Goal: Task Accomplishment & Management: Use online tool/utility

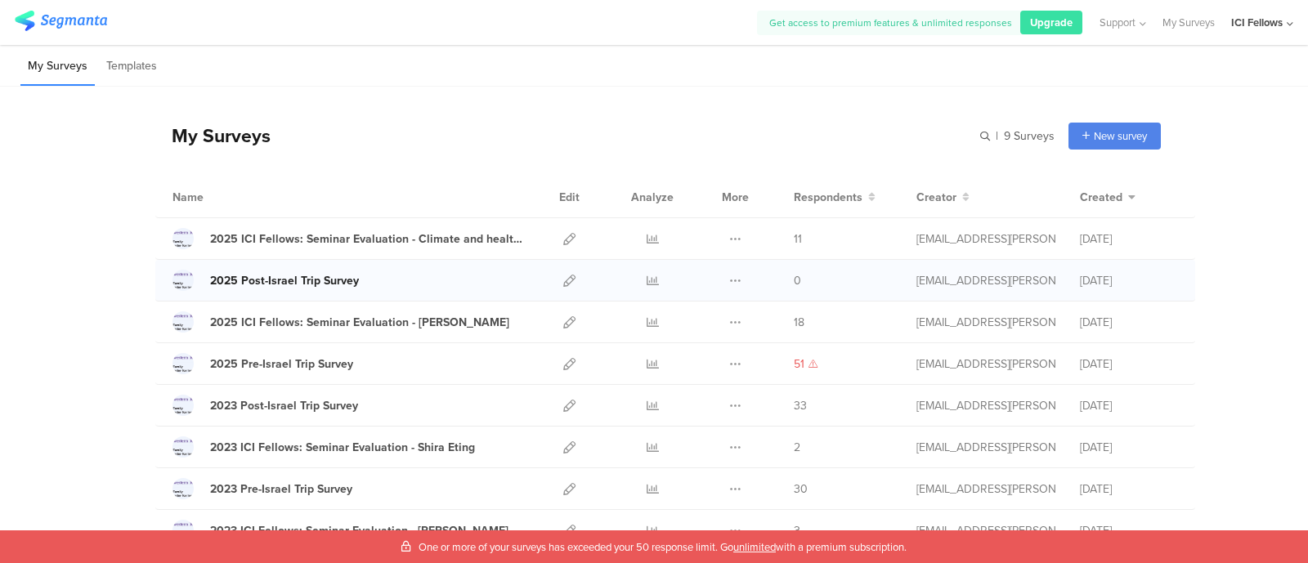
click at [296, 279] on div "2025 Post-Israel Trip Survey" at bounding box center [284, 280] width 149 height 17
click at [563, 278] on icon at bounding box center [569, 281] width 12 height 12
click at [729, 280] on icon at bounding box center [735, 281] width 12 height 12
click at [563, 277] on icon at bounding box center [569, 281] width 12 height 12
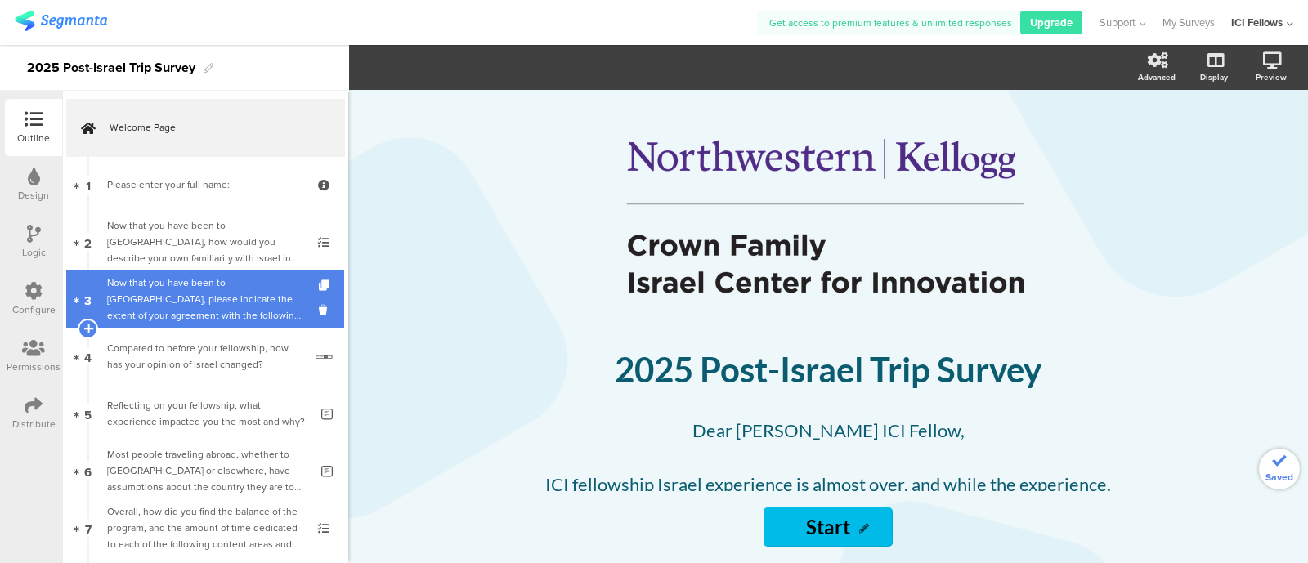
click at [196, 296] on div "Now that you have been to [GEOGRAPHIC_DATA], please indicate the extent of your…" at bounding box center [204, 299] width 195 height 49
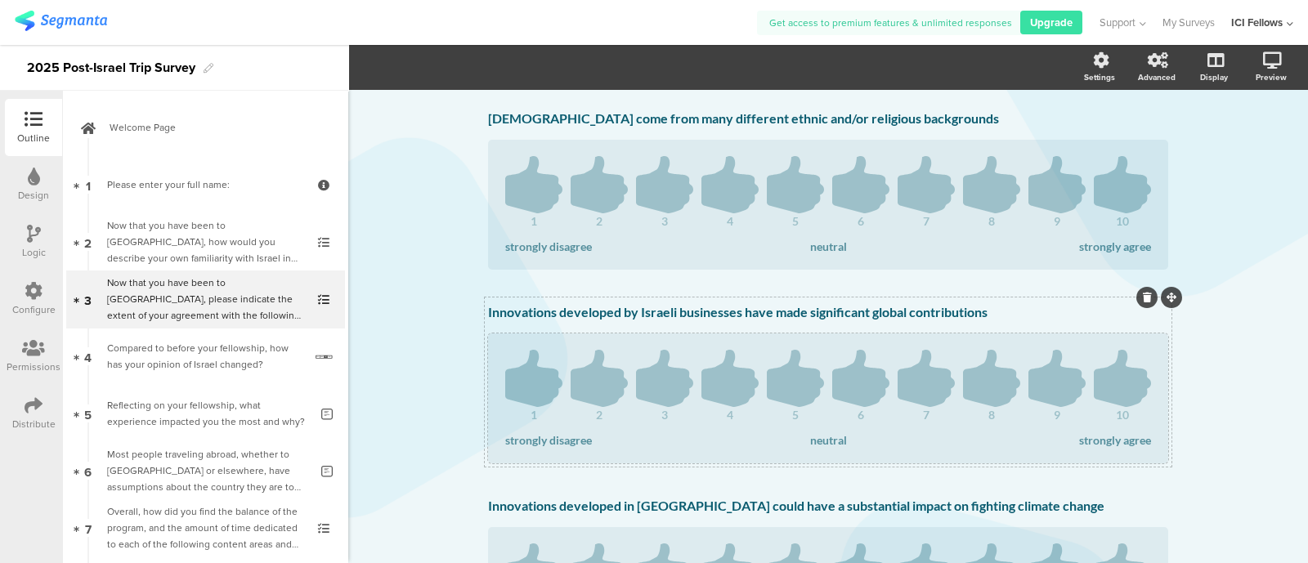
scroll to position [340, 0]
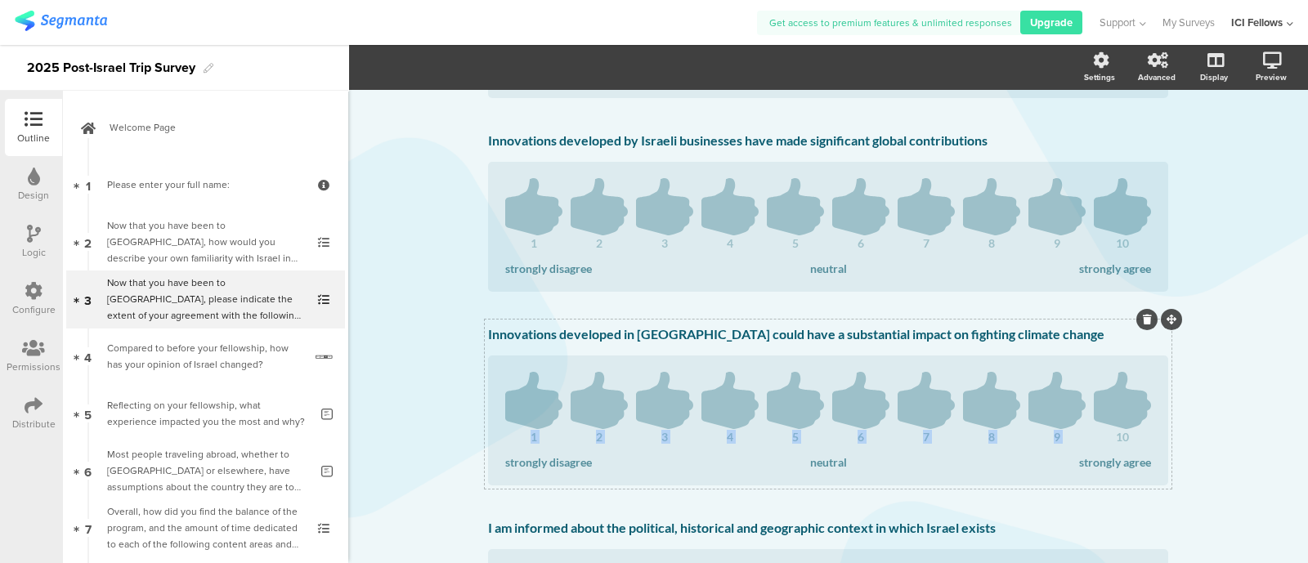
click at [1100, 348] on div "Innovations developed in Israel could have a substantial impact on fighting cli…" at bounding box center [828, 335] width 688 height 26
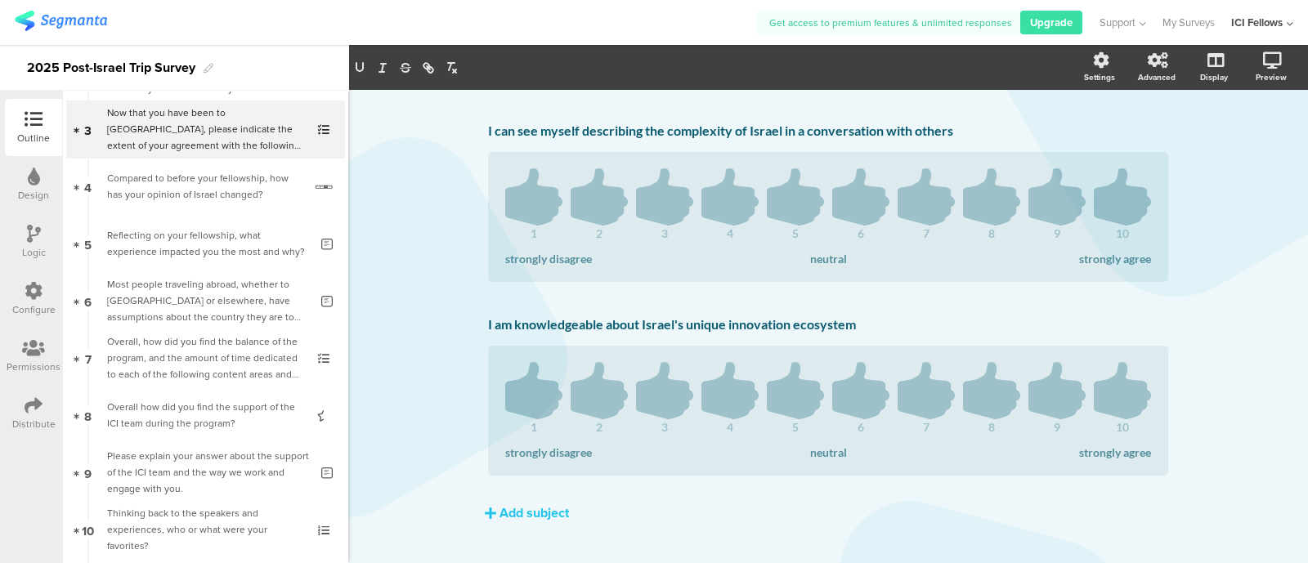
scroll to position [1153, 0]
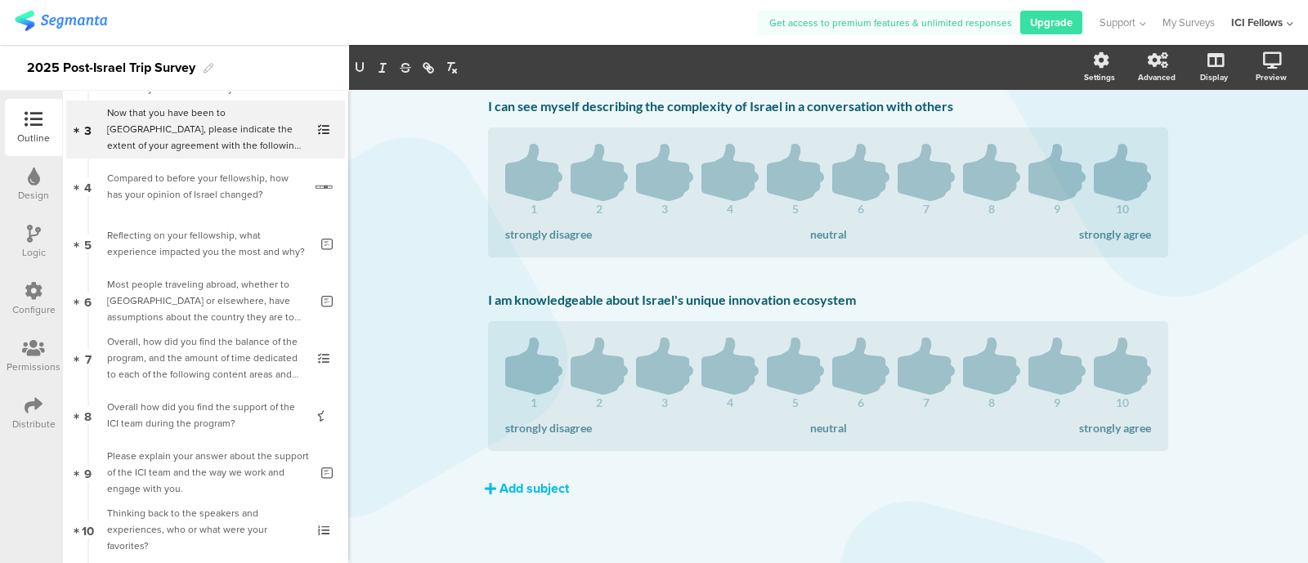
click at [526, 490] on div "Add subject" at bounding box center [534, 488] width 69 height 19
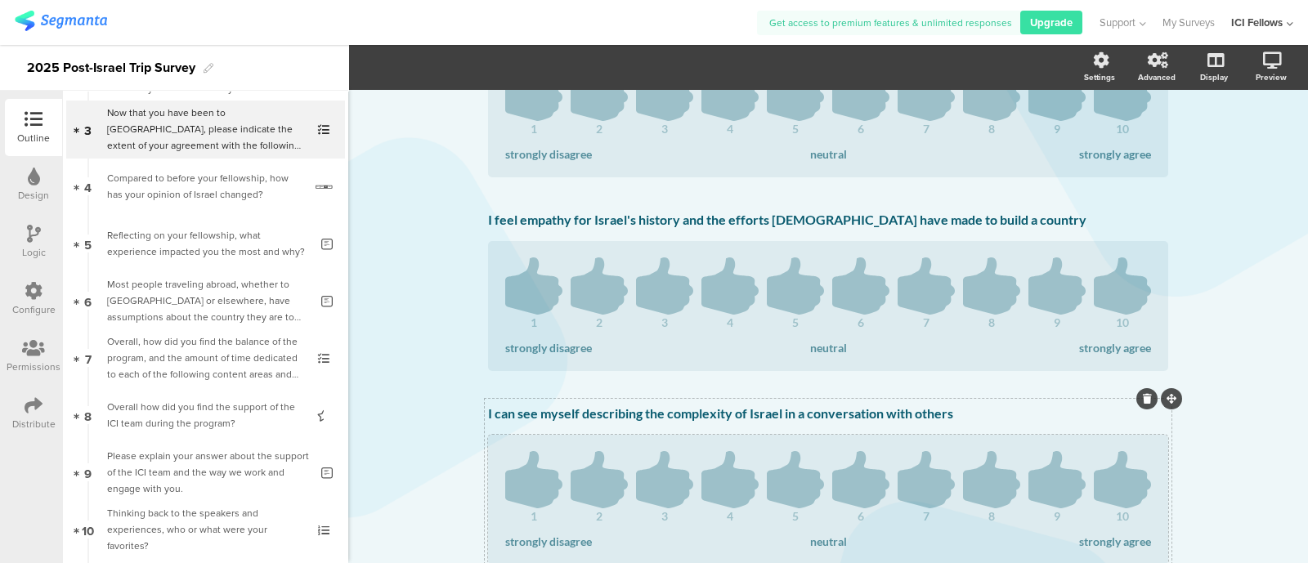
scroll to position [471, 0]
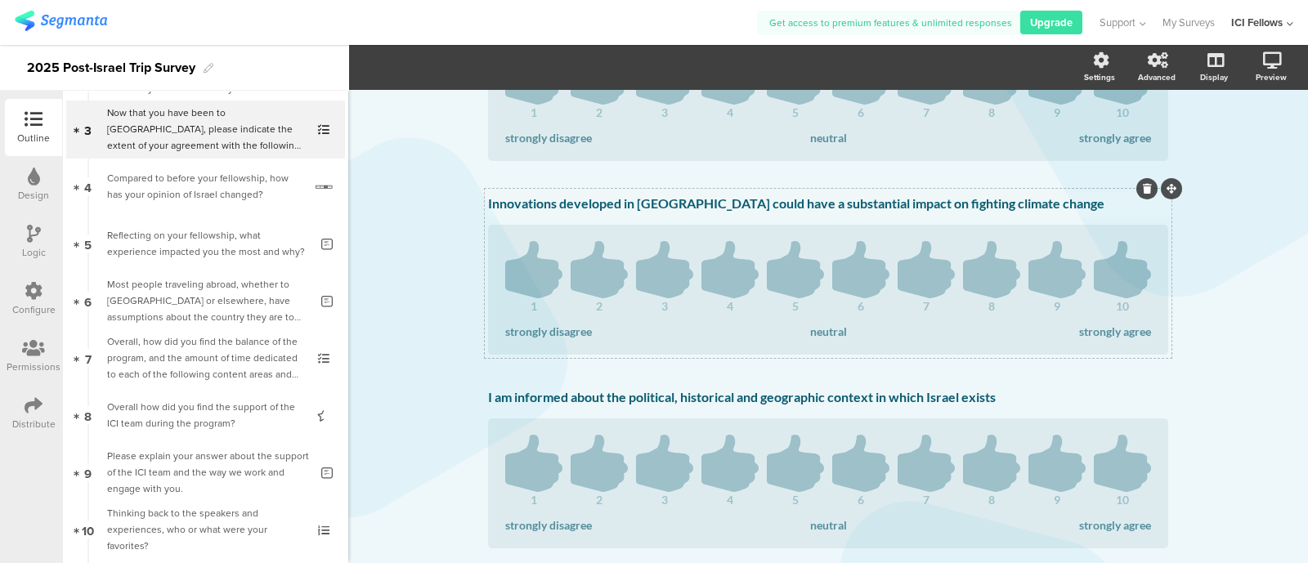
click at [834, 199] on p "Innovations developed in [GEOGRAPHIC_DATA] could have a substantial impact on f…" at bounding box center [828, 203] width 680 height 16
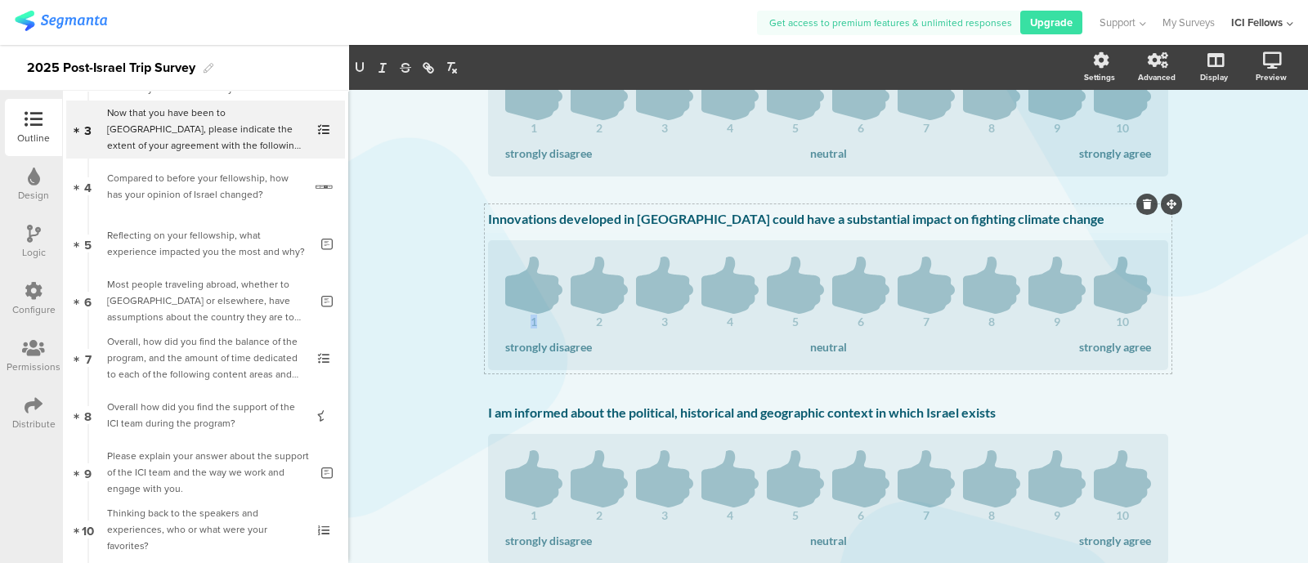
click at [828, 220] on div "Innovations developed in Israel could have a substantial impact on fighting cli…" at bounding box center [828, 288] width 687 height 169
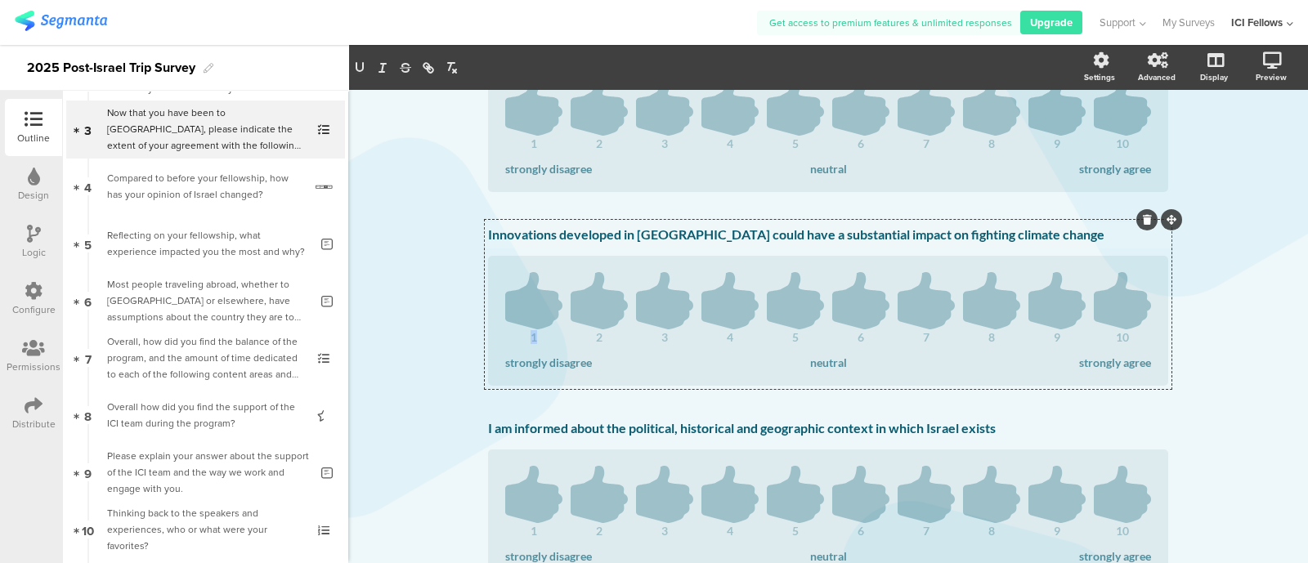
click at [828, 220] on div "Innovations developed in Israel could have a substantial impact on fighting cli…" at bounding box center [828, 304] width 687 height 169
click at [827, 231] on div "Innovations developed in Israel could have a substantial impact on fighting cli…" at bounding box center [828, 235] width 688 height 26
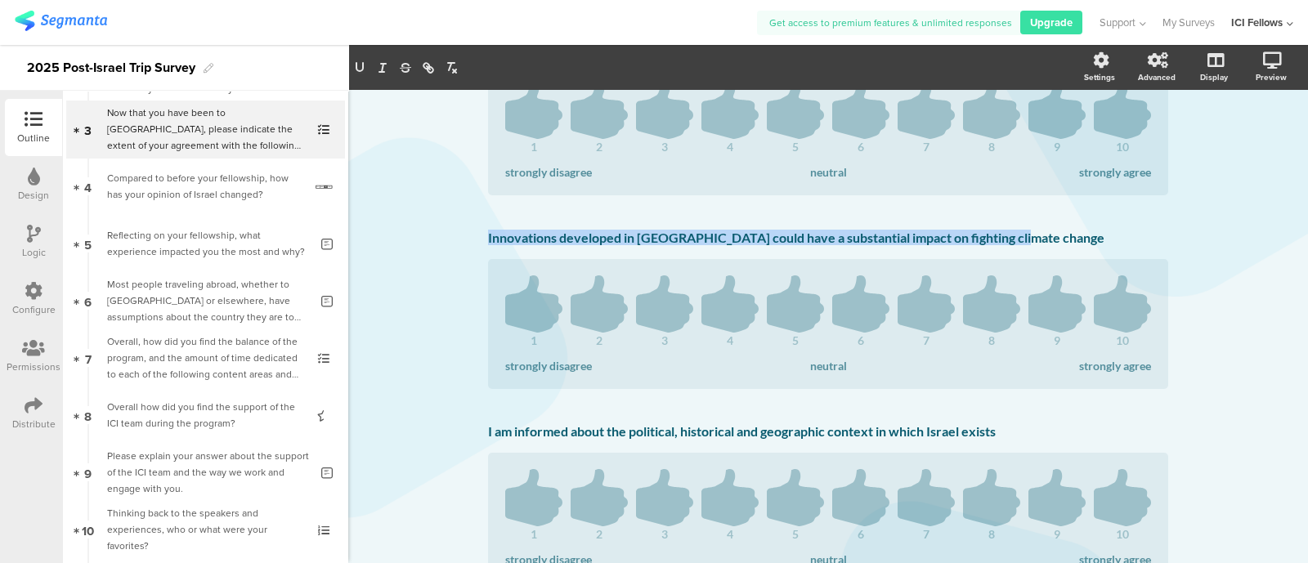
drag, startPoint x: 1001, startPoint y: 242, endPoint x: 450, endPoint y: 267, distance: 552.4
click at [450, 267] on div "Type caption... 12% Now that you have been to Israel, please indicate the exten…" at bounding box center [828, 561] width 960 height 1817
copy p "Innovations developed in [GEOGRAPHIC_DATA] could have a substantial impact on f…"
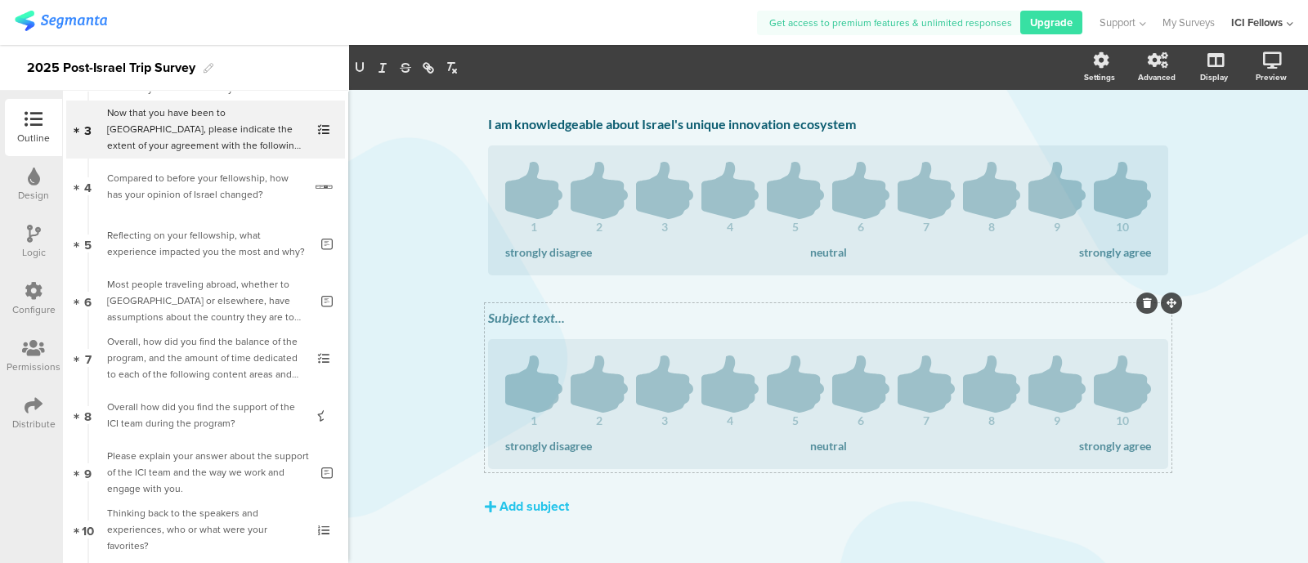
scroll to position [1346, 0]
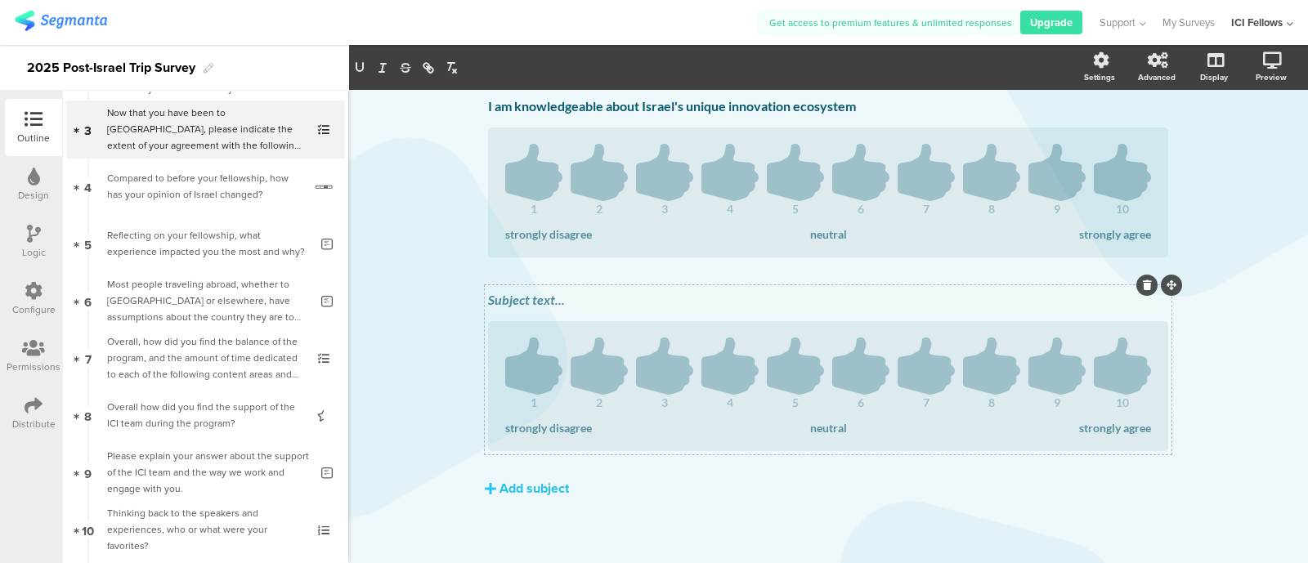
click at [602, 296] on div "Subject text..." at bounding box center [828, 301] width 688 height 26
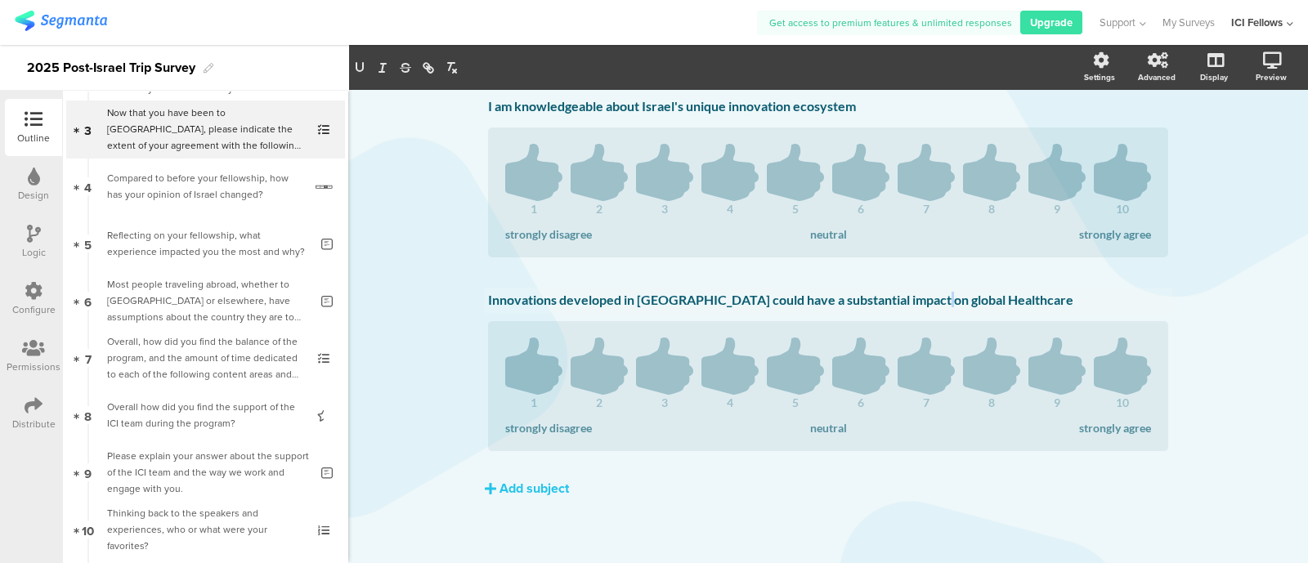
drag, startPoint x: 910, startPoint y: 298, endPoint x: 903, endPoint y: 309, distance: 12.5
click at [903, 309] on div "Innovations developed in Israel could have a substantial impact on global Healt…" at bounding box center [828, 301] width 688 height 26
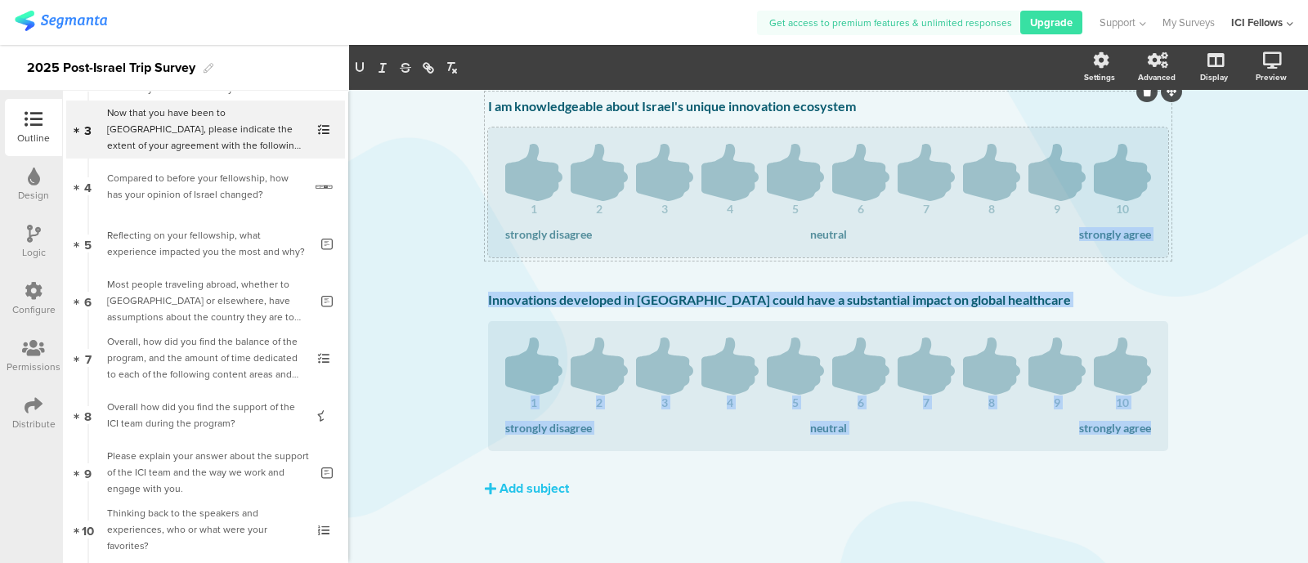
drag, startPoint x: 1155, startPoint y: 286, endPoint x: 1145, endPoint y: 225, distance: 62.2
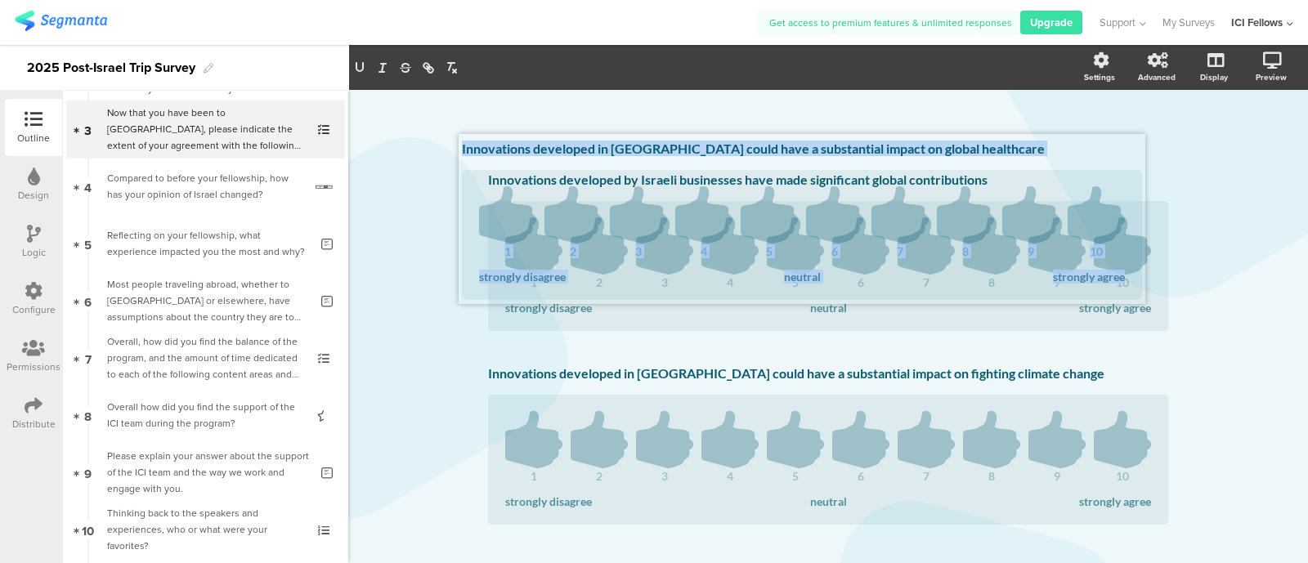
scroll to position [495, 0]
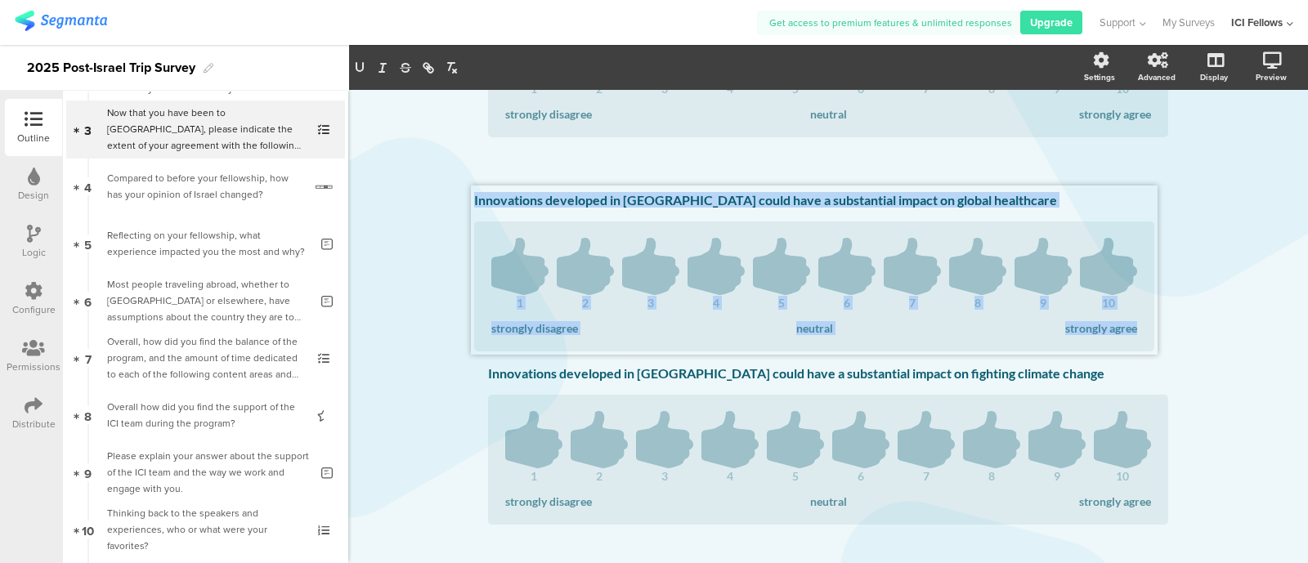
drag, startPoint x: 1163, startPoint y: 282, endPoint x: 1150, endPoint y: 180, distance: 102.9
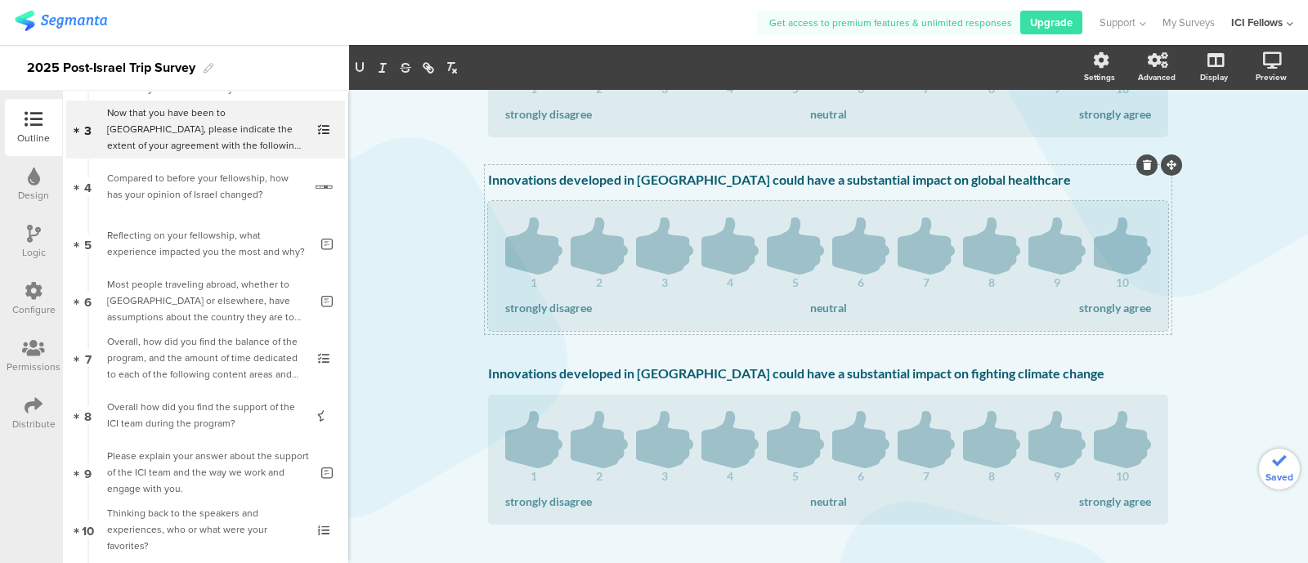
click at [1155, 298] on div "1 2 3 4 5 6 7 8 9 10 strongly disagree neutral strongly agree" at bounding box center [828, 266] width 680 height 130
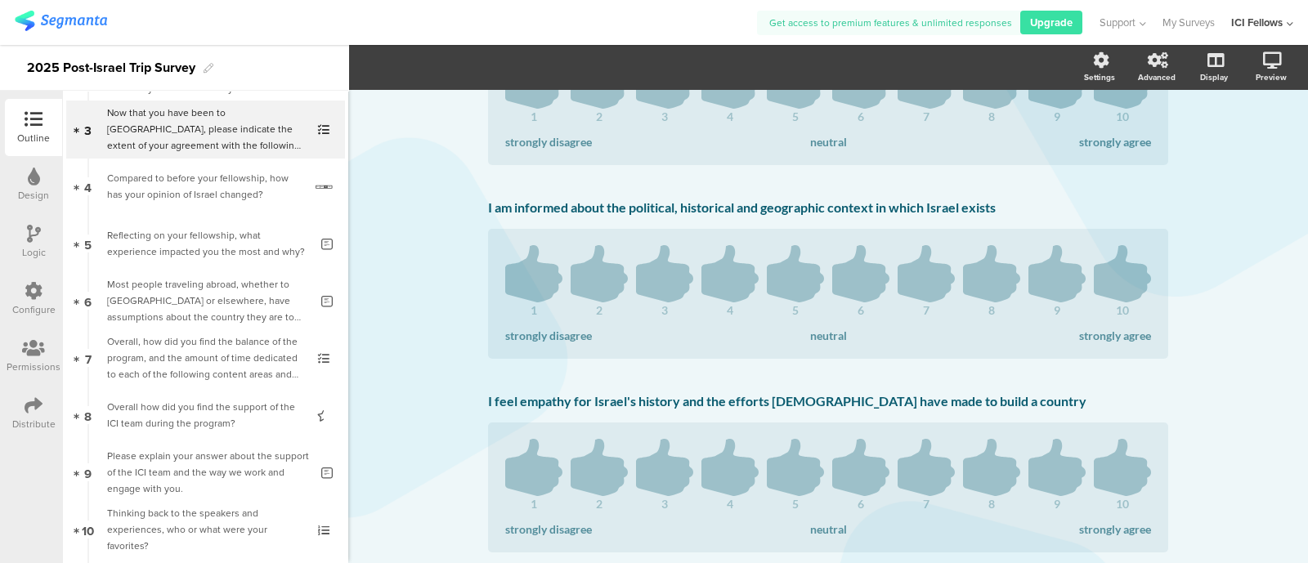
scroll to position [836, 0]
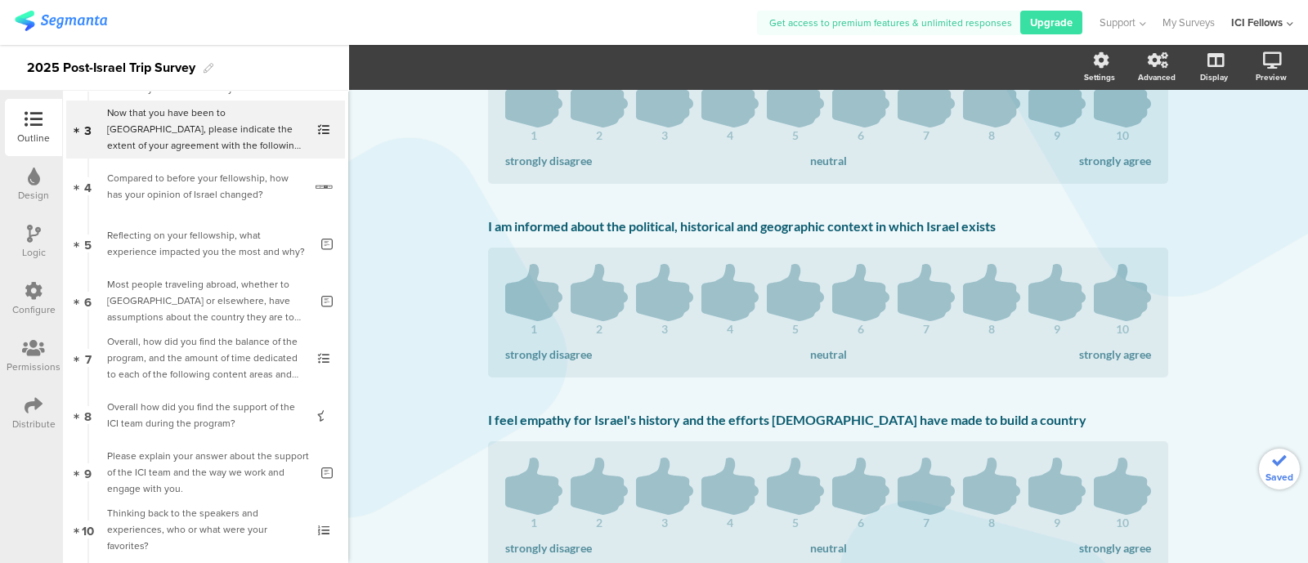
click at [138, 179] on div "Compared to before your fellowship, how has your opinion of Israel changed?" at bounding box center [205, 186] width 196 height 33
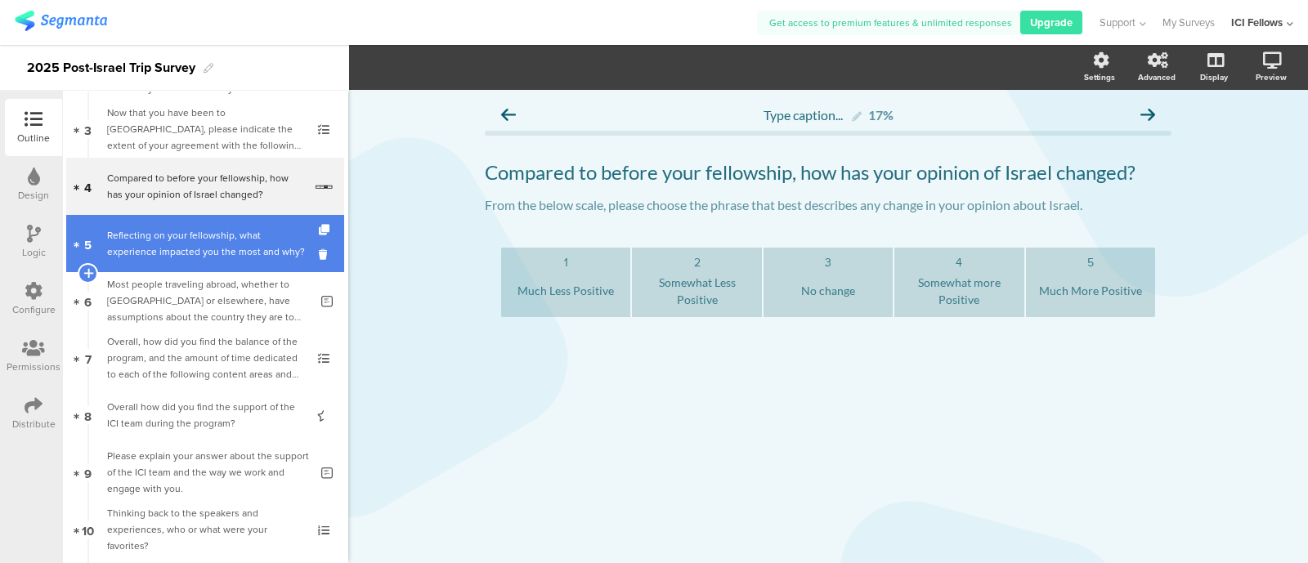
click at [182, 251] on div "Reflecting on your fellowship, what experience impacted you the most and why?" at bounding box center [208, 243] width 202 height 33
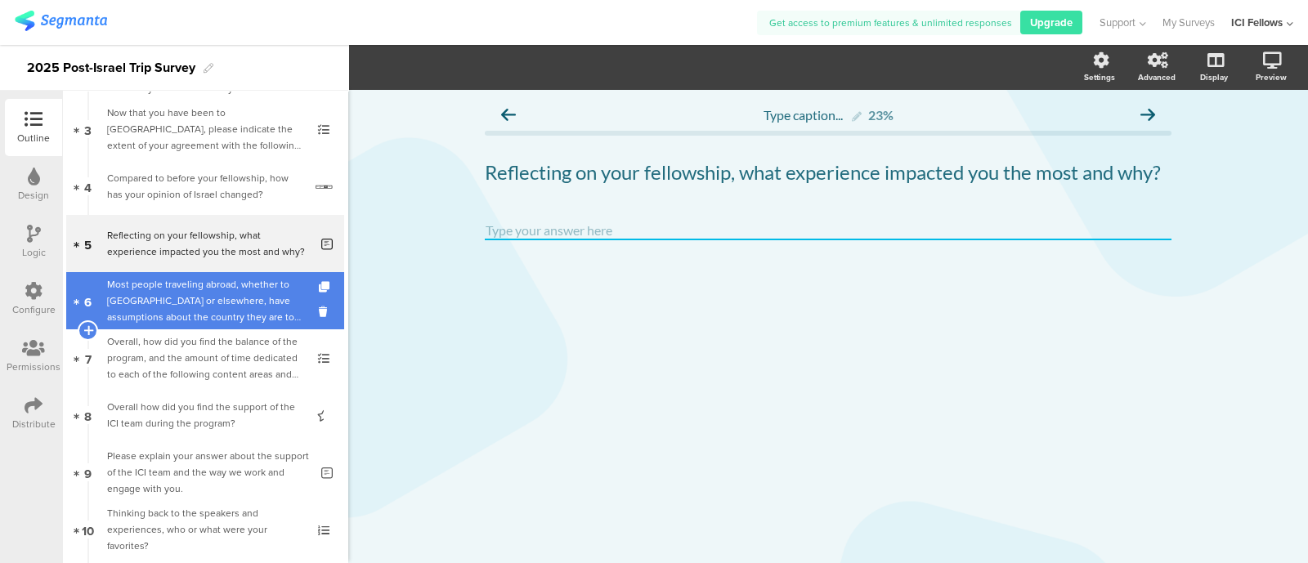
click at [172, 308] on div "Most people traveling abroad, whether to [GEOGRAPHIC_DATA] or elsewhere, have a…" at bounding box center [208, 300] width 202 height 49
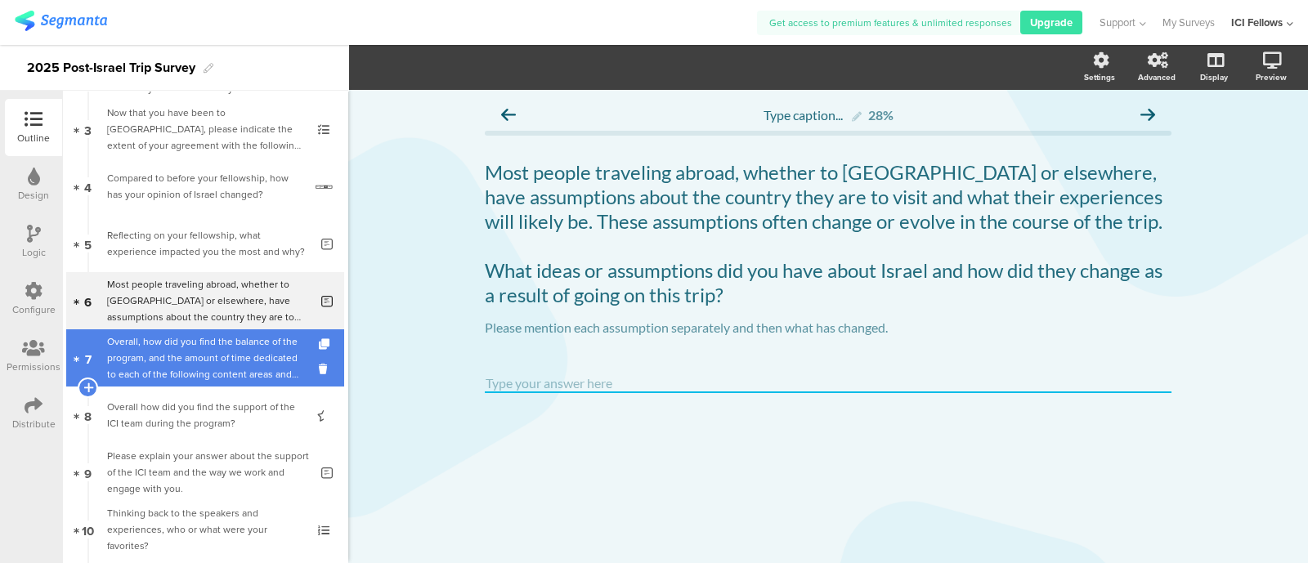
click at [149, 353] on div "Overall, how did you find the balance of the program, and the amount of time de…" at bounding box center [204, 358] width 195 height 49
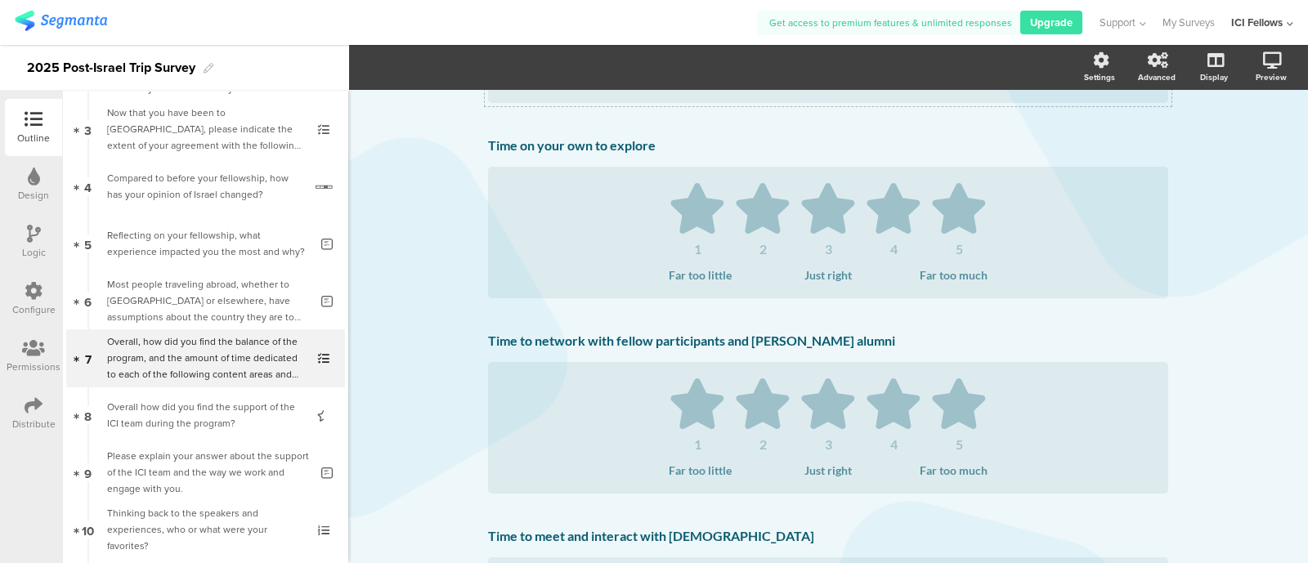
scroll to position [1703, 0]
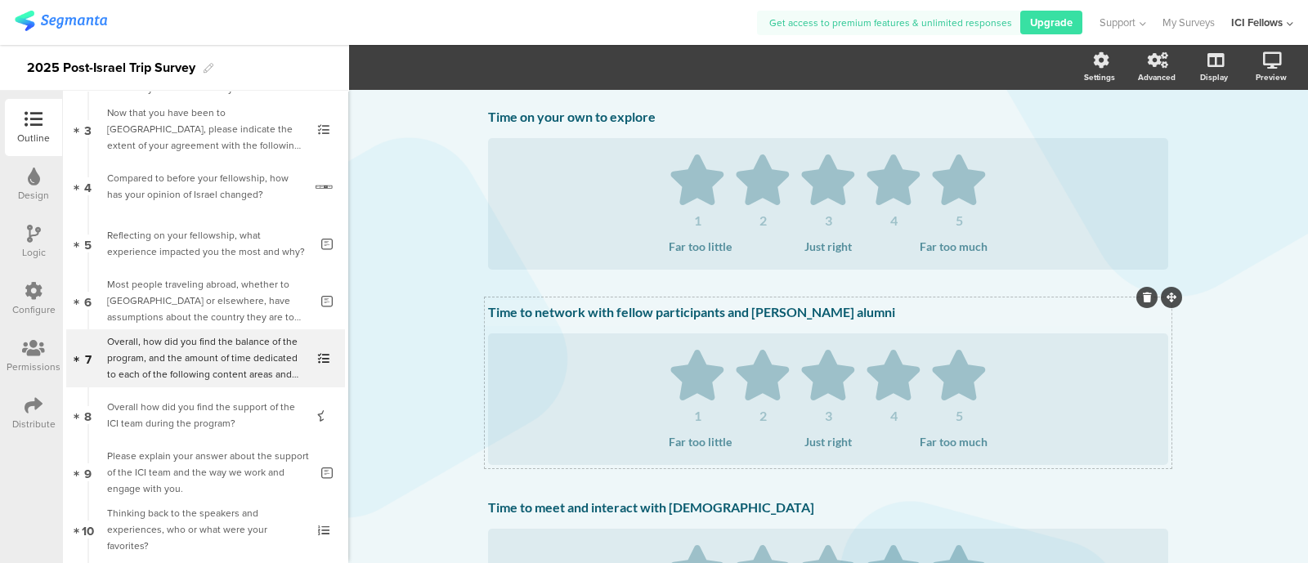
click at [853, 324] on div "Time to network with fellow participants and Kellogg alumni Time to network wit…" at bounding box center [828, 313] width 688 height 26
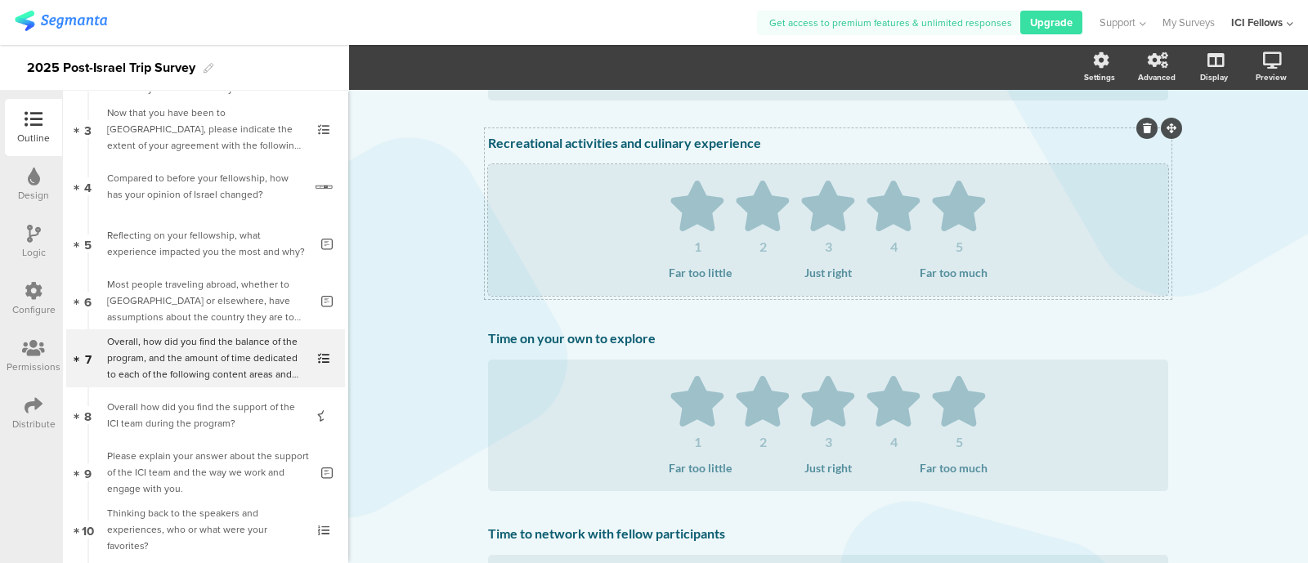
scroll to position [1405, 0]
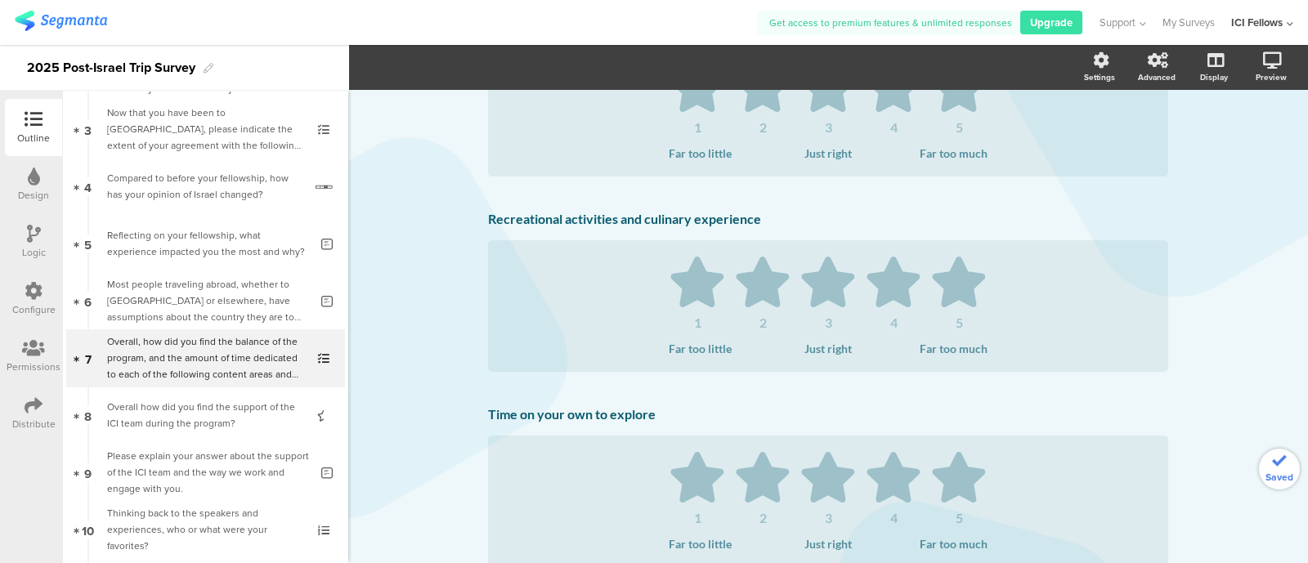
click at [127, 406] on div "Overall how did you find the support of the ICI team during the program?" at bounding box center [204, 415] width 195 height 33
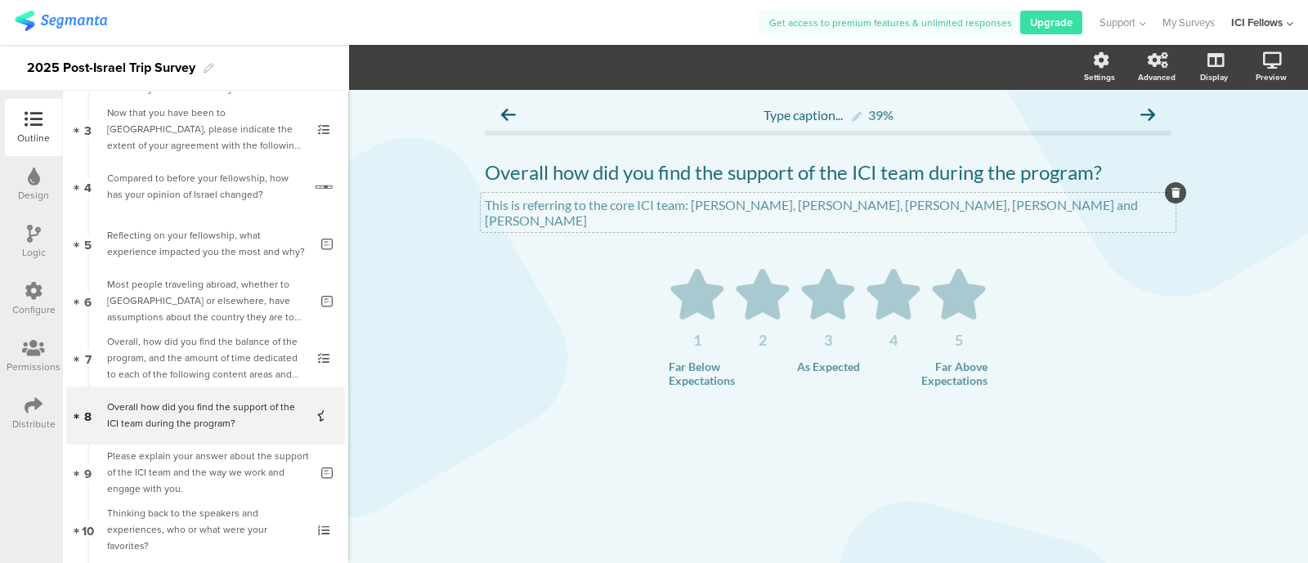
click at [758, 205] on p "This is referring to the core ICI team: Effi, David, Tamar, Bradford and Daniela" at bounding box center [828, 212] width 687 height 31
click at [142, 468] on div "Please explain your answer about the support of the ICI team and the way we wor…" at bounding box center [208, 472] width 202 height 49
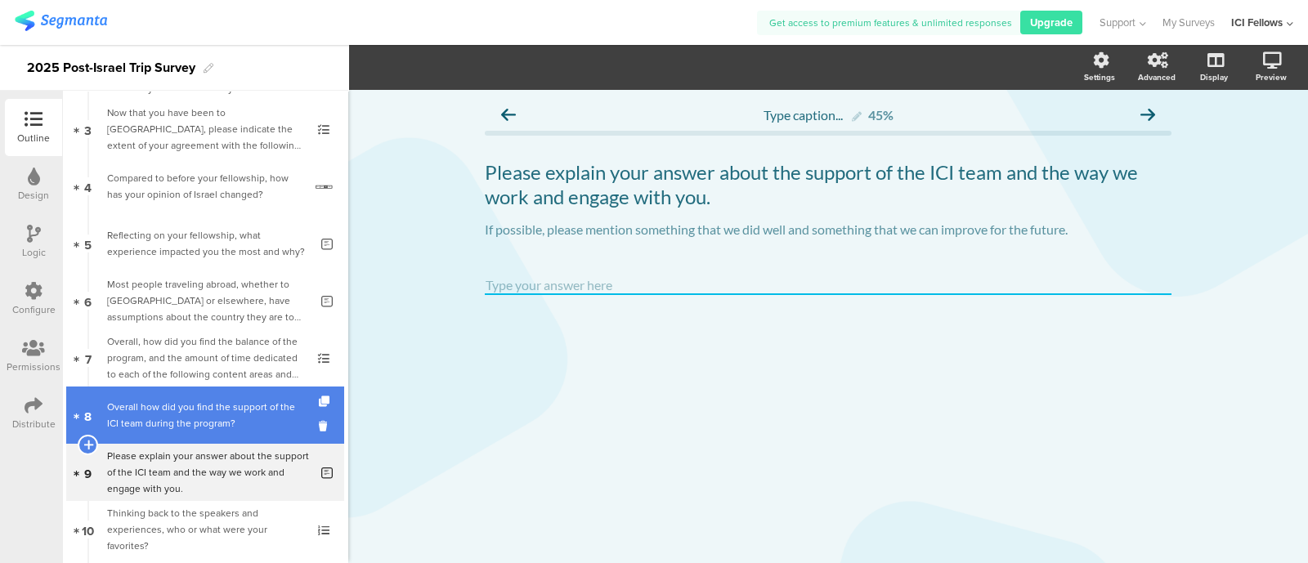
scroll to position [340, 0]
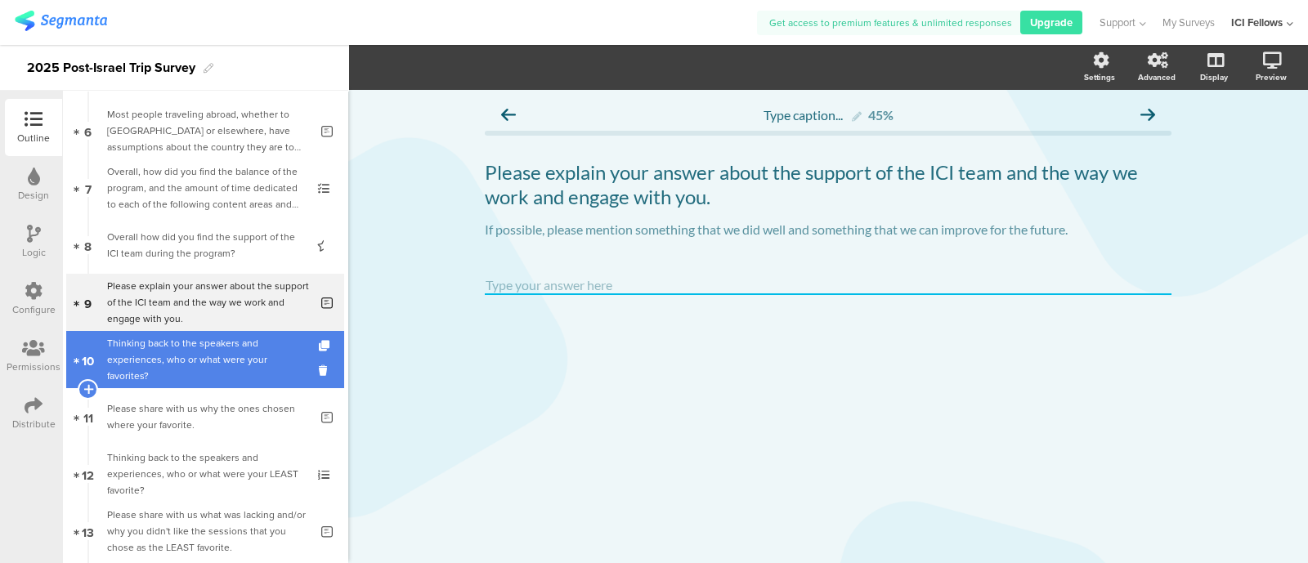
click at [172, 356] on div "Thinking back to the speakers and experiences, who or what were your favorites?" at bounding box center [204, 359] width 195 height 49
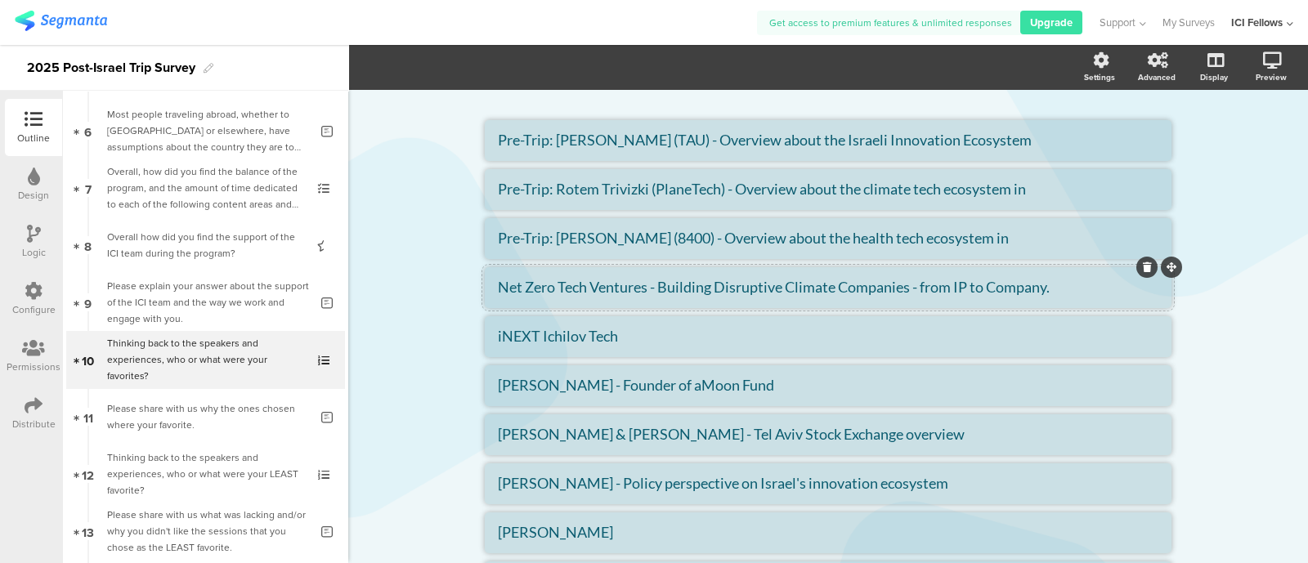
scroll to position [340, 0]
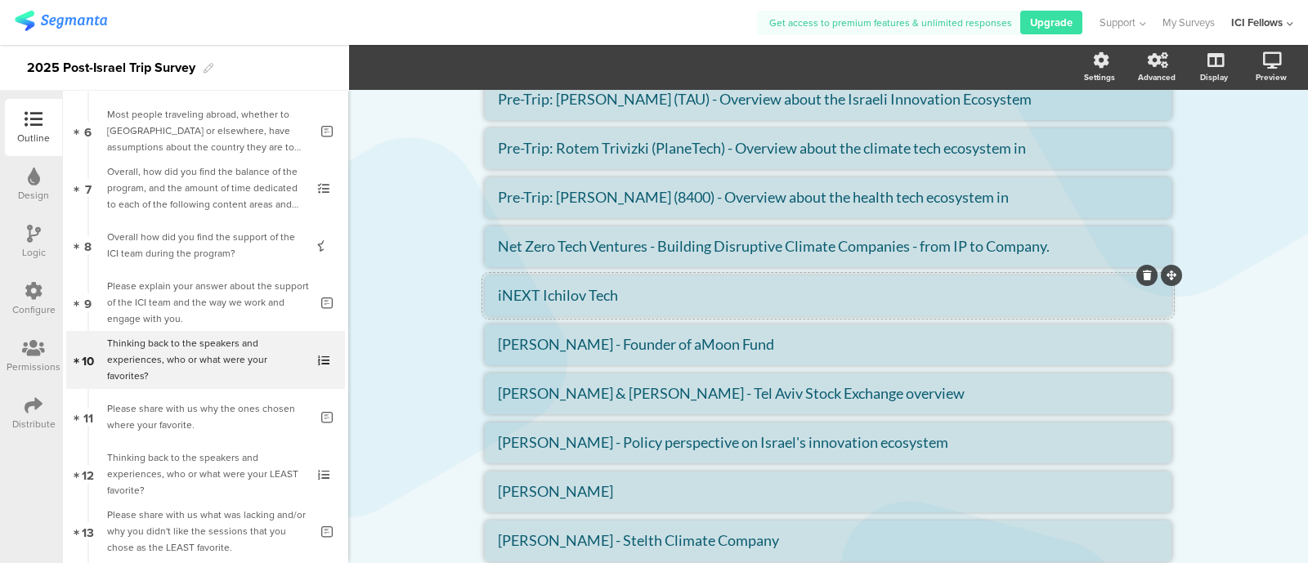
click at [613, 293] on textarea "iNEXT Ichilov Tech" at bounding box center [828, 295] width 661 height 18
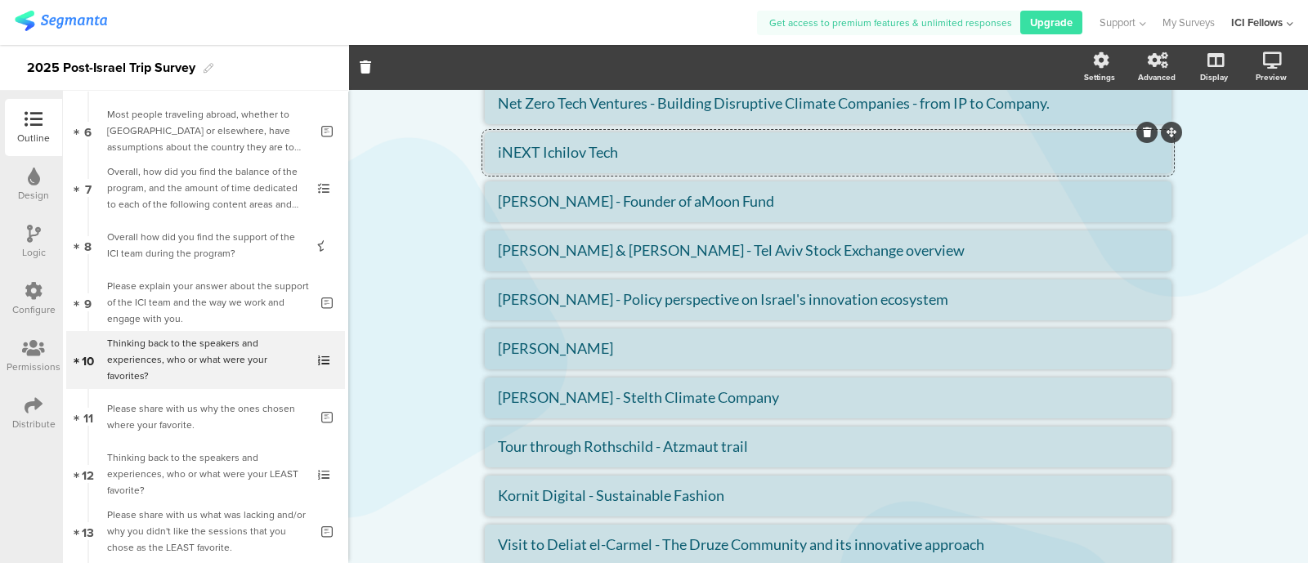
scroll to position [511, 0]
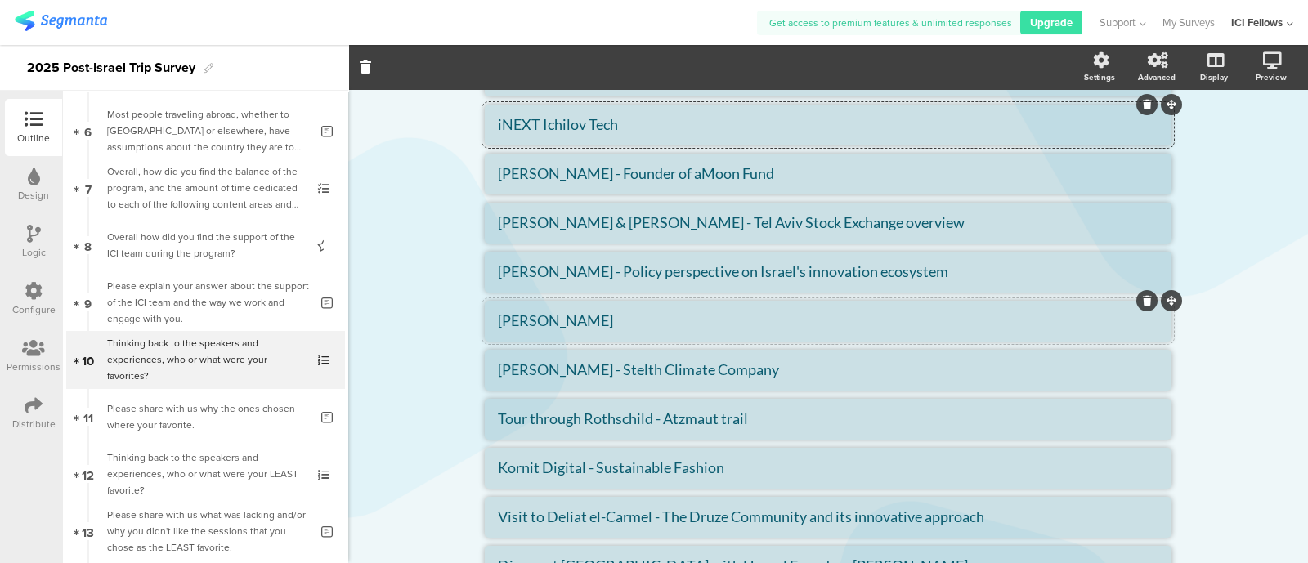
click at [561, 319] on textarea "Miri Eisen" at bounding box center [828, 320] width 661 height 18
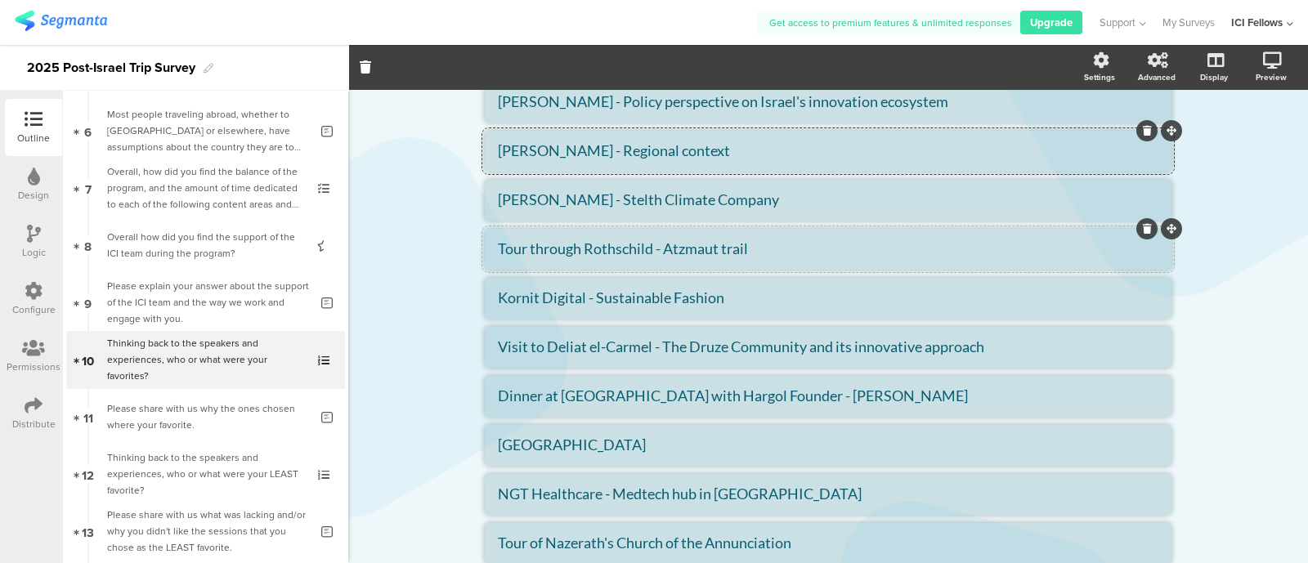
type textarea "[PERSON_NAME] - Regional context"
click at [1143, 230] on icon at bounding box center [1147, 229] width 9 height 10
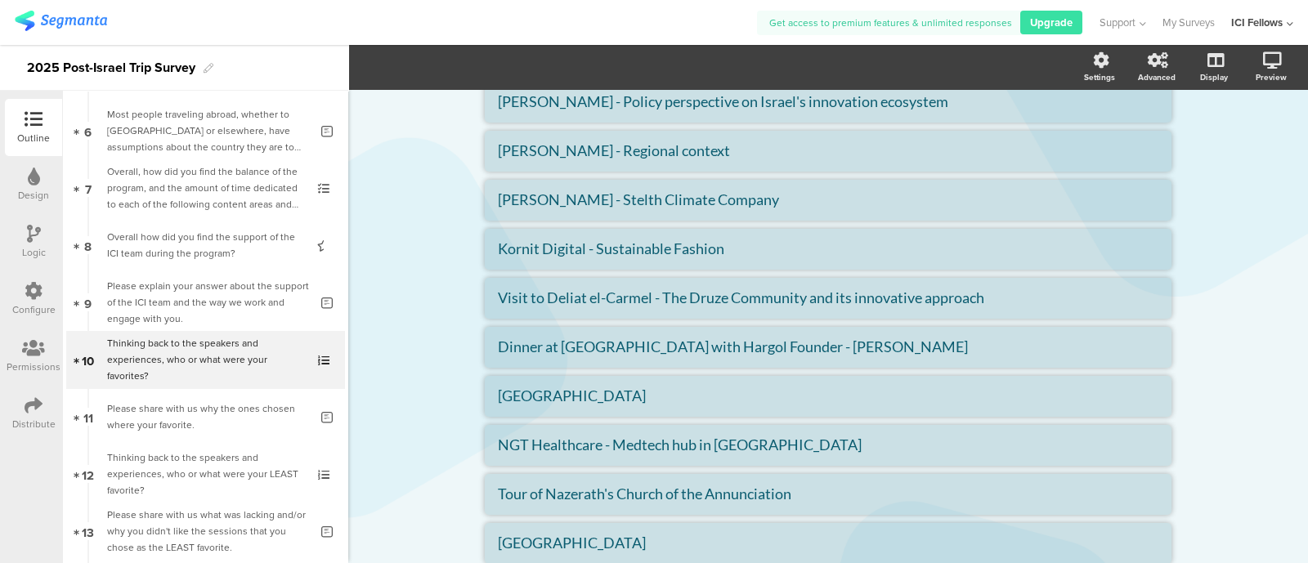
drag, startPoint x: 552, startPoint y: 347, endPoint x: 463, endPoint y: 361, distance: 90.3
click at [468, 361] on div "Type caption... 50% Thinking back to the speakers and experiences, who or what …" at bounding box center [827, 105] width 719 height 1393
type textarea "Dinner with [PERSON_NAME] Founder - [PERSON_NAME]"
click at [598, 391] on textarea "Haifa University" at bounding box center [828, 396] width 661 height 18
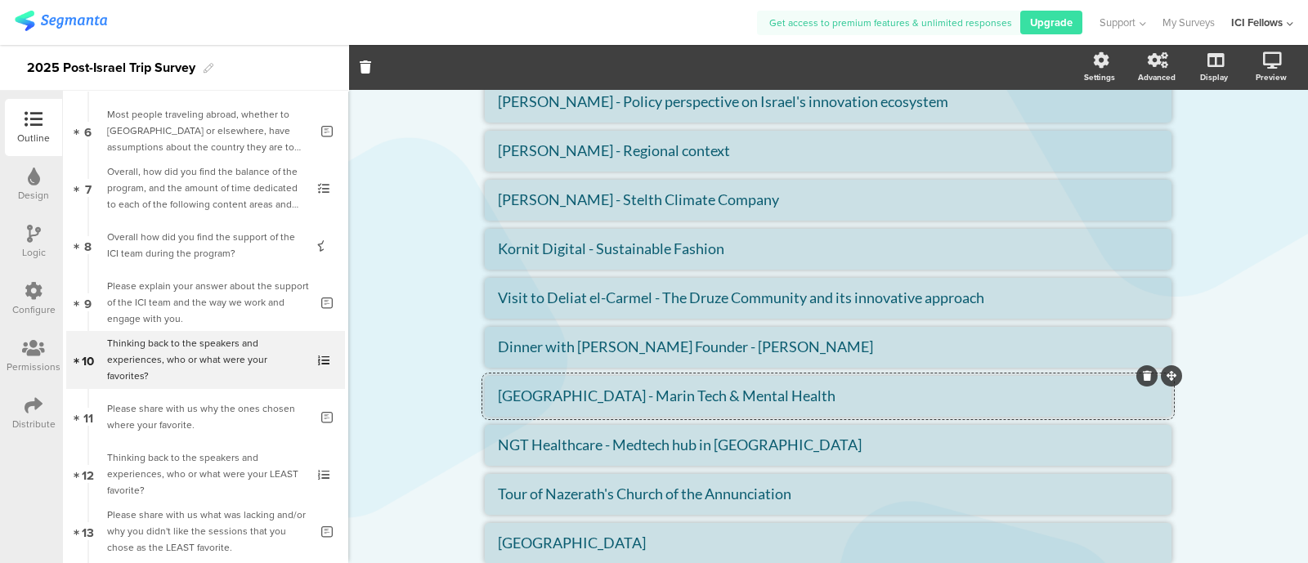
click at [690, 399] on textarea "[GEOGRAPHIC_DATA] - Marin Tech & Mental Health" at bounding box center [828, 396] width 661 height 18
type textarea "[GEOGRAPHIC_DATA] - Marin Tech & Mental Health"
click at [1145, 472] on div at bounding box center [1146, 474] width 21 height 21
click at [1143, 477] on icon at bounding box center [1147, 474] width 9 height 10
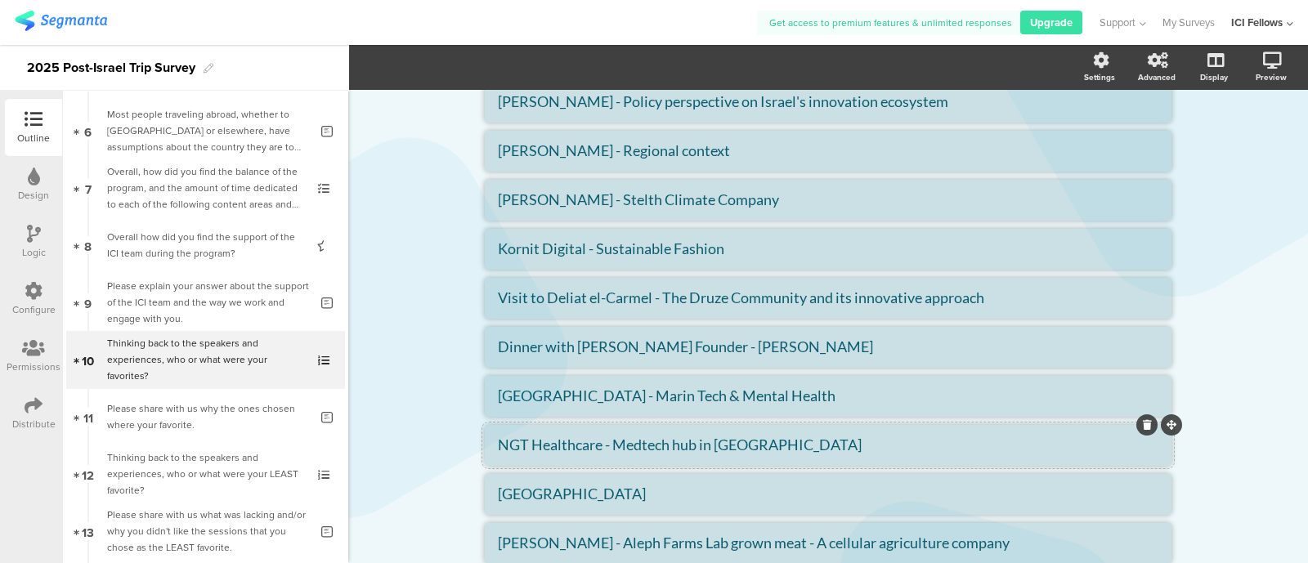
scroll to position [851, 0]
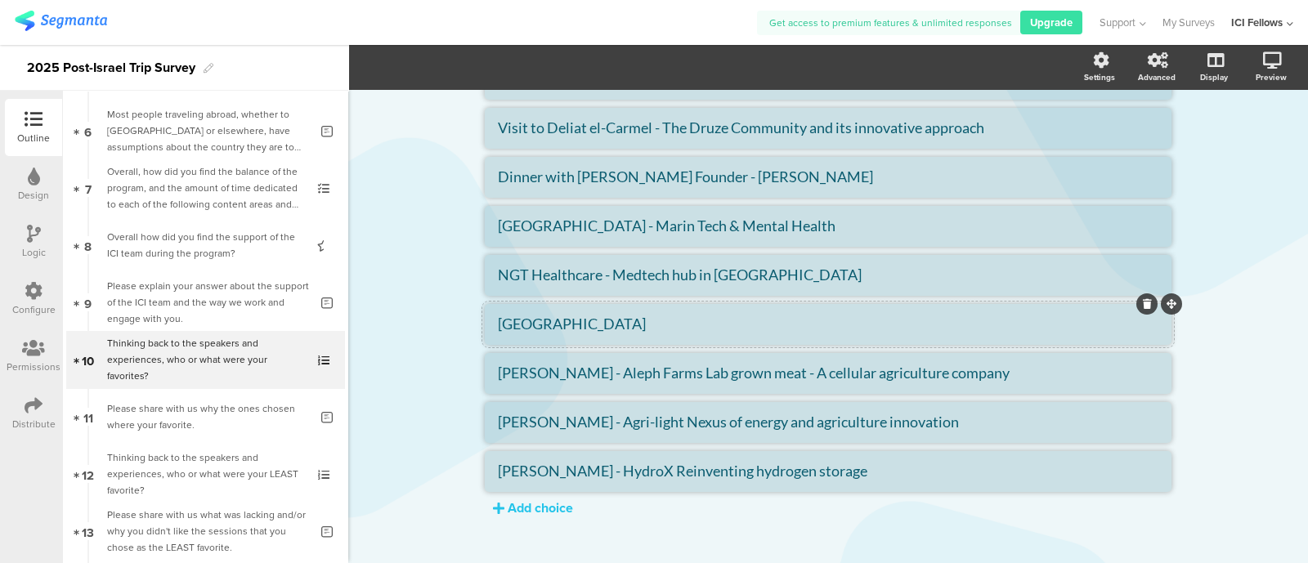
click at [585, 333] on div "[GEOGRAPHIC_DATA]" at bounding box center [828, 324] width 661 height 19
click at [553, 513] on div "Add choice" at bounding box center [540, 508] width 65 height 19
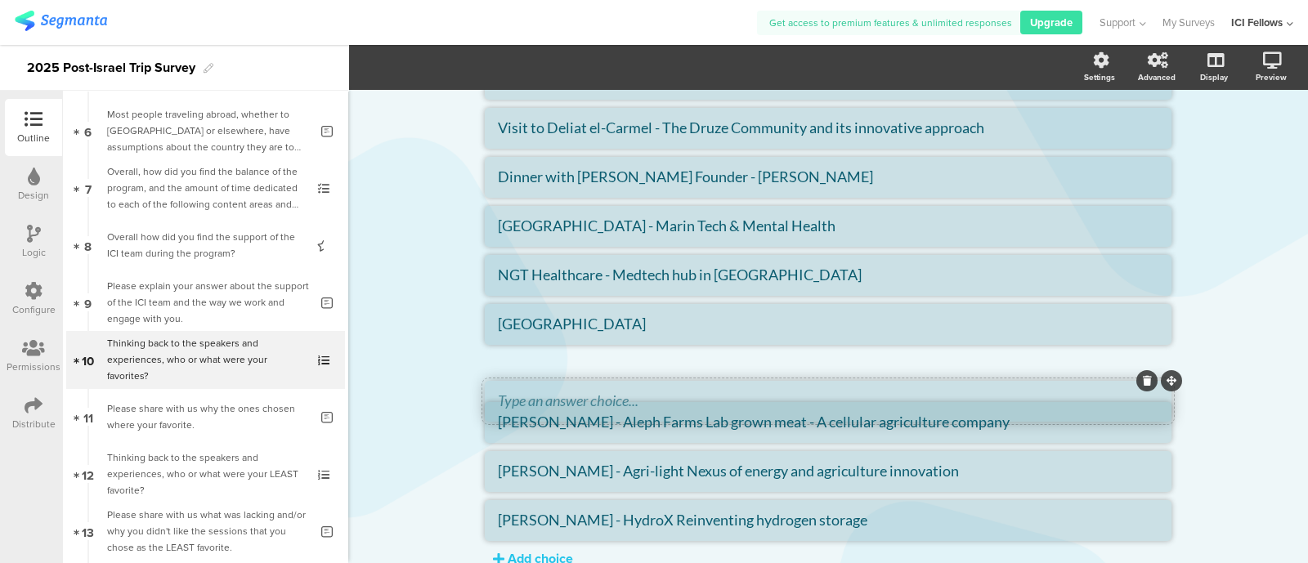
drag, startPoint x: 1163, startPoint y: 500, endPoint x: 1163, endPoint y: 380, distance: 119.4
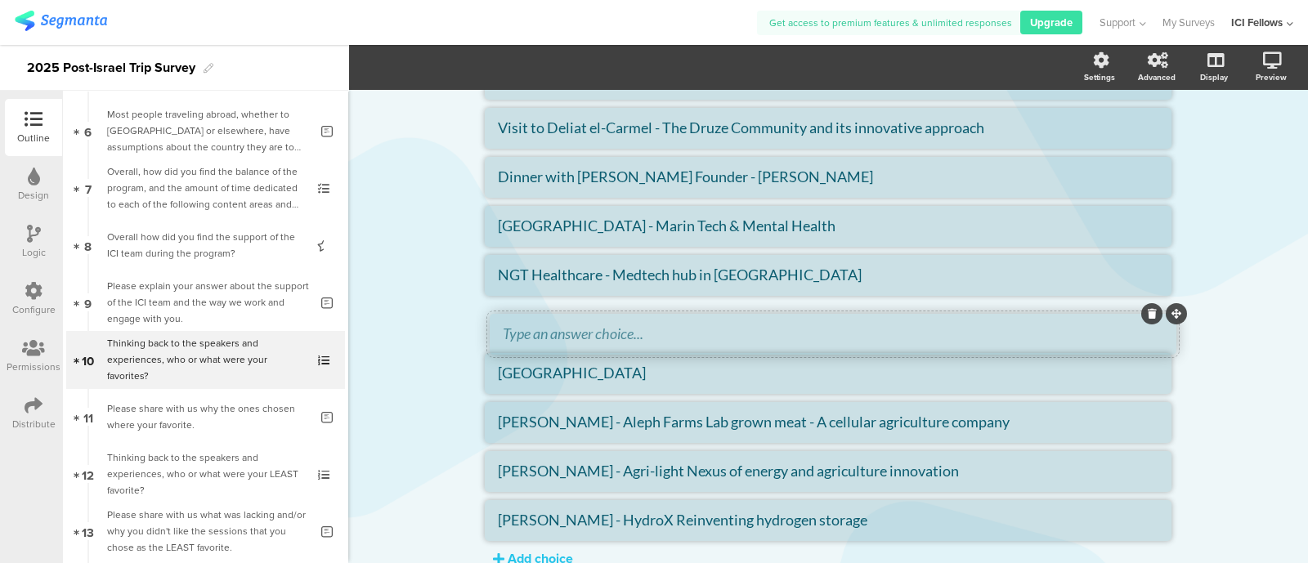
drag, startPoint x: 1162, startPoint y: 356, endPoint x: 1167, endPoint y: 316, distance: 40.4
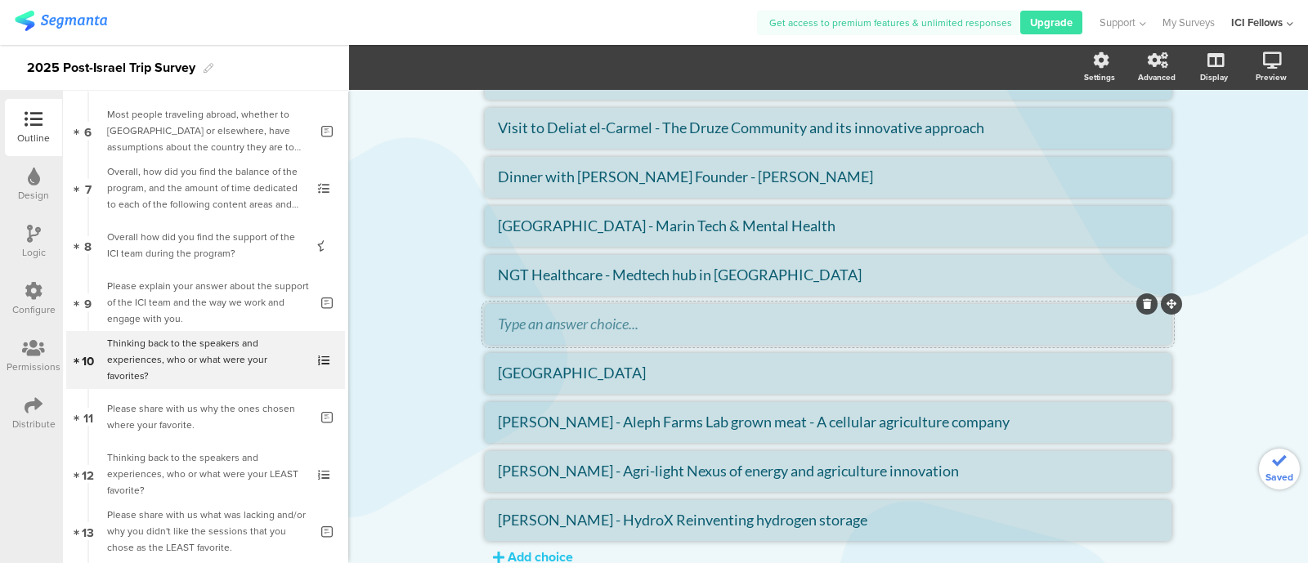
click at [605, 331] on textarea at bounding box center [828, 324] width 661 height 18
type textarea "Unformal interaction with Haim Motzan at dinner"
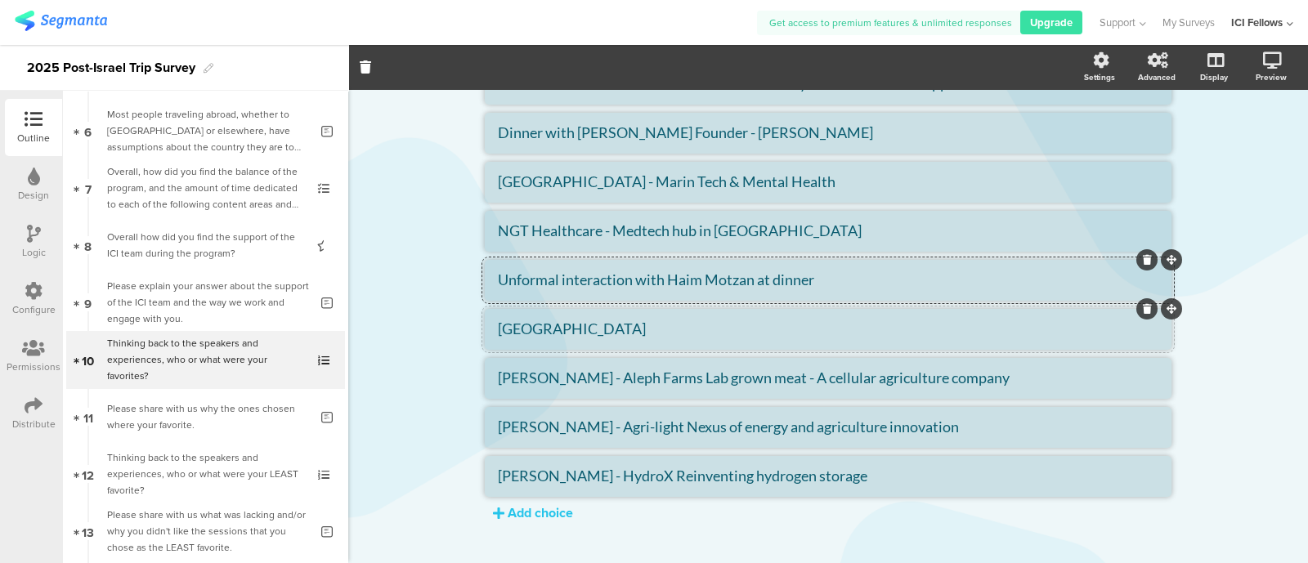
scroll to position [920, 0]
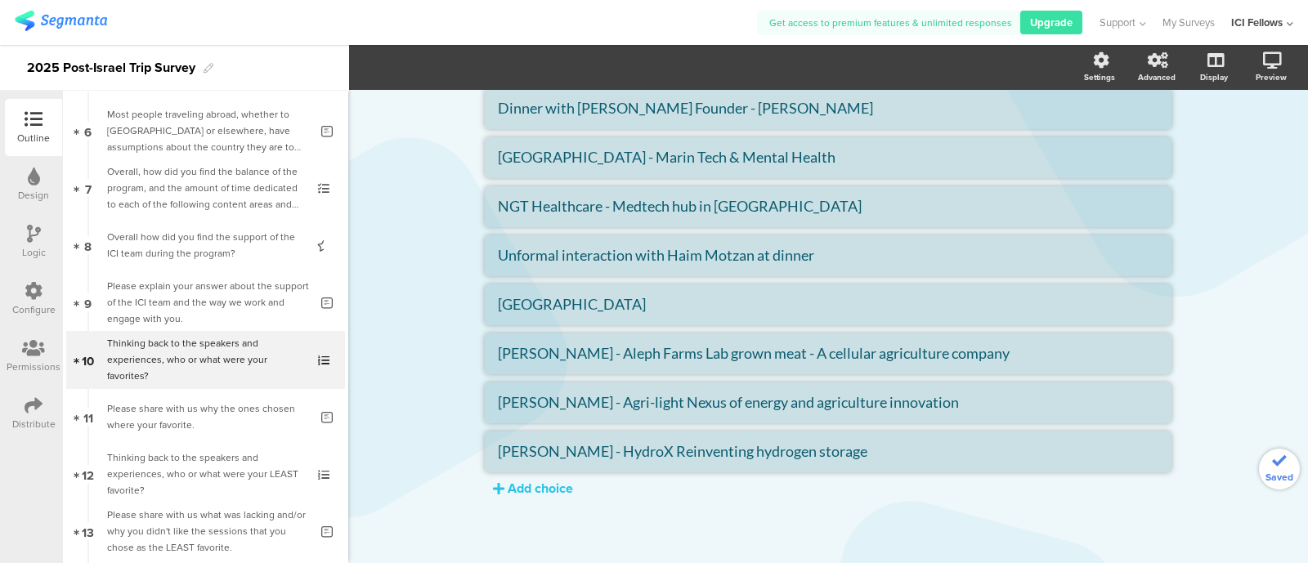
click at [176, 415] on div "Please share with us why the ones chosen where your favorite." at bounding box center [208, 417] width 202 height 33
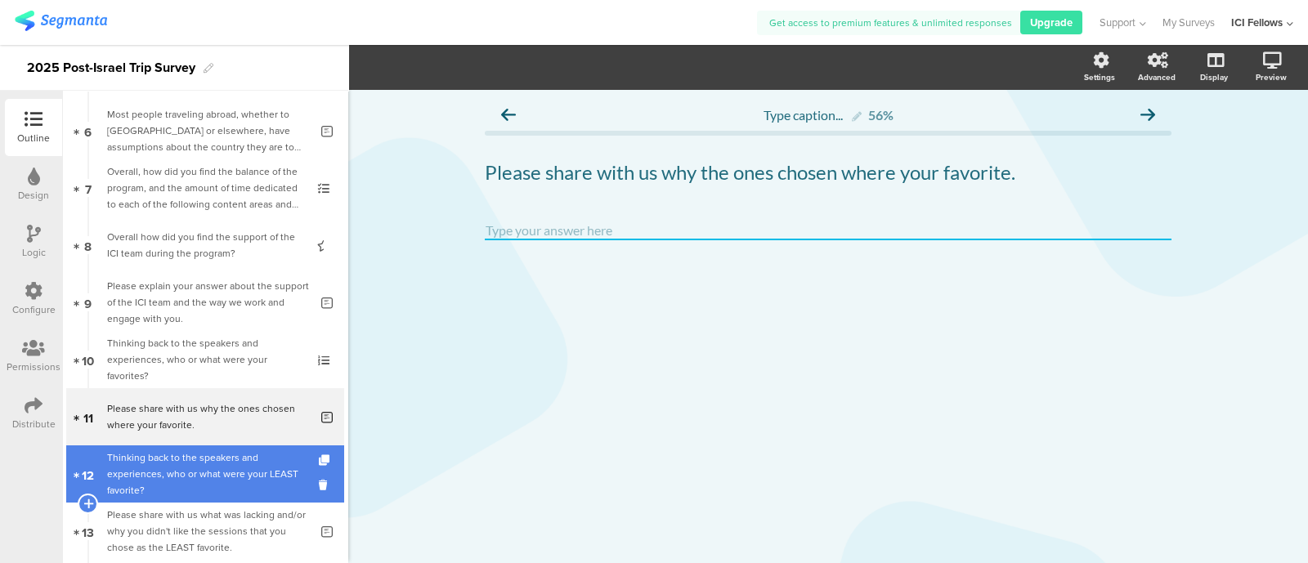
click at [172, 461] on div "Thinking back to the speakers and experiences, who or what were your LEAST favo…" at bounding box center [204, 474] width 195 height 49
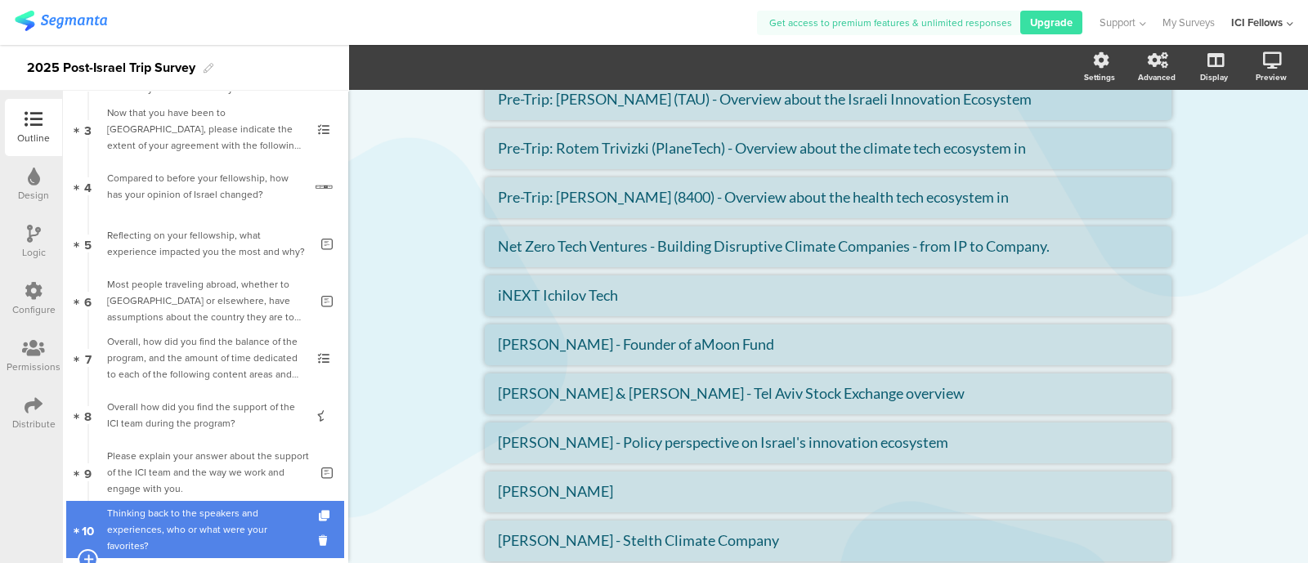
scroll to position [340, 0]
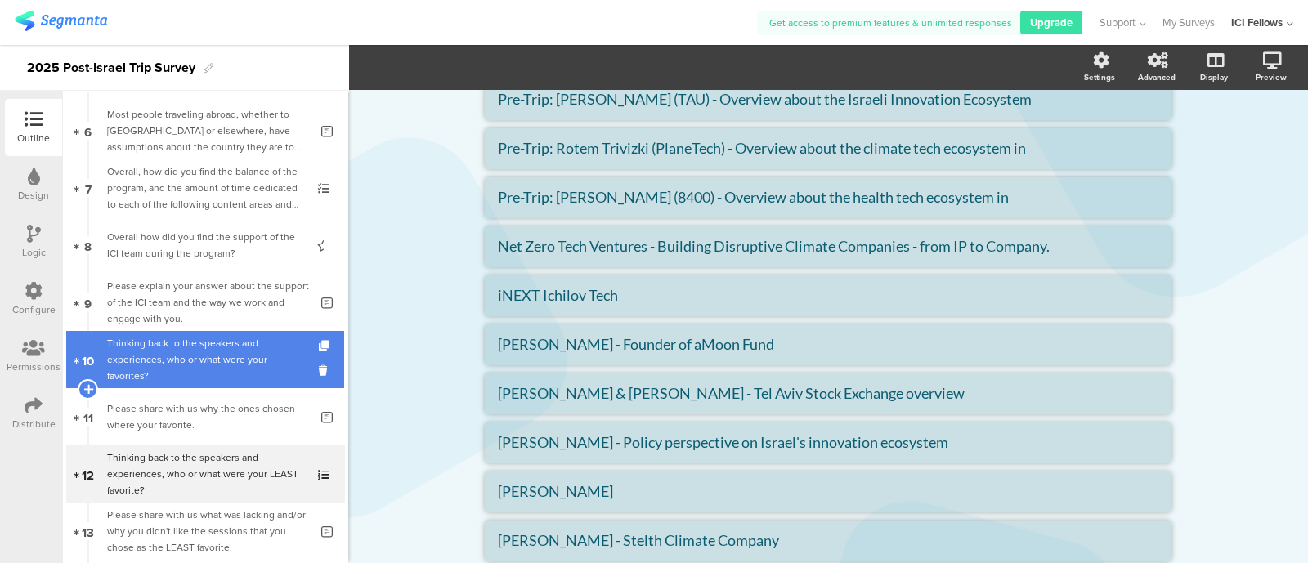
click at [168, 364] on div "Thinking back to the speakers and experiences, who or what were your favorites?" at bounding box center [204, 359] width 195 height 49
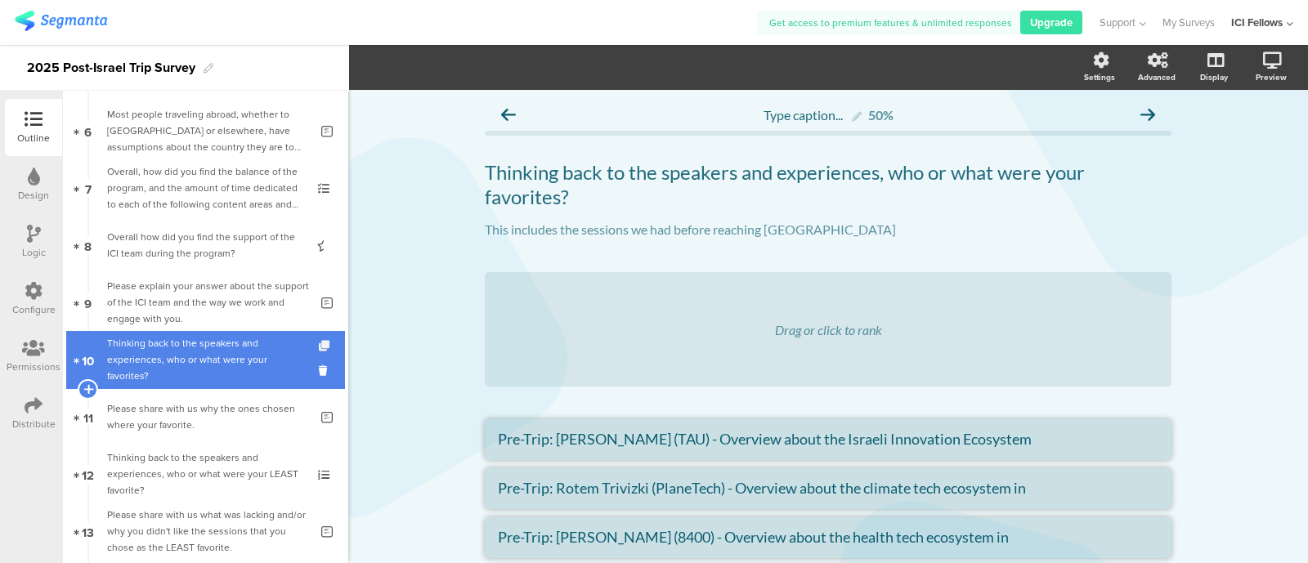
click at [319, 344] on icon at bounding box center [326, 346] width 14 height 11
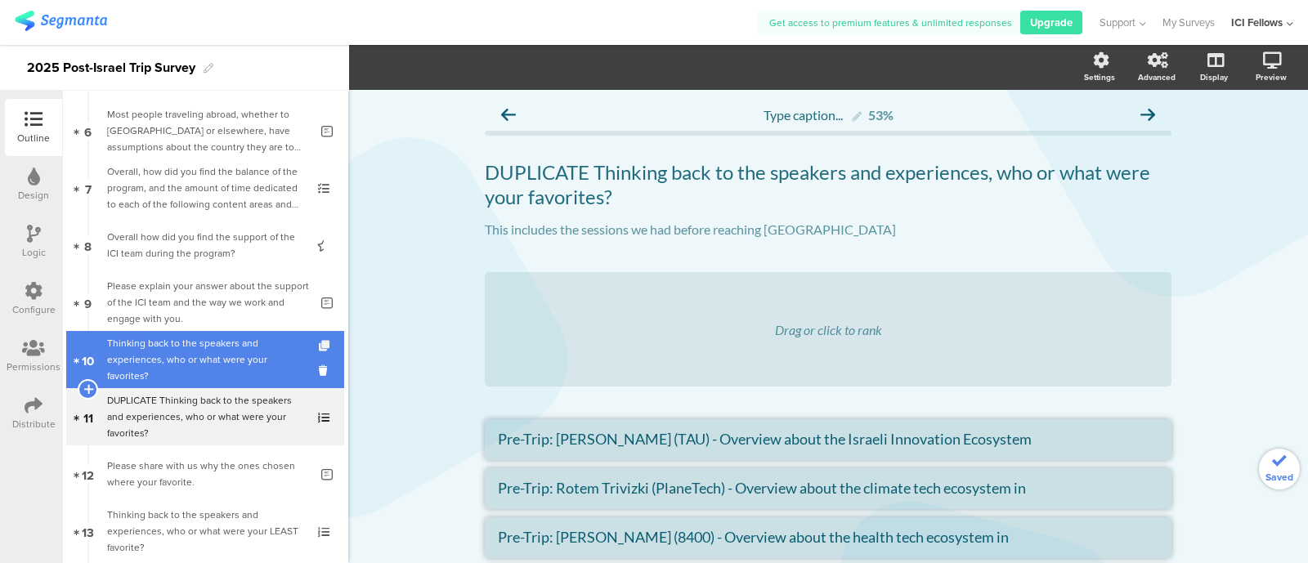
click at [319, 343] on icon at bounding box center [326, 346] width 14 height 11
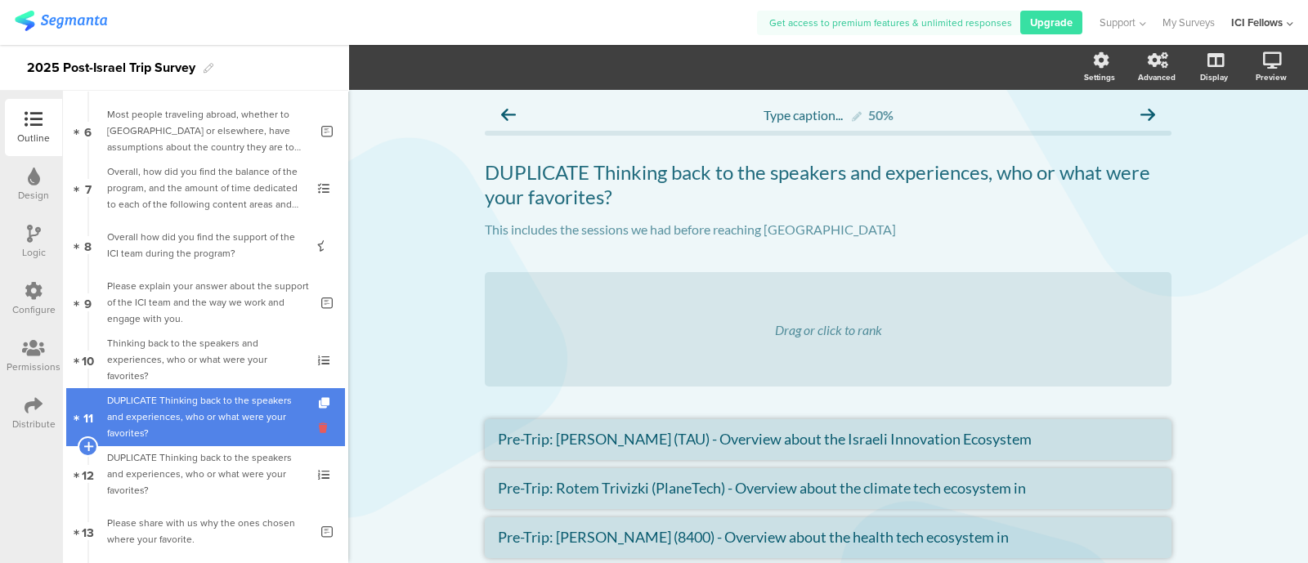
click at [319, 426] on icon at bounding box center [326, 428] width 14 height 16
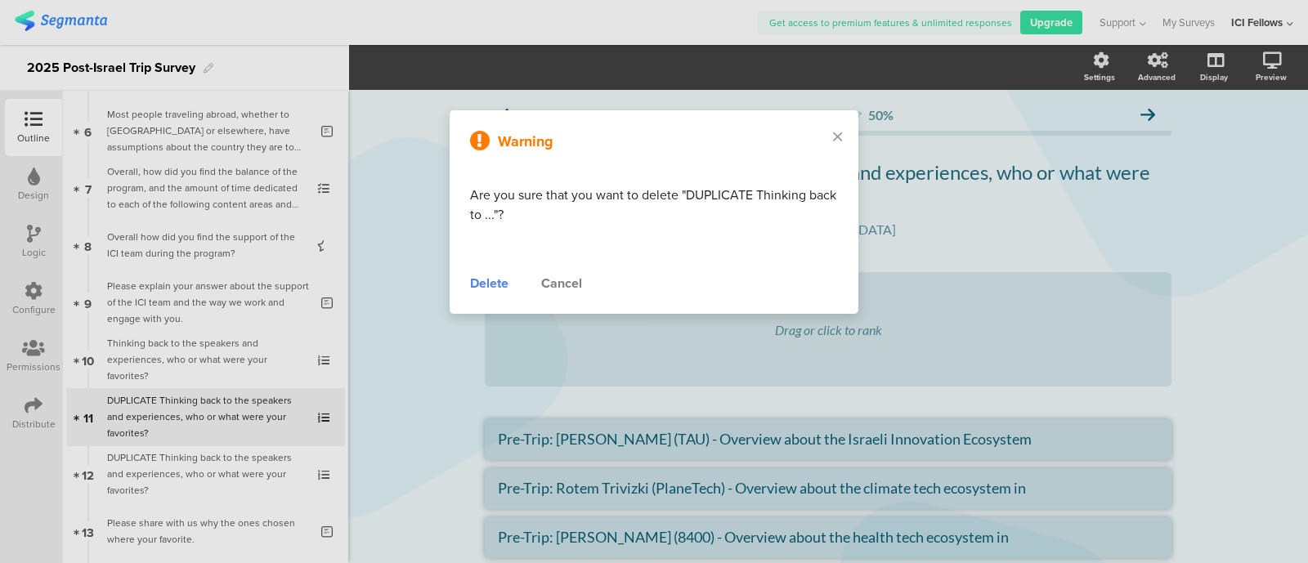
click at [481, 288] on div "Delete" at bounding box center [489, 284] width 38 height 20
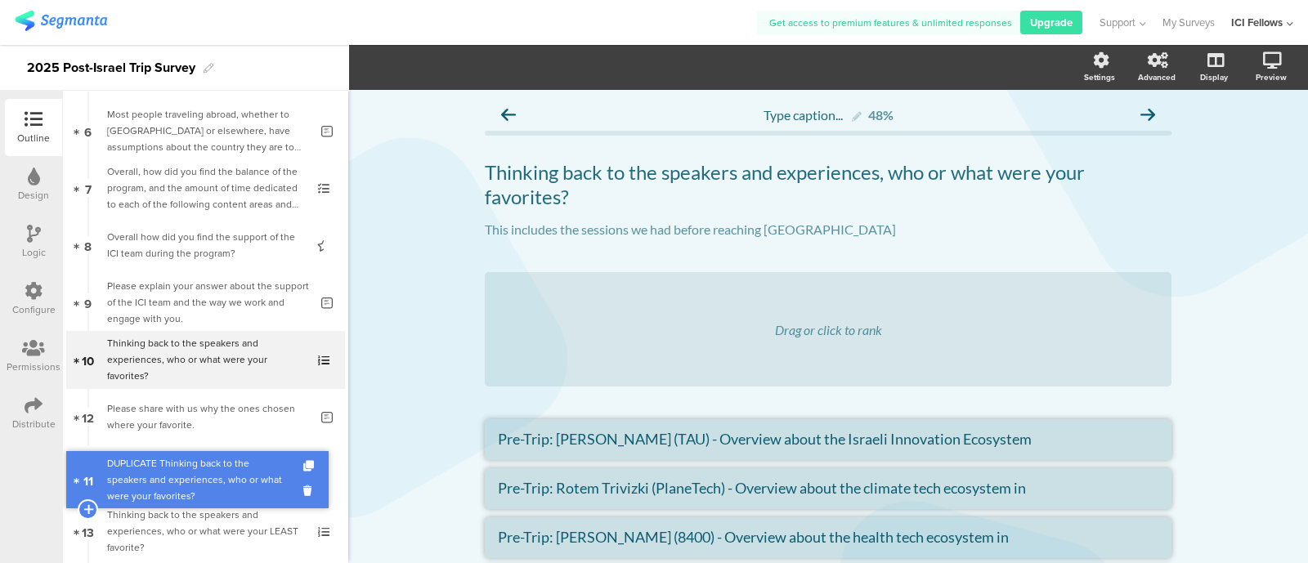
drag, startPoint x: 161, startPoint y: 429, endPoint x: 162, endPoint y: 484, distance: 54.8
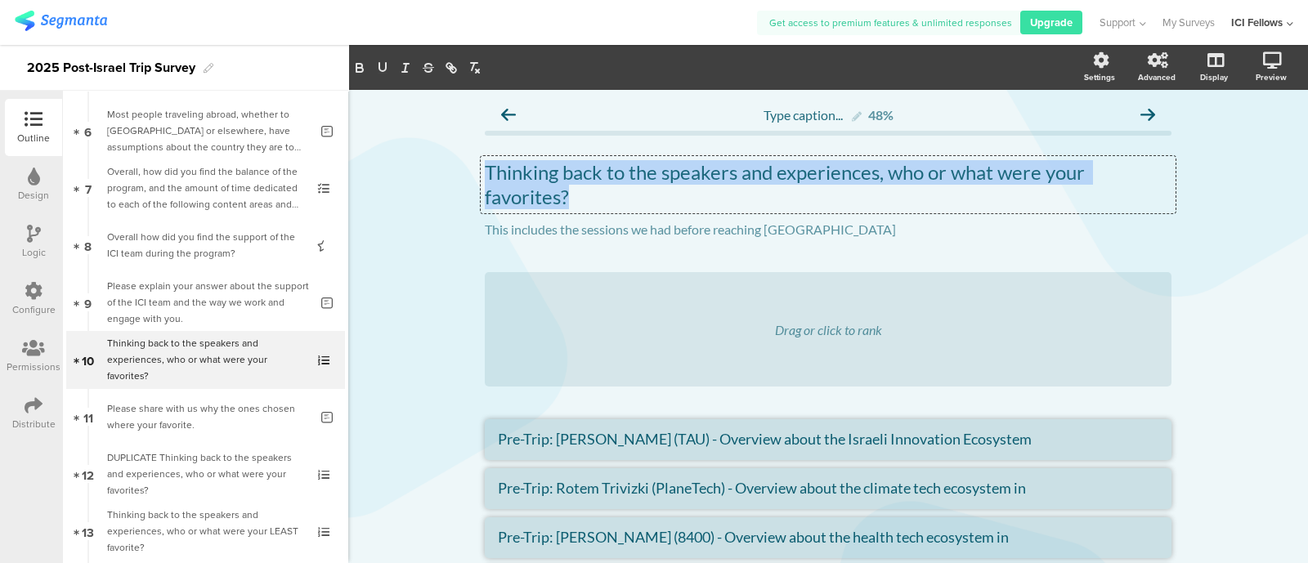
drag, startPoint x: 479, startPoint y: 173, endPoint x: 572, endPoint y: 202, distance: 97.5
click at [572, 202] on div "Thinking back to the speakers and experiences, who or what were your favorites?…" at bounding box center [828, 184] width 695 height 57
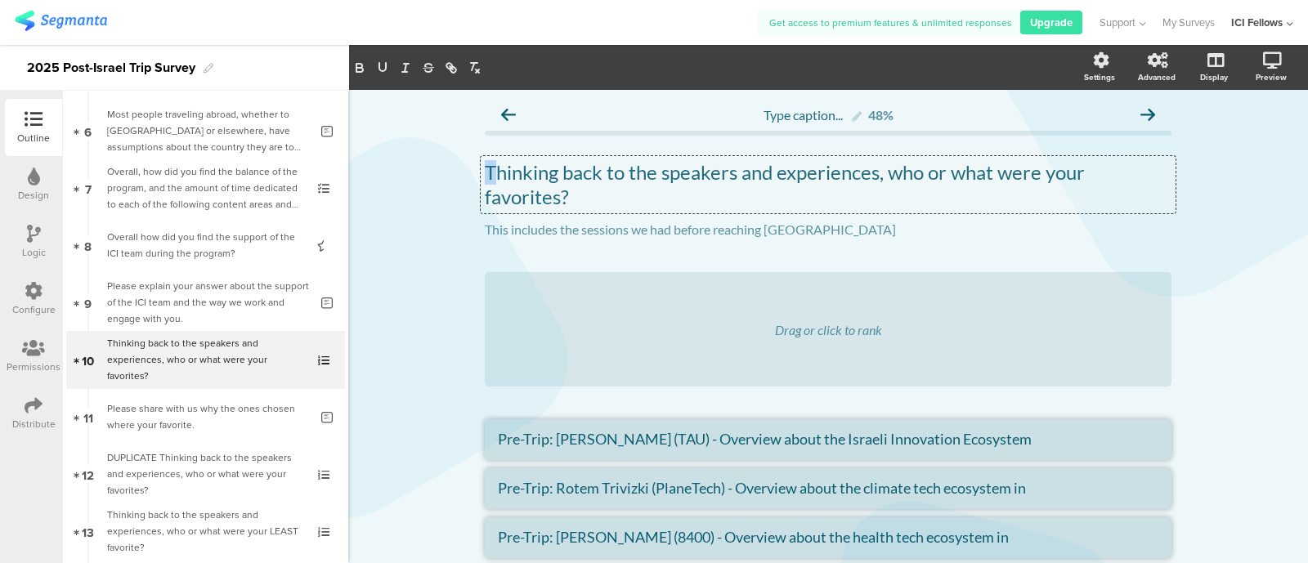
click at [483, 173] on div "Thinking back to the speakers and experiences, who or what were your favorites?…" at bounding box center [828, 184] width 695 height 57
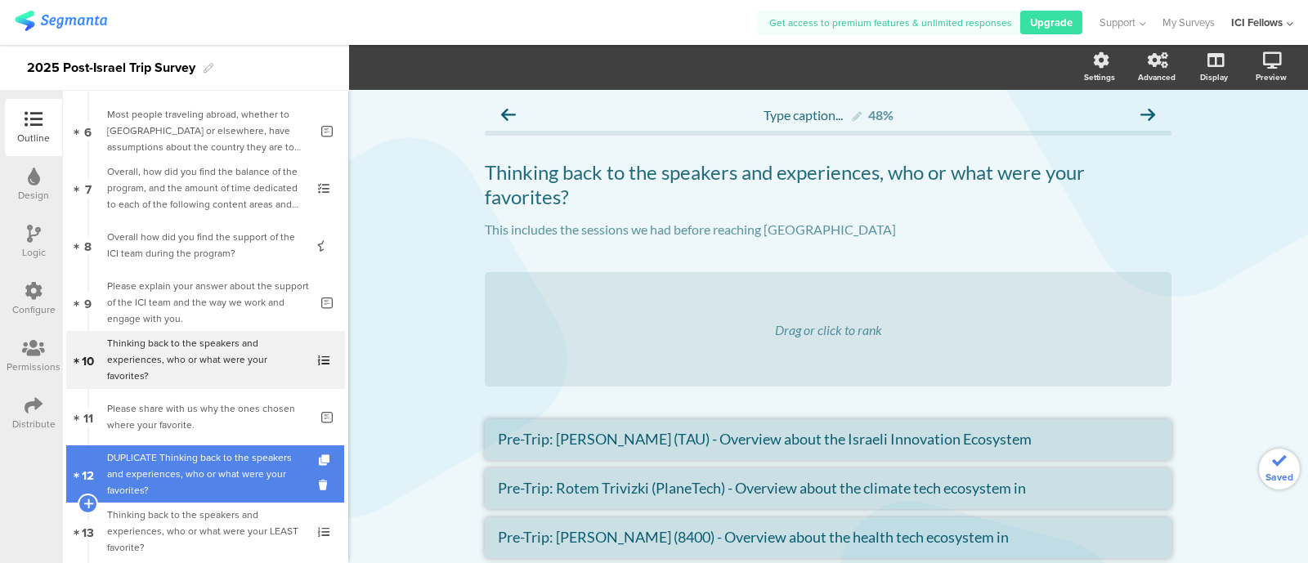
click at [159, 471] on div "DUPLICATE Thinking back to the speakers and experiences, who or what were your …" at bounding box center [204, 474] width 195 height 49
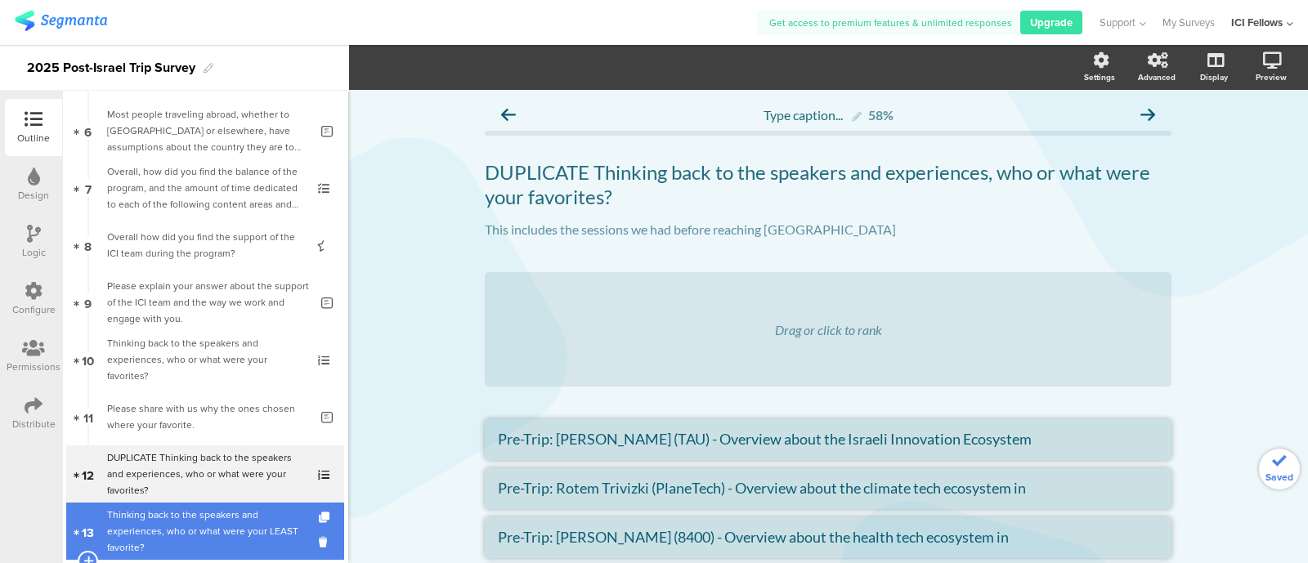
click at [152, 519] on div "Thinking back to the speakers and experiences, who or what were your LEAST favo…" at bounding box center [204, 531] width 195 height 49
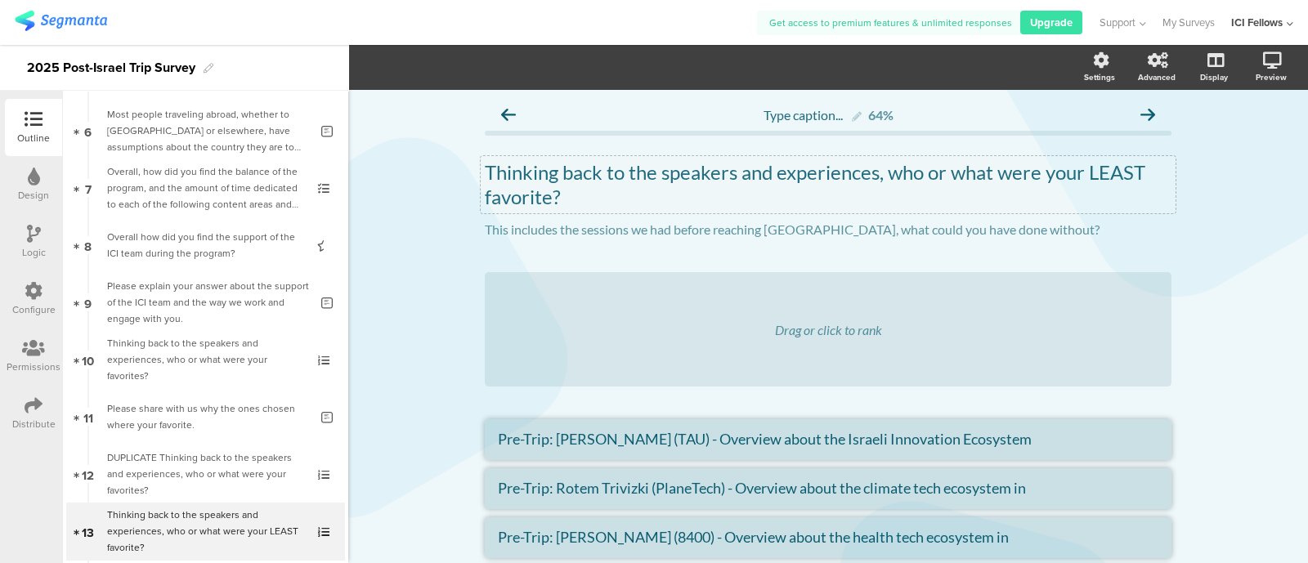
click at [484, 171] on div "Thinking back to the speakers and experiences, who or what were your LEAST favo…" at bounding box center [828, 184] width 695 height 57
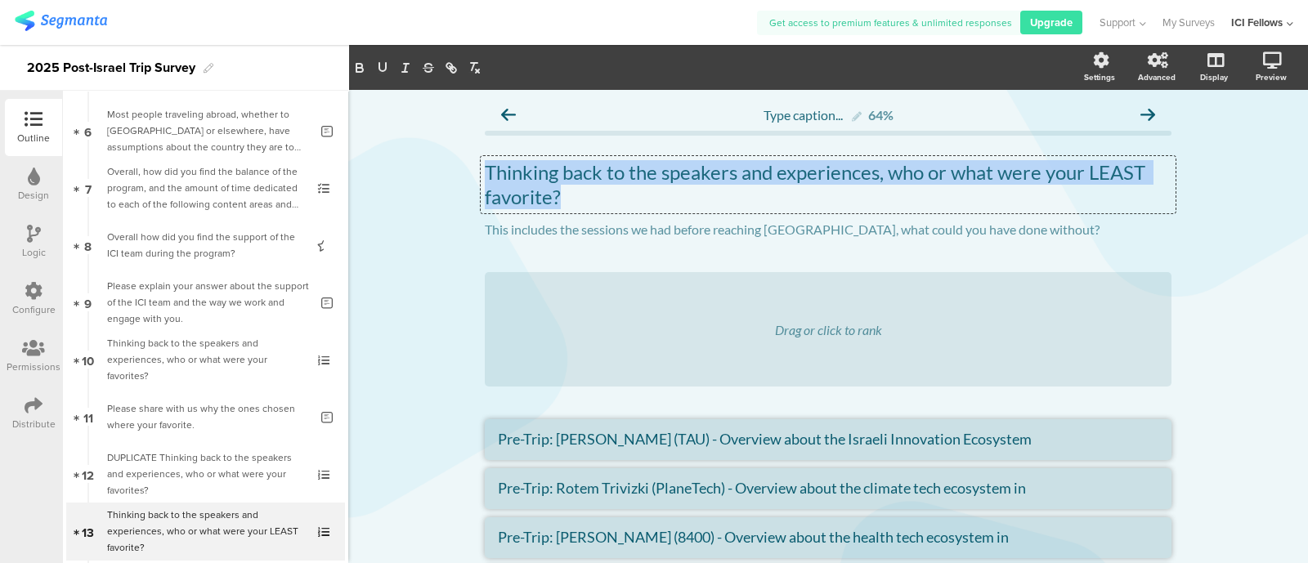
drag, startPoint x: 481, startPoint y: 172, endPoint x: 561, endPoint y: 202, distance: 85.6
click at [561, 202] on p "Thinking back to the speakers and experiences, who or what were your LEAST favo…" at bounding box center [828, 184] width 687 height 49
copy p "Thinking back to the speakers and experiences, who or what were your LEAST favo…"
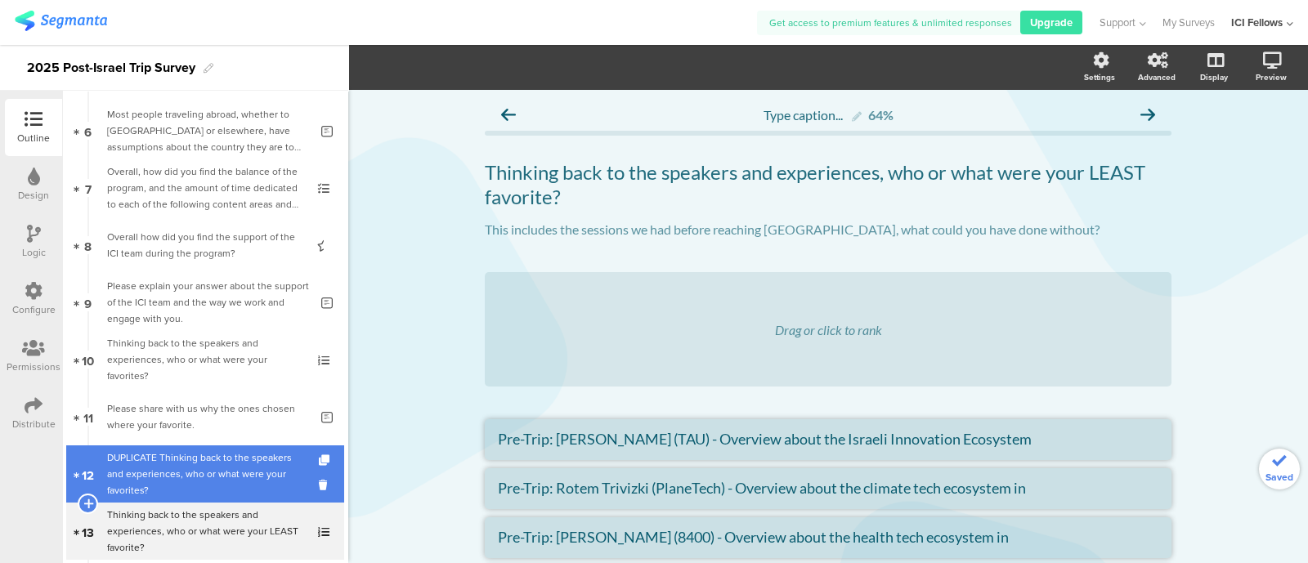
click at [200, 466] on div "DUPLICATE Thinking back to the speakers and experiences, who or what were your …" at bounding box center [204, 474] width 195 height 49
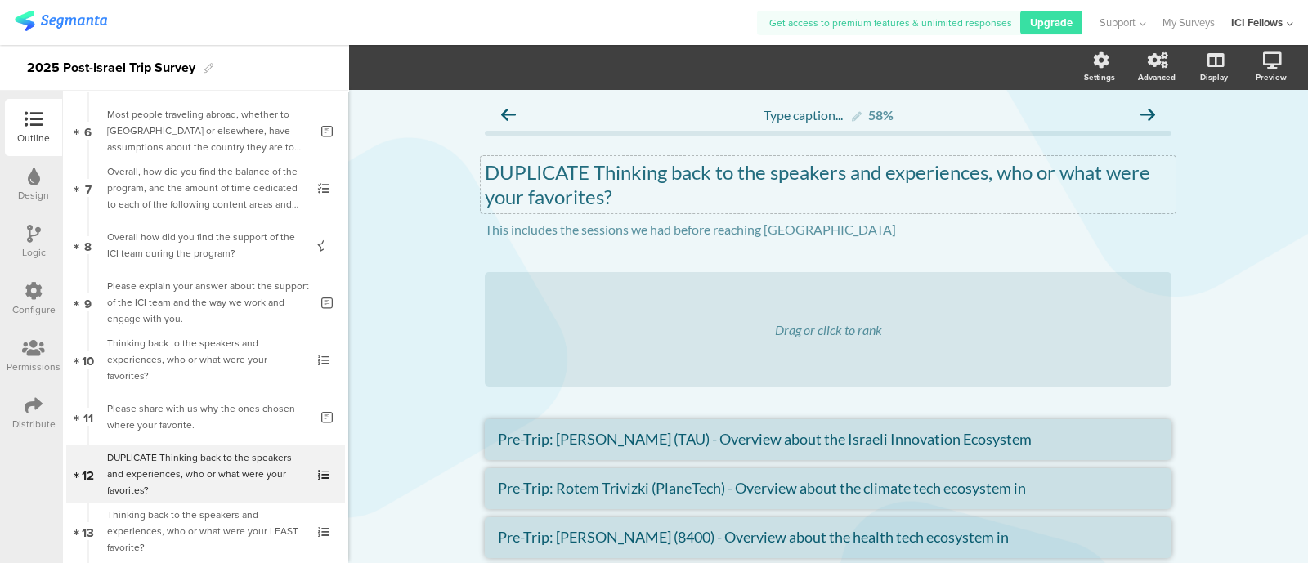
click at [500, 175] on div "DUPLICATE Thinking back to the speakers and experiences, who or what were your …" at bounding box center [828, 184] width 695 height 57
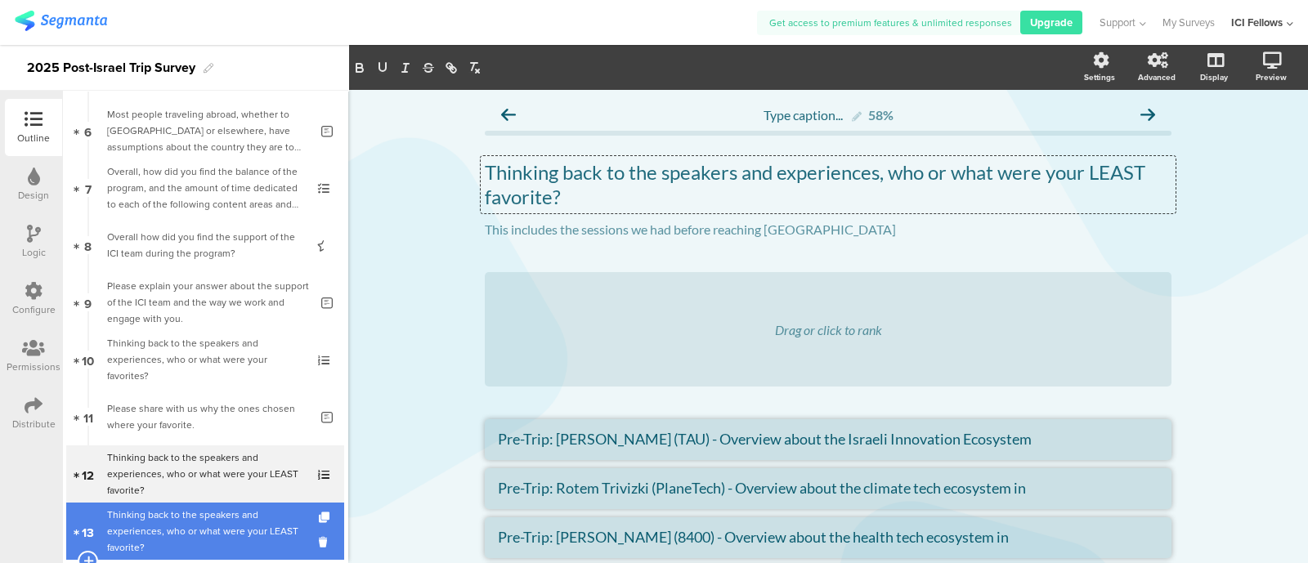
click at [178, 517] on div "Thinking back to the speakers and experiences, who or what were your LEAST favo…" at bounding box center [204, 531] width 195 height 49
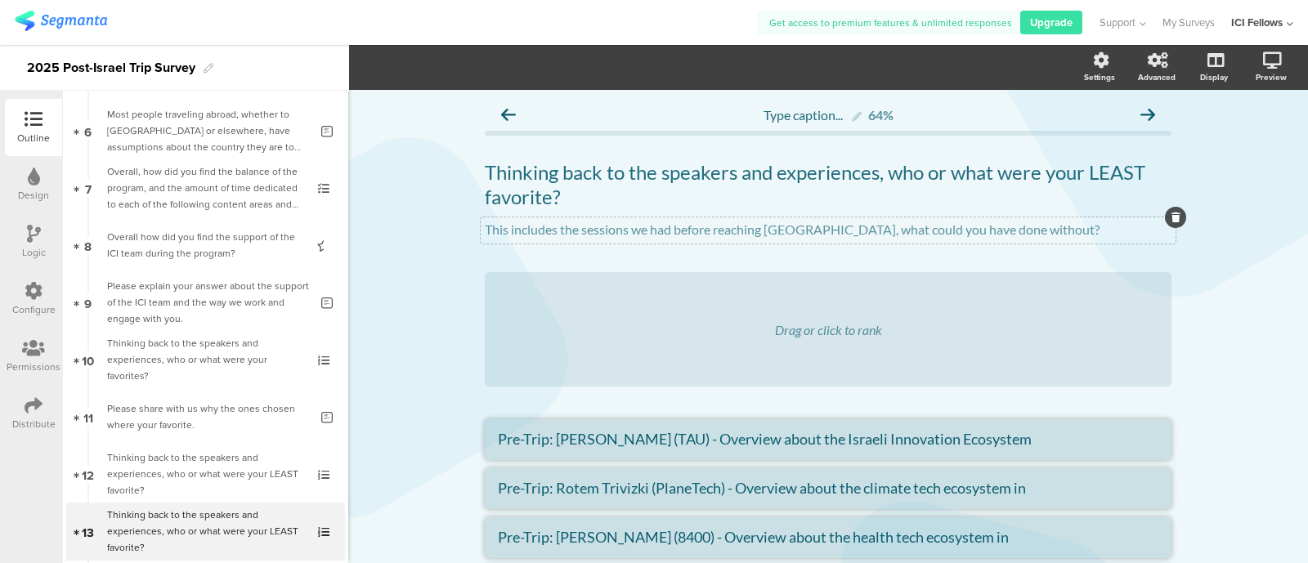
click at [897, 226] on p "This includes the sessions we had before reaching [GEOGRAPHIC_DATA], what could…" at bounding box center [828, 230] width 687 height 16
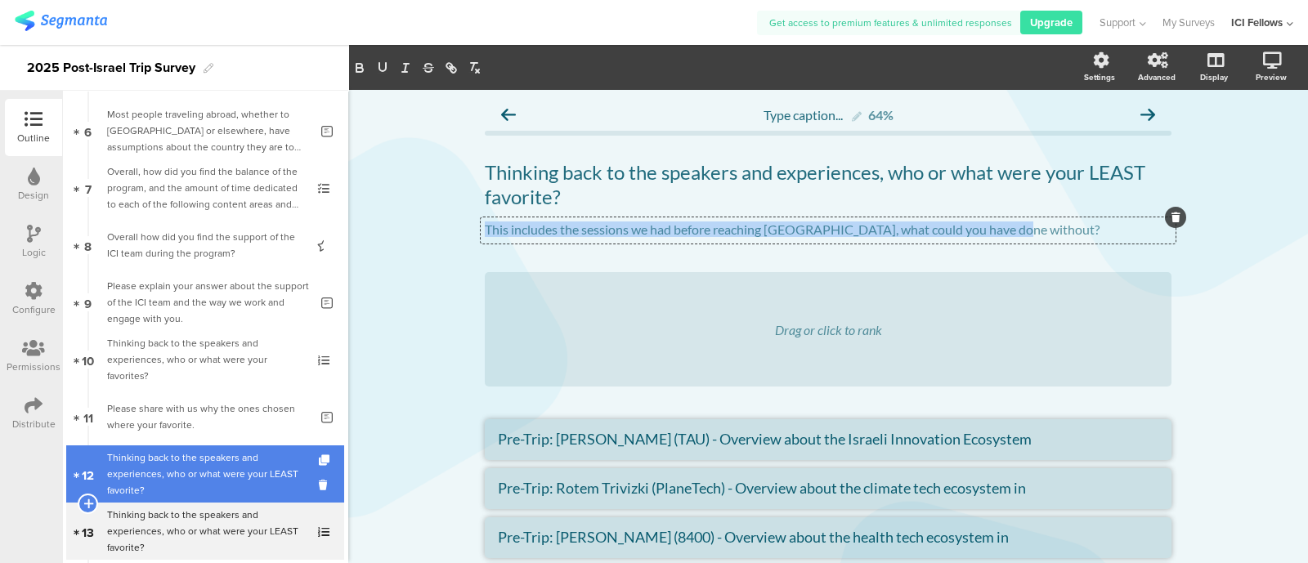
click at [195, 464] on div "Thinking back to the speakers and experiences, who or what were your LEAST favo…" at bounding box center [204, 474] width 195 height 49
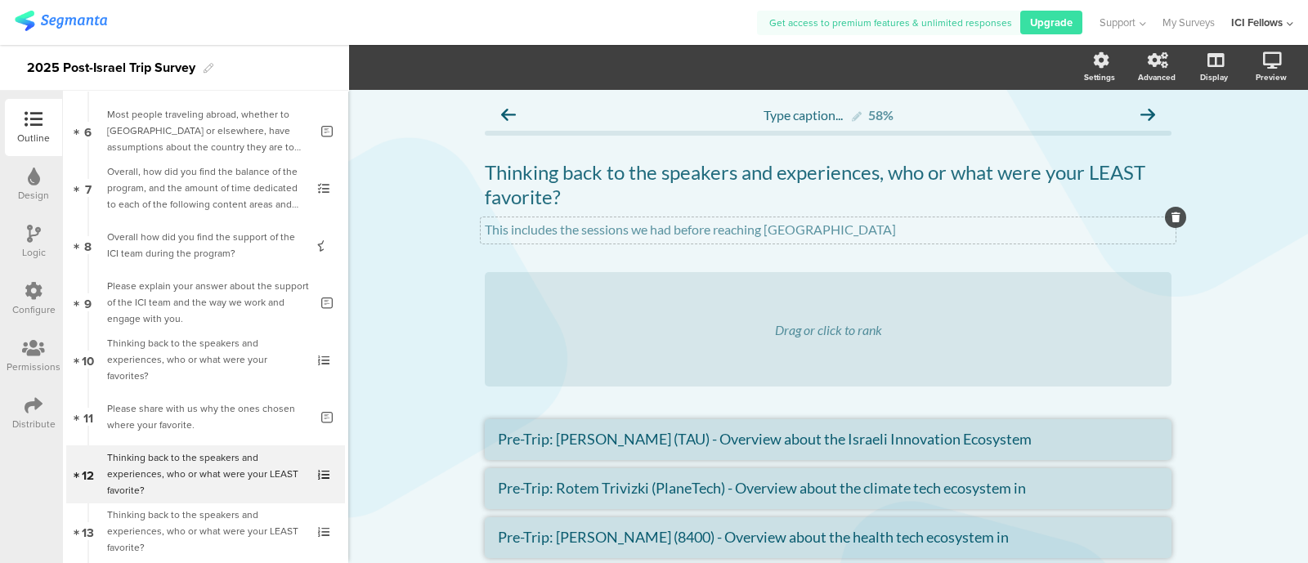
click at [732, 228] on p "This includes the sessions we had before reaching [GEOGRAPHIC_DATA]" at bounding box center [828, 230] width 687 height 16
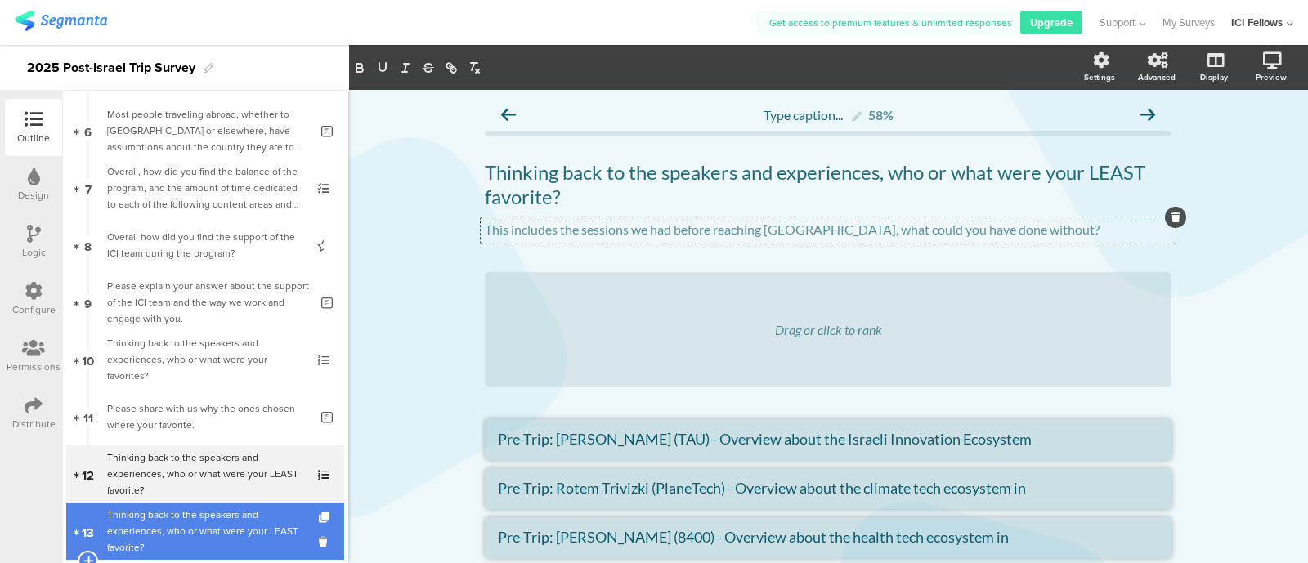
click at [223, 529] on div "Thinking back to the speakers and experiences, who or what were your LEAST favo…" at bounding box center [204, 531] width 195 height 49
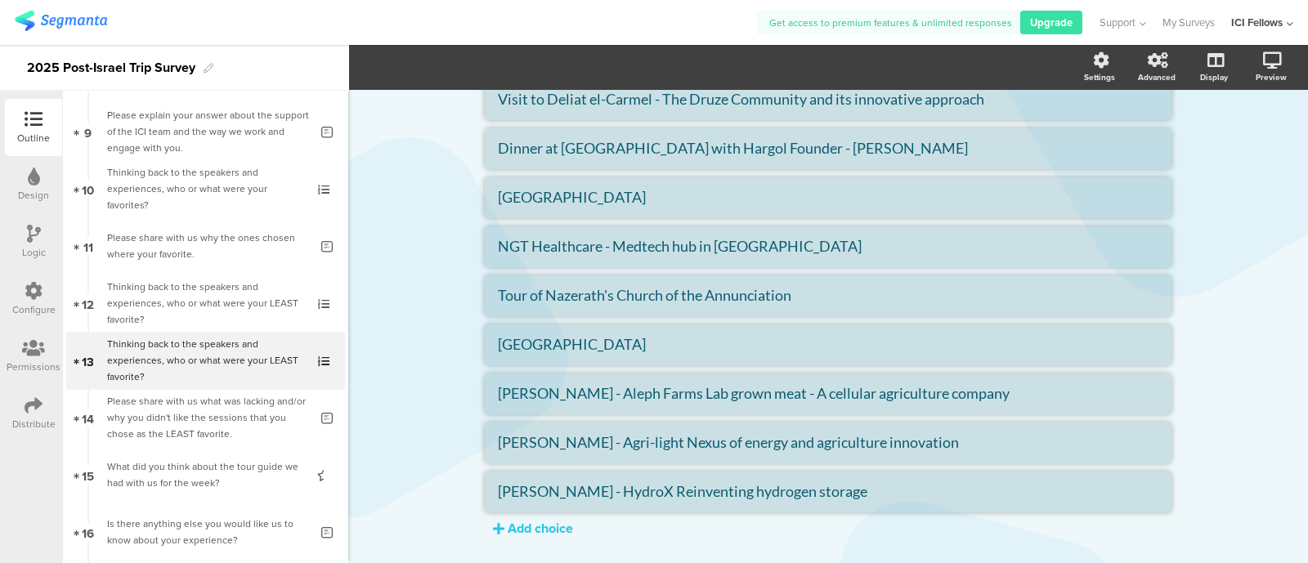
scroll to position [969, 0]
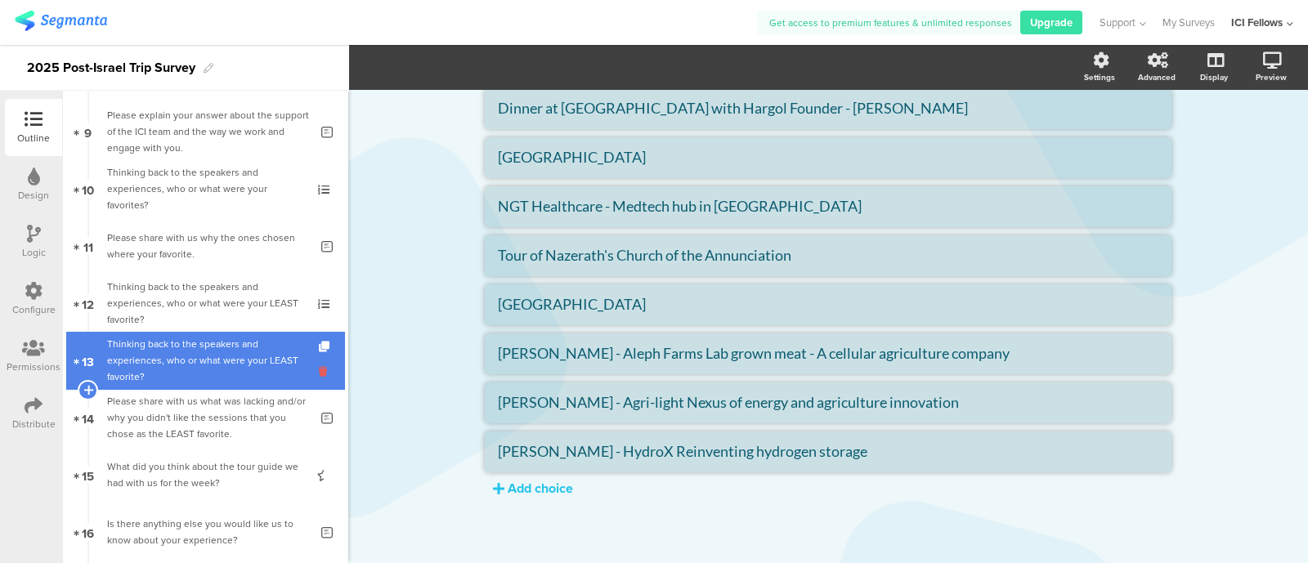
click at [319, 374] on icon at bounding box center [326, 372] width 14 height 16
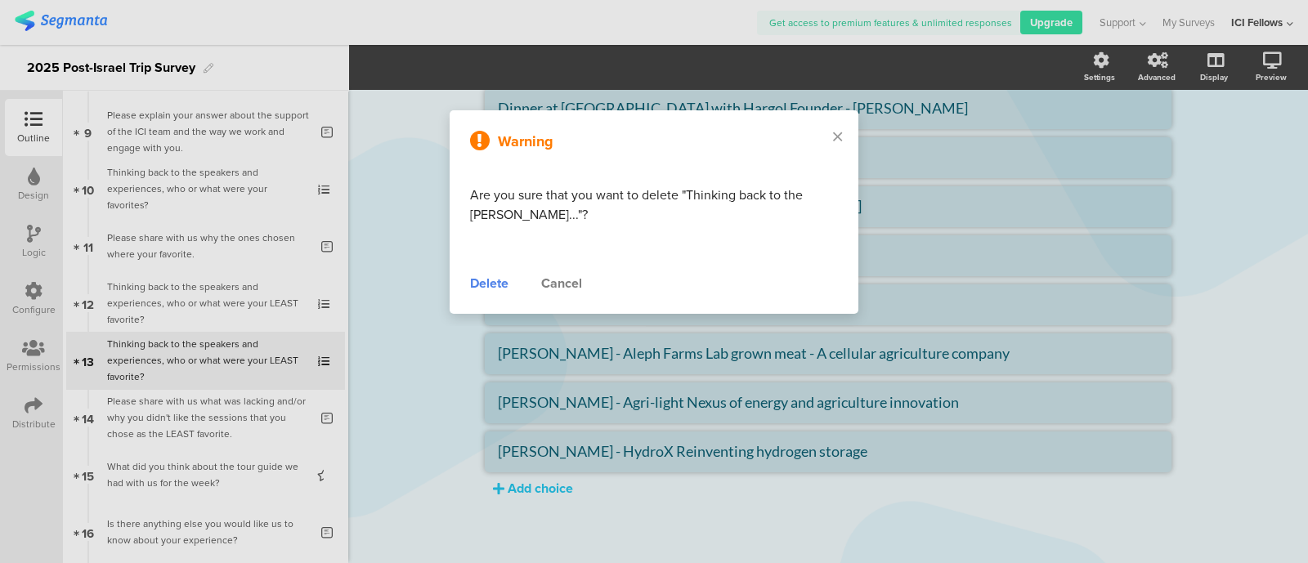
click at [472, 283] on div "Delete" at bounding box center [489, 284] width 38 height 20
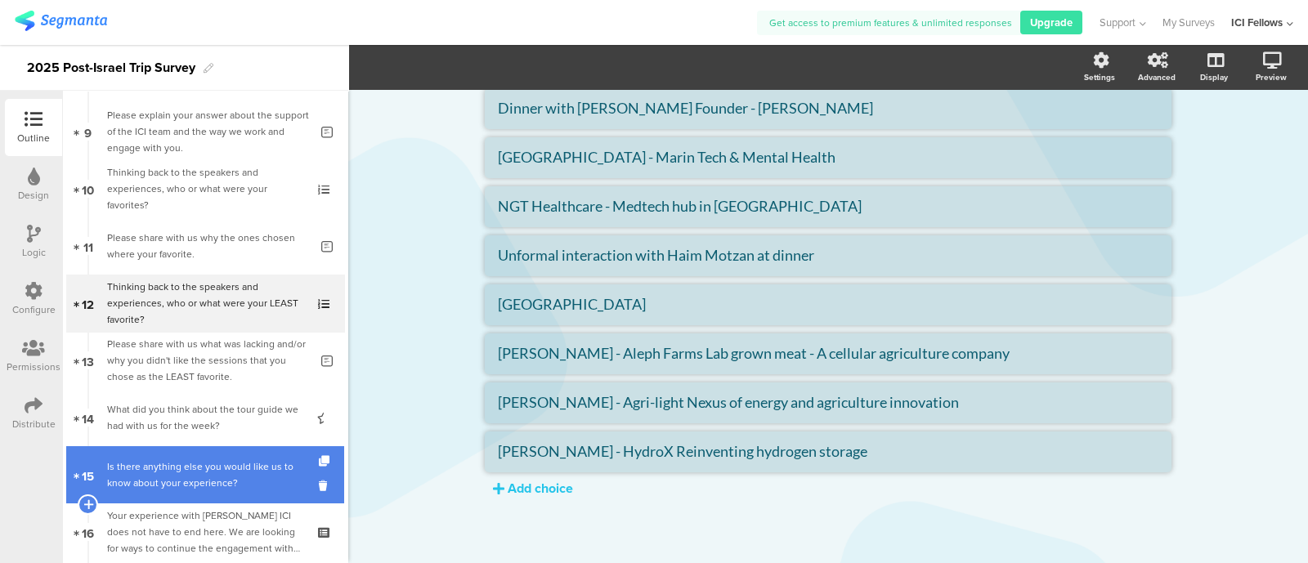
scroll to position [920, 0]
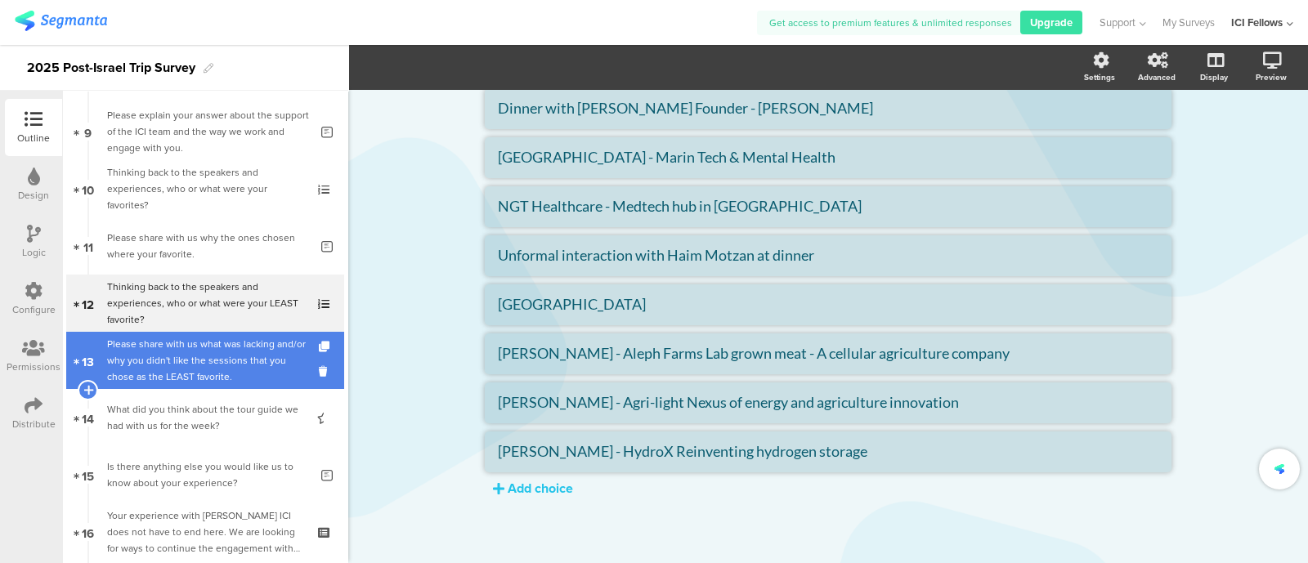
click at [178, 361] on div "Please share with us what was lacking and/or why you didn't like the sessions t…" at bounding box center [208, 360] width 202 height 49
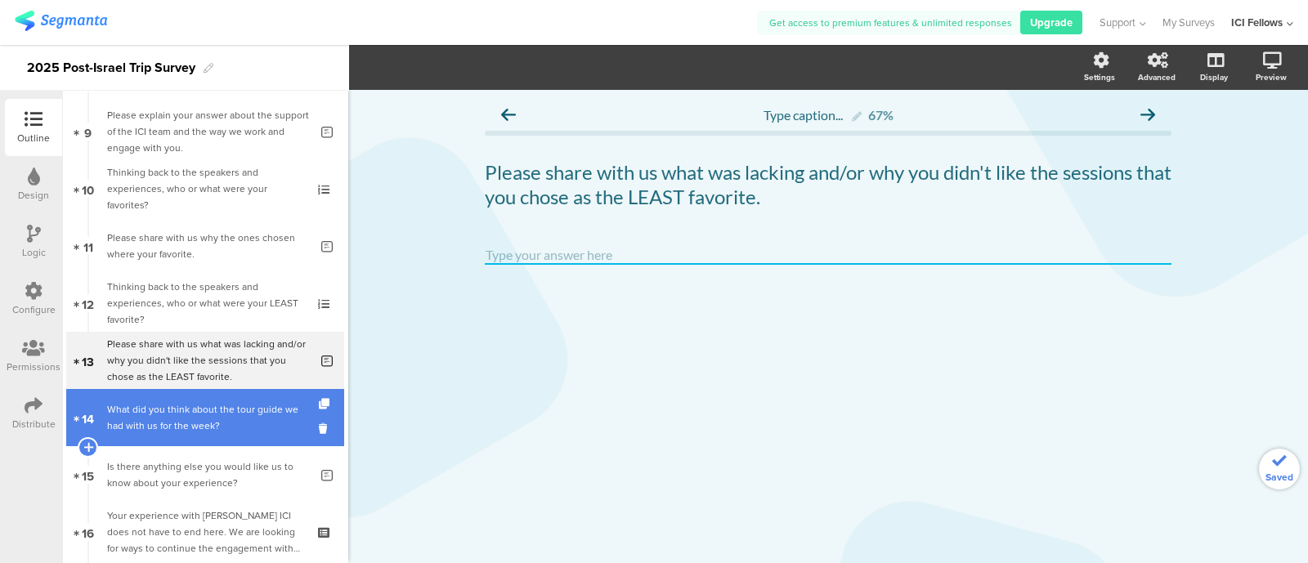
click at [180, 413] on div "What did you think about the tour guide we had with us for the week?" at bounding box center [204, 417] width 195 height 33
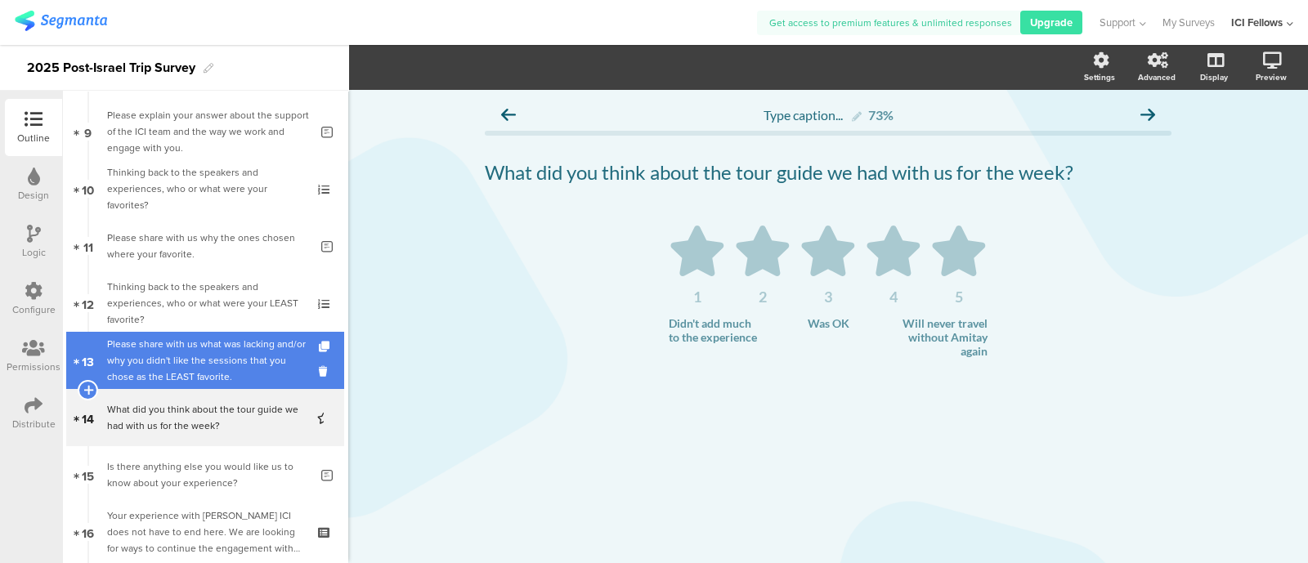
scroll to position [681, 0]
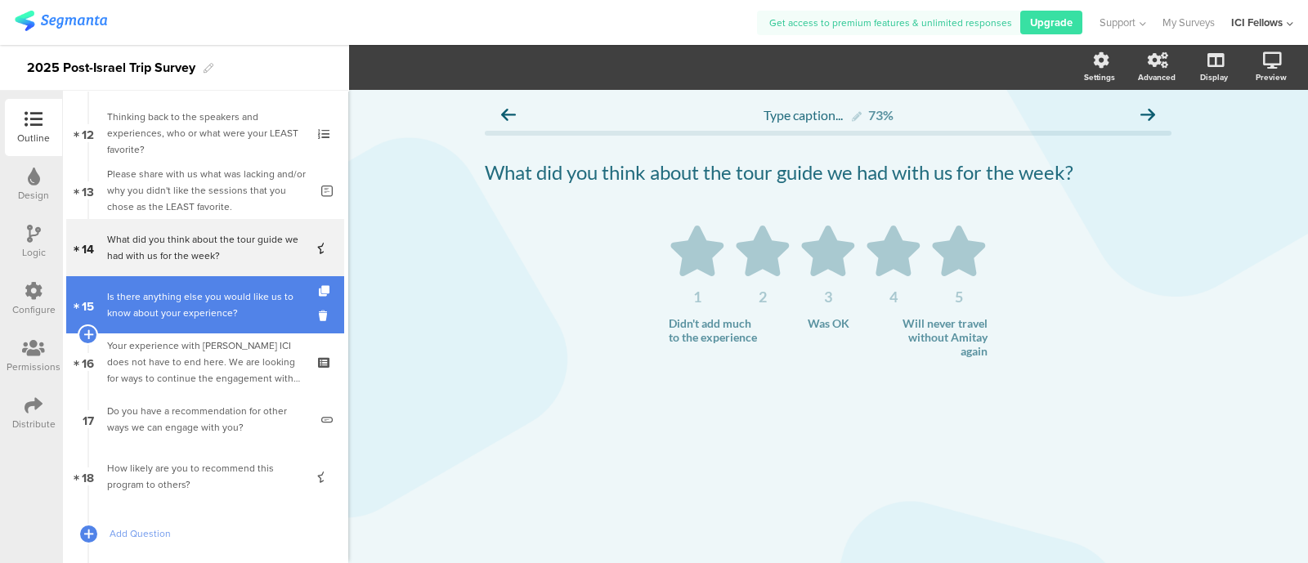
click at [176, 297] on div "Is there anything else you would like us to know about your experience?" at bounding box center [208, 305] width 202 height 33
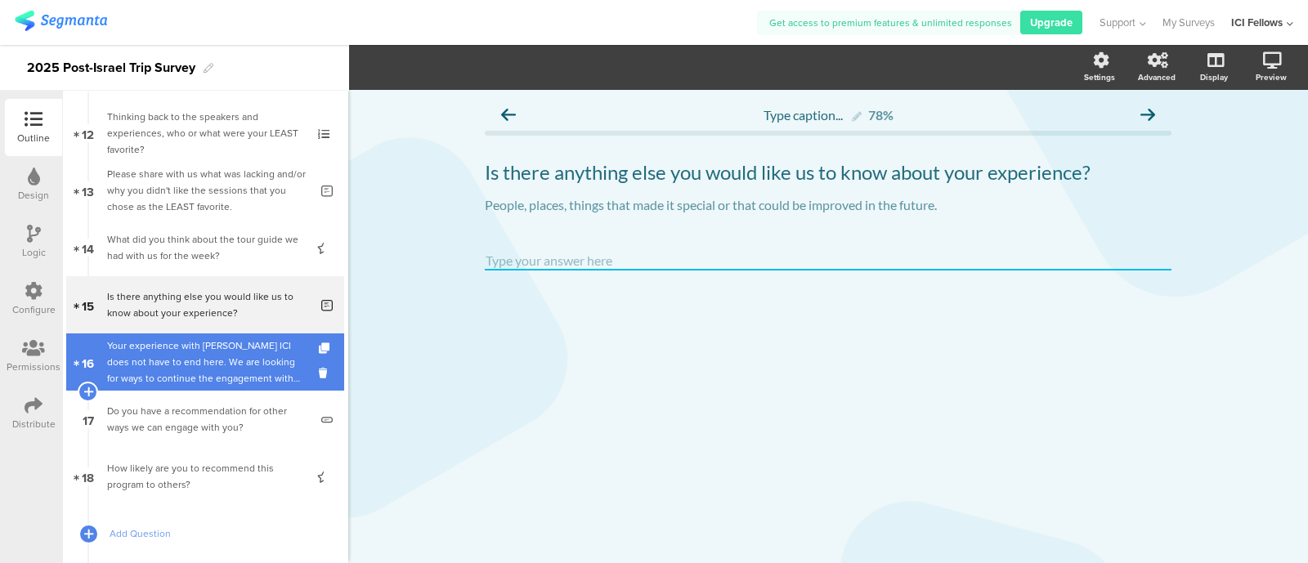
click at [176, 362] on div "Your experience with [PERSON_NAME] ICI does not have to end here. We are lookin…" at bounding box center [204, 362] width 195 height 49
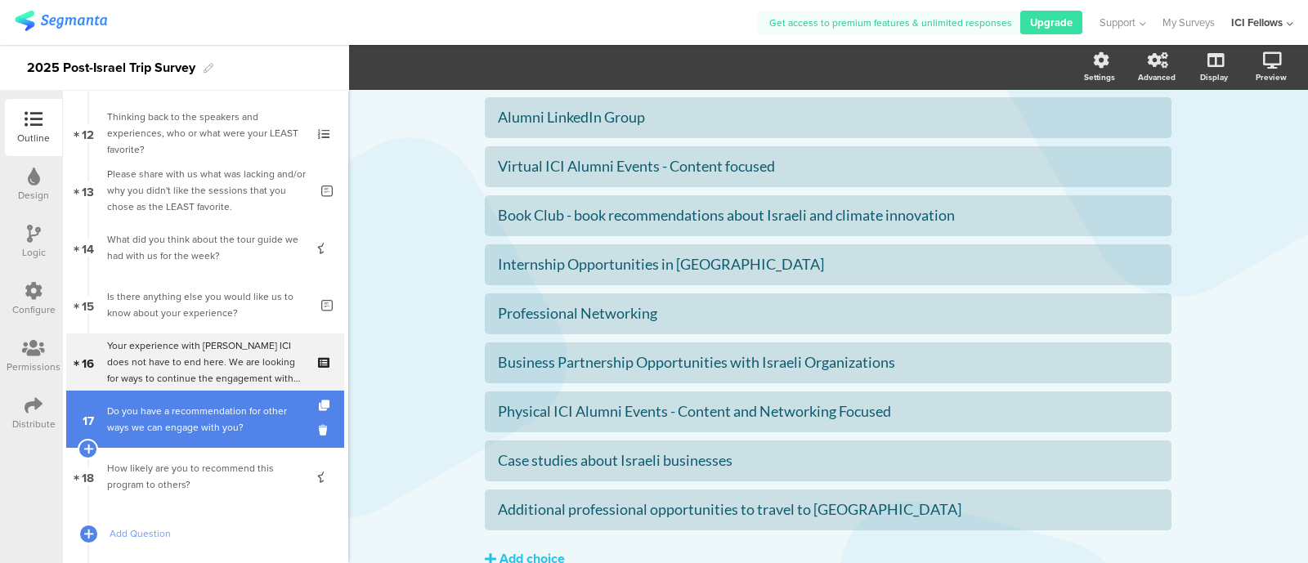
scroll to position [330, 0]
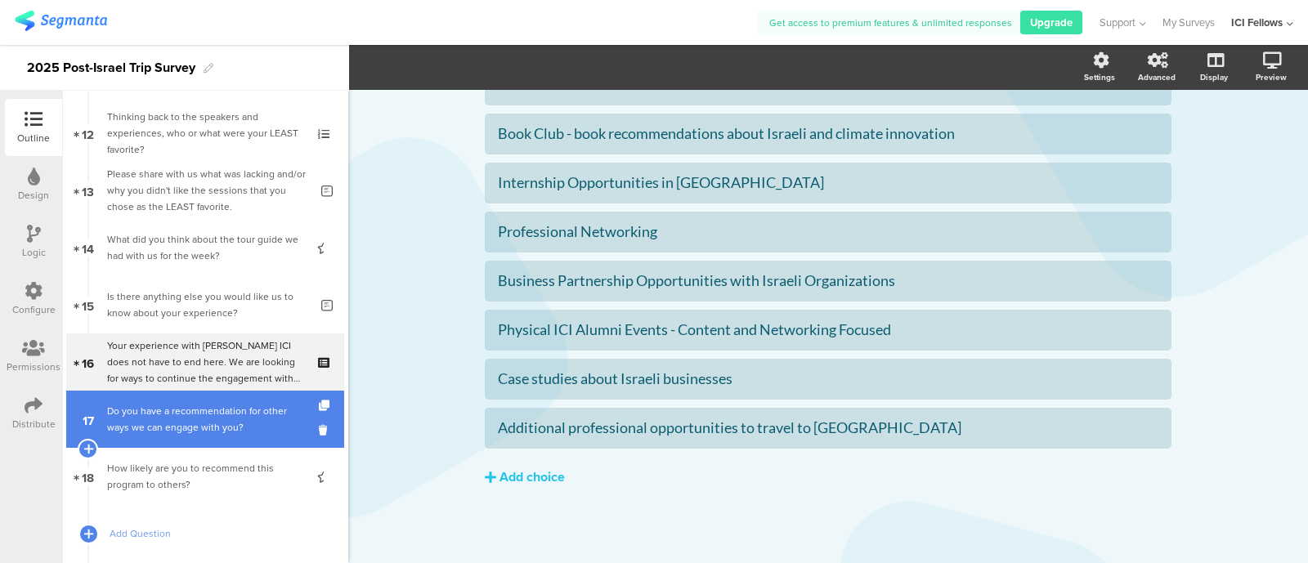
click at [196, 426] on div "Do you have a recommendation for other ways we can engage with you?" at bounding box center [208, 419] width 202 height 33
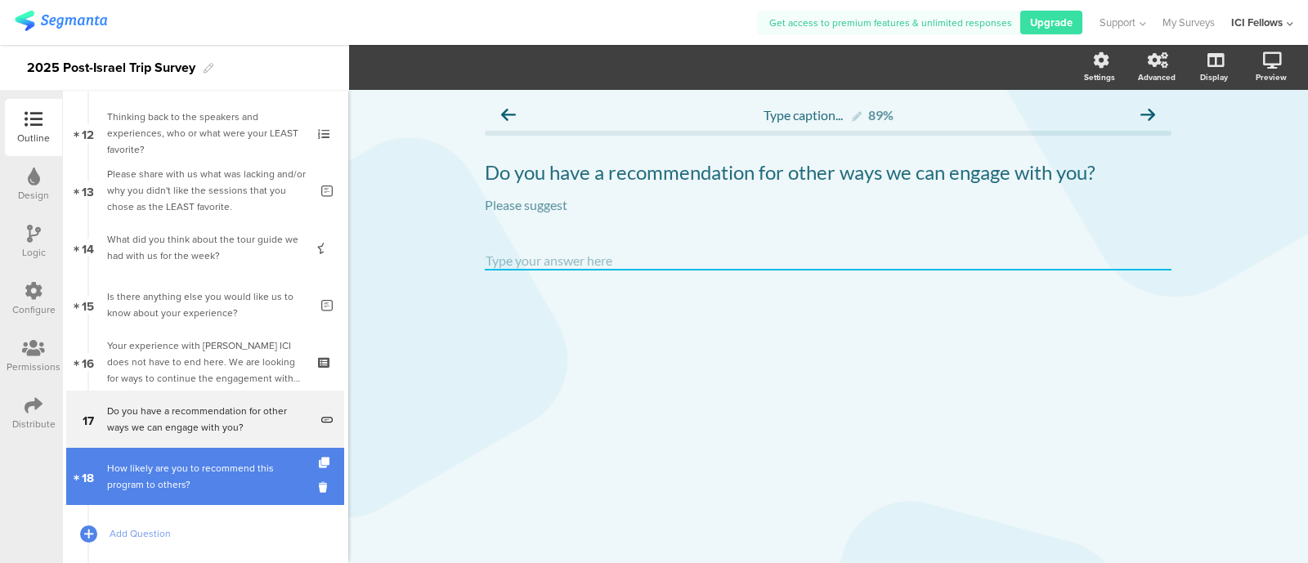
click at [195, 500] on link "18 How likely are you to recommend this program to others?" at bounding box center [205, 476] width 278 height 57
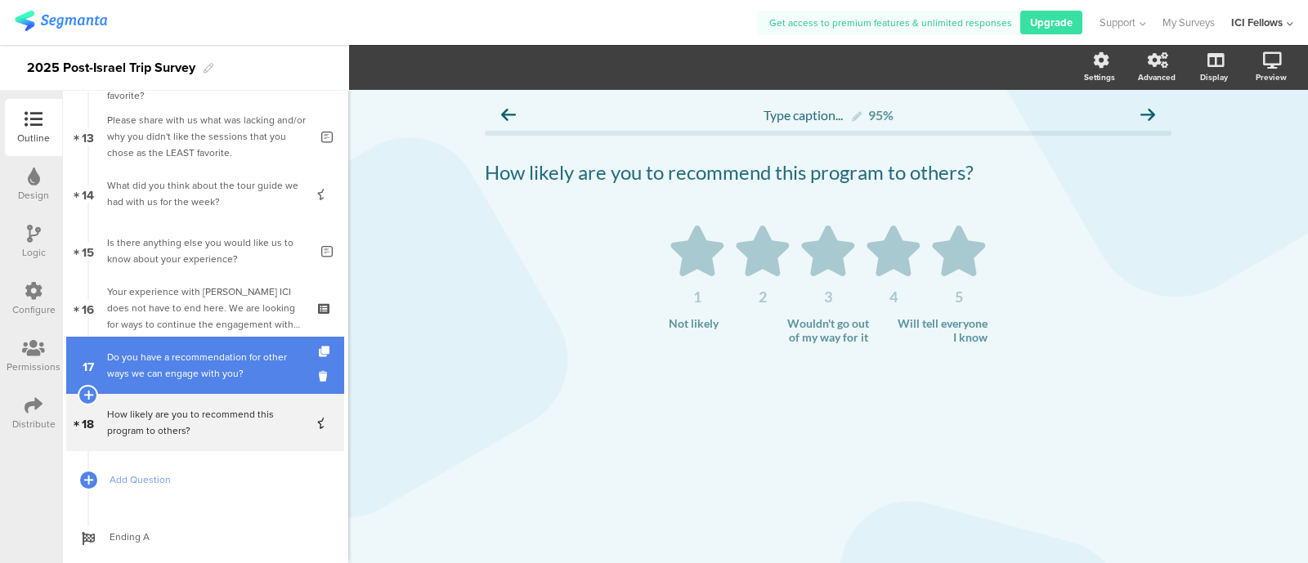
scroll to position [773, 0]
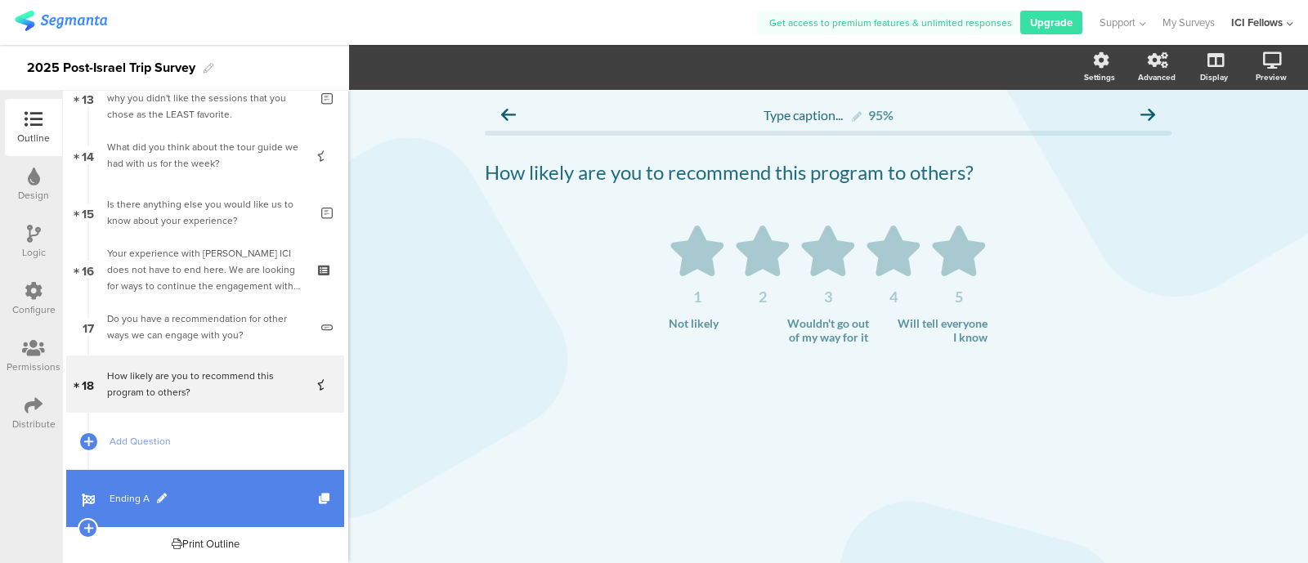
click at [147, 509] on link "Ending A" at bounding box center [205, 498] width 278 height 57
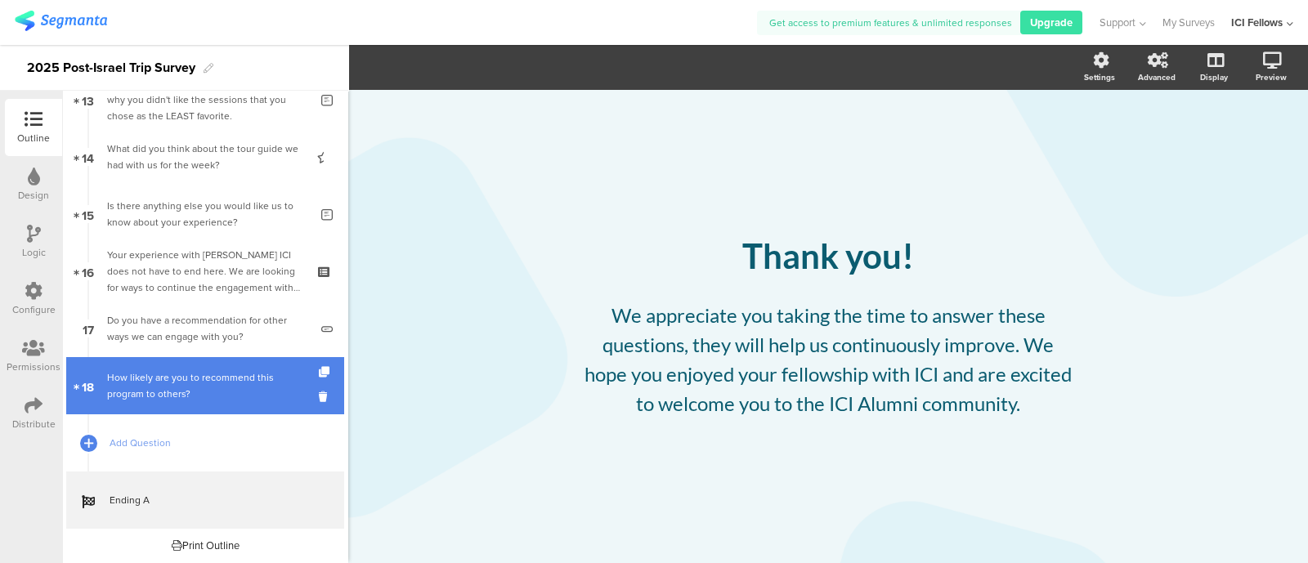
scroll to position [773, 0]
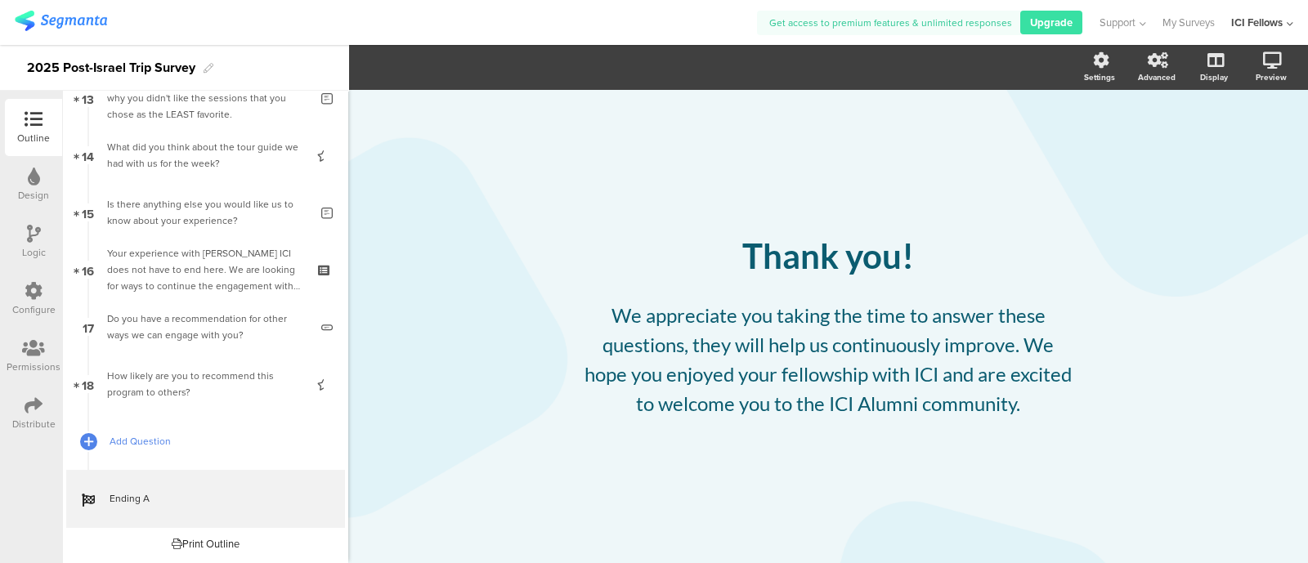
click at [137, 441] on span "Add Question" at bounding box center [214, 441] width 209 height 16
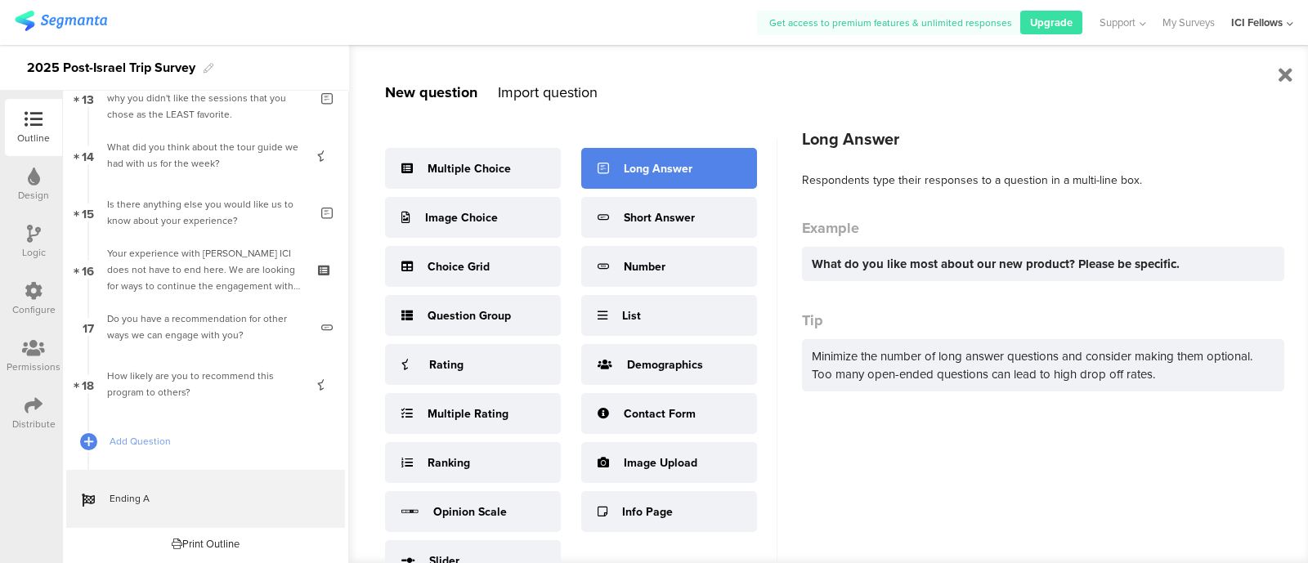
click at [609, 173] on div "Long Answer" at bounding box center [669, 168] width 176 height 41
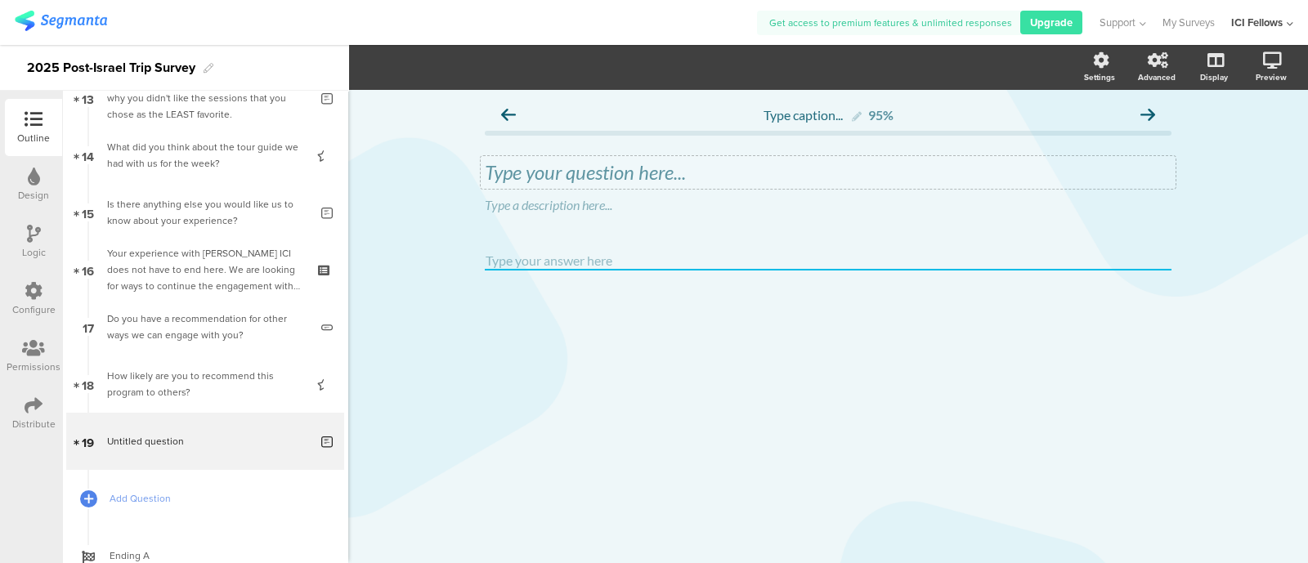
click at [592, 169] on div "Type your question here..." at bounding box center [828, 172] width 695 height 33
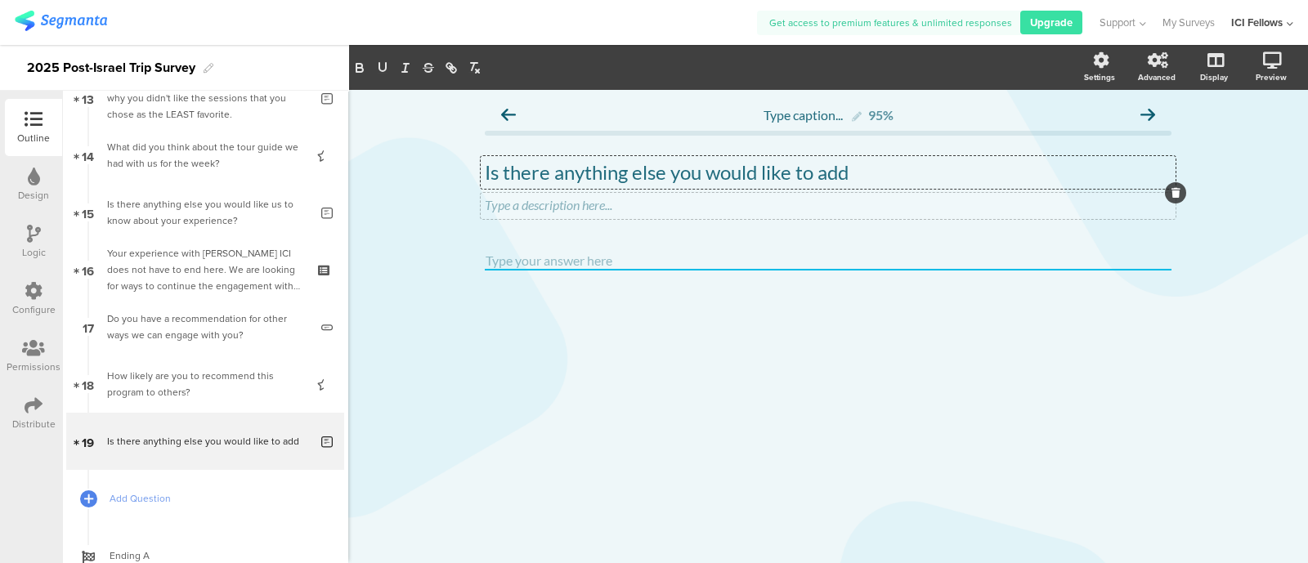
click at [560, 199] on div "Type a description here..." at bounding box center [828, 206] width 695 height 26
click at [660, 382] on div "Type caption... 95% Is there anything else you would like to add Is there anyth…" at bounding box center [828, 326] width 960 height 473
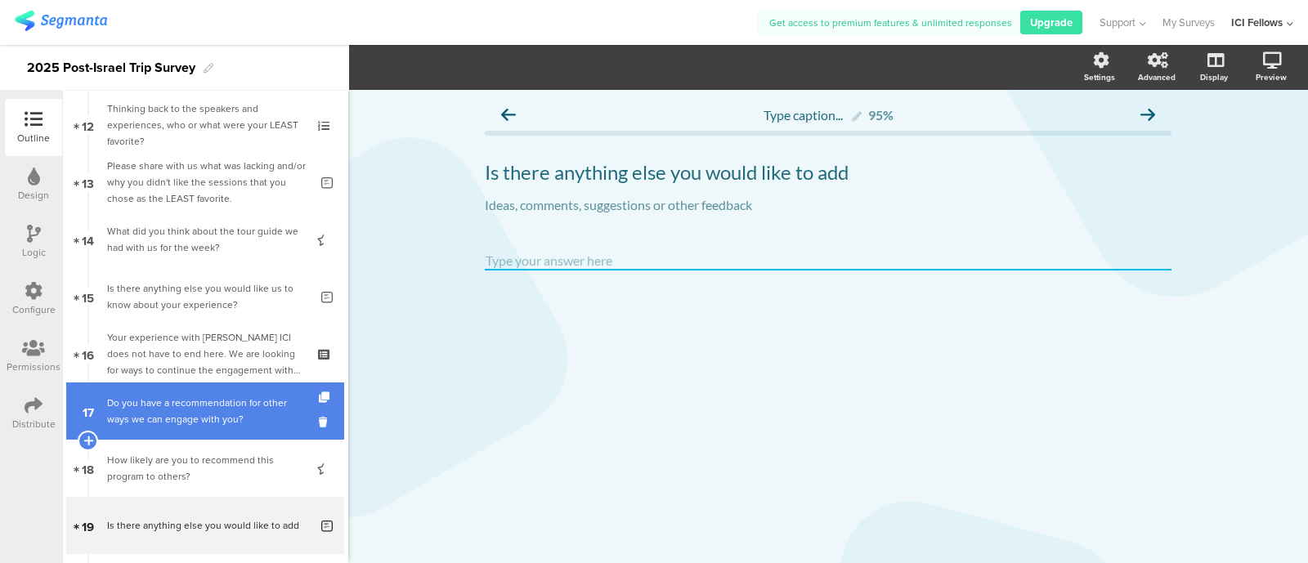
scroll to position [661, 0]
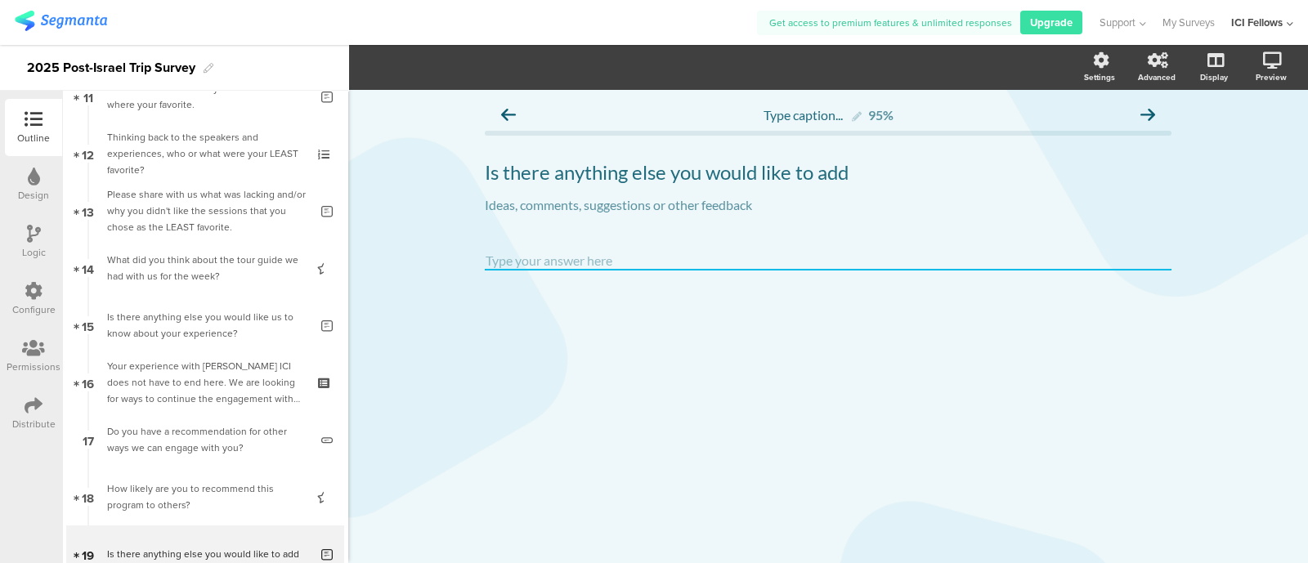
click at [33, 413] on icon at bounding box center [34, 406] width 18 height 18
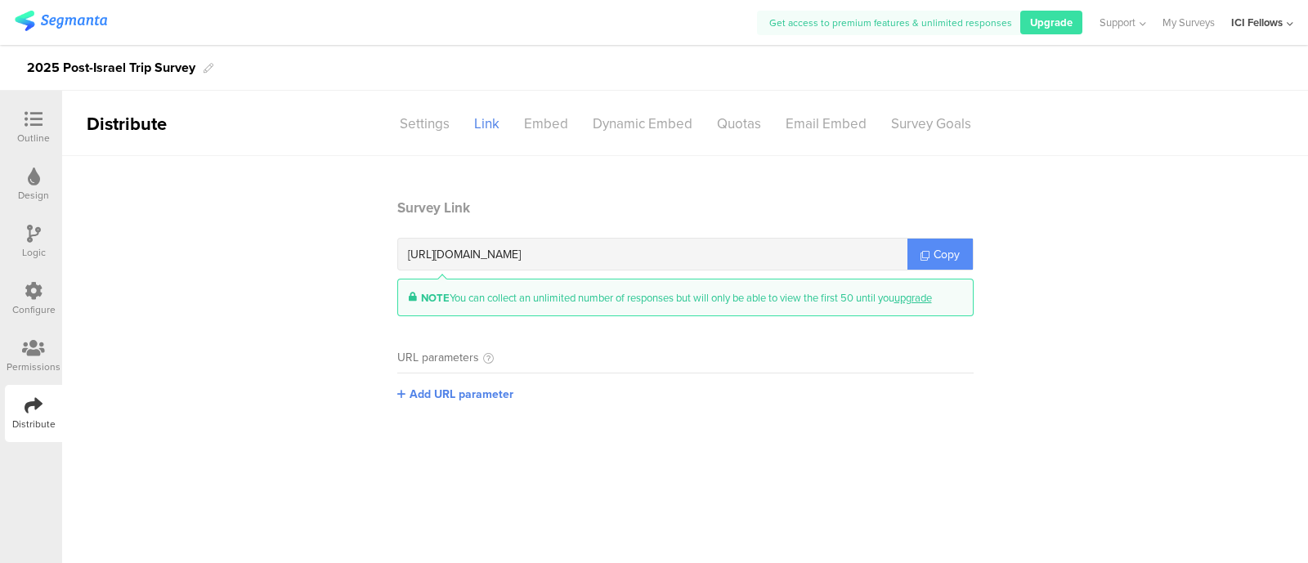
click at [923, 252] on icon at bounding box center [925, 255] width 9 height 9
click at [924, 253] on icon at bounding box center [925, 255] width 9 height 9
click at [21, 132] on div "Outline" at bounding box center [33, 138] width 33 height 15
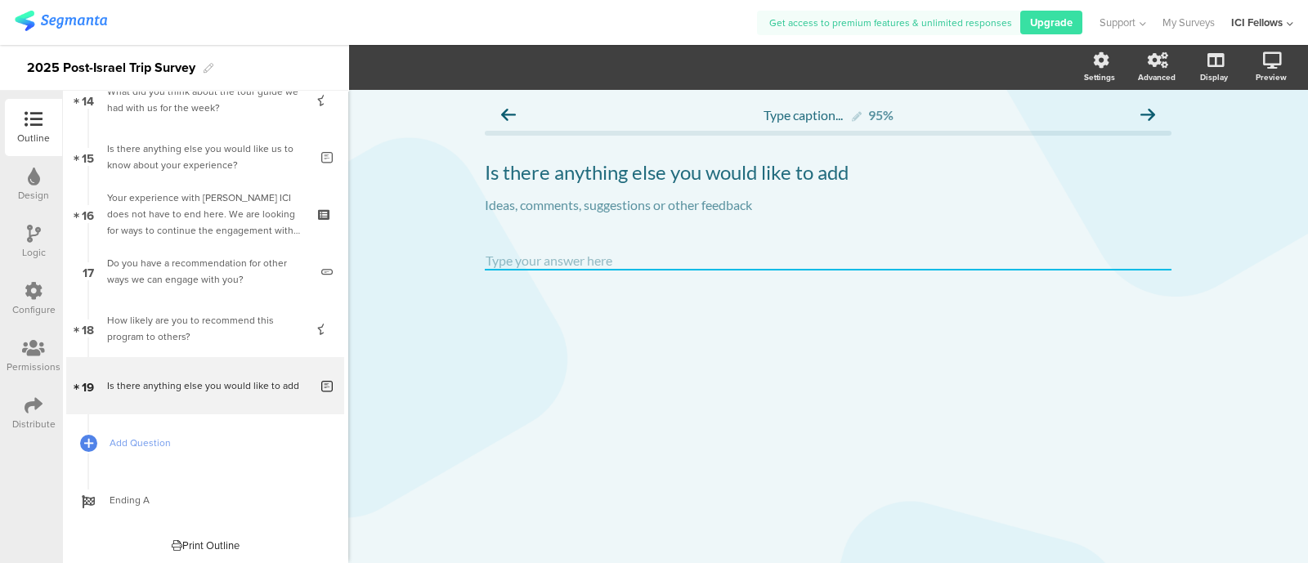
scroll to position [831, 0]
click at [32, 296] on icon at bounding box center [34, 291] width 18 height 18
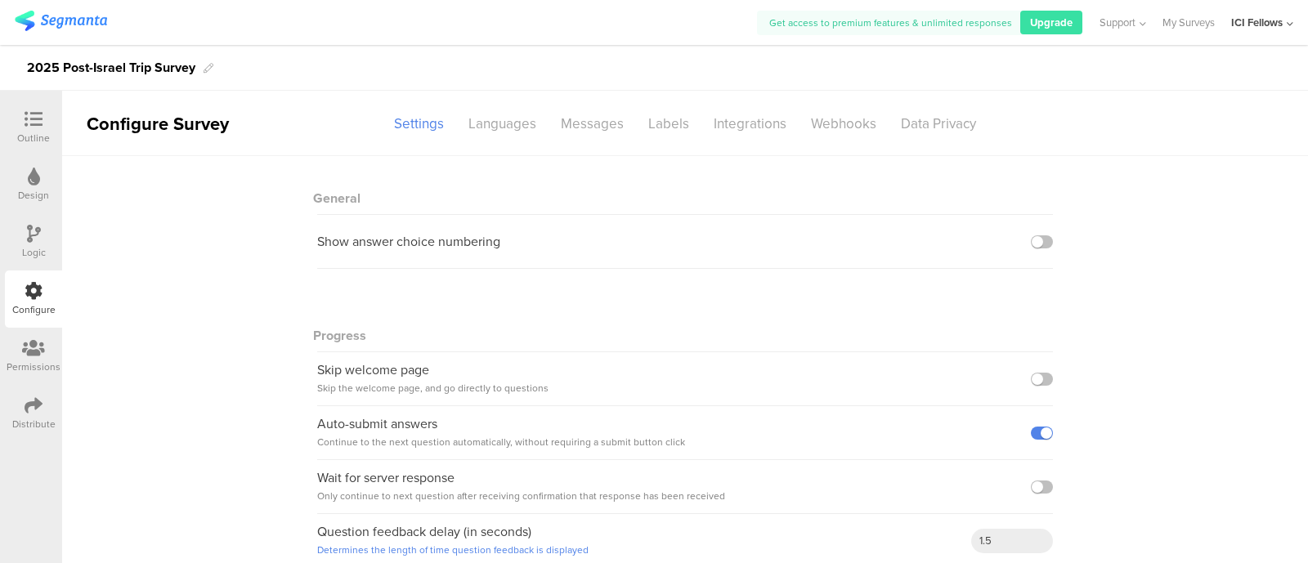
click at [33, 348] on icon at bounding box center [33, 348] width 23 height 18
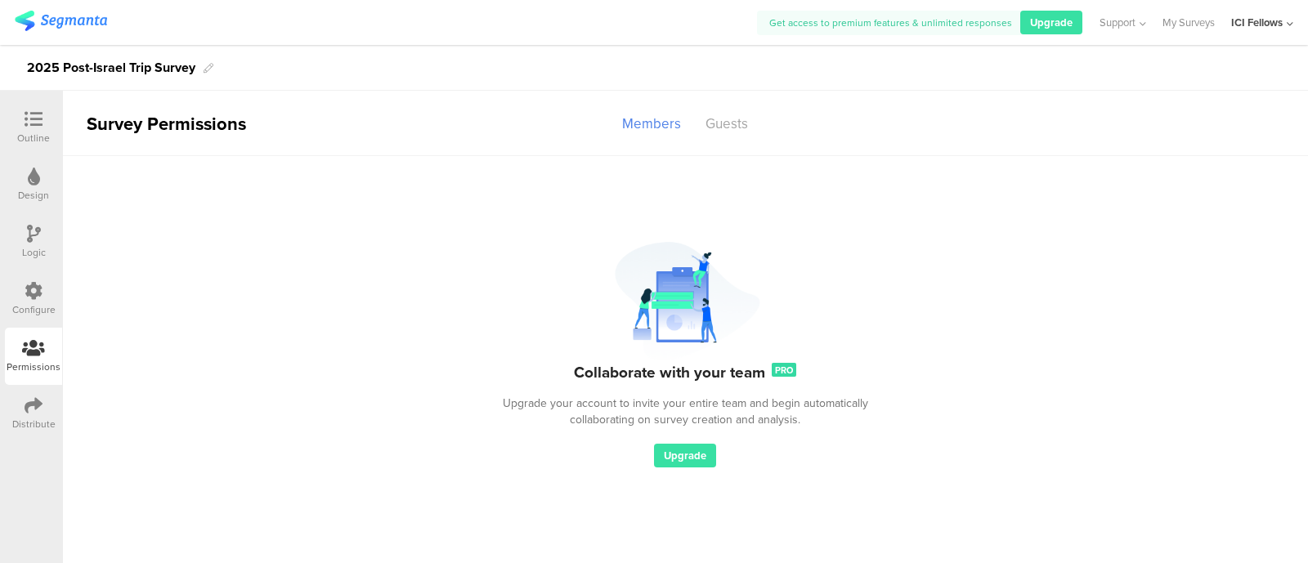
click at [37, 302] on div "Configure" at bounding box center [33, 309] width 43 height 15
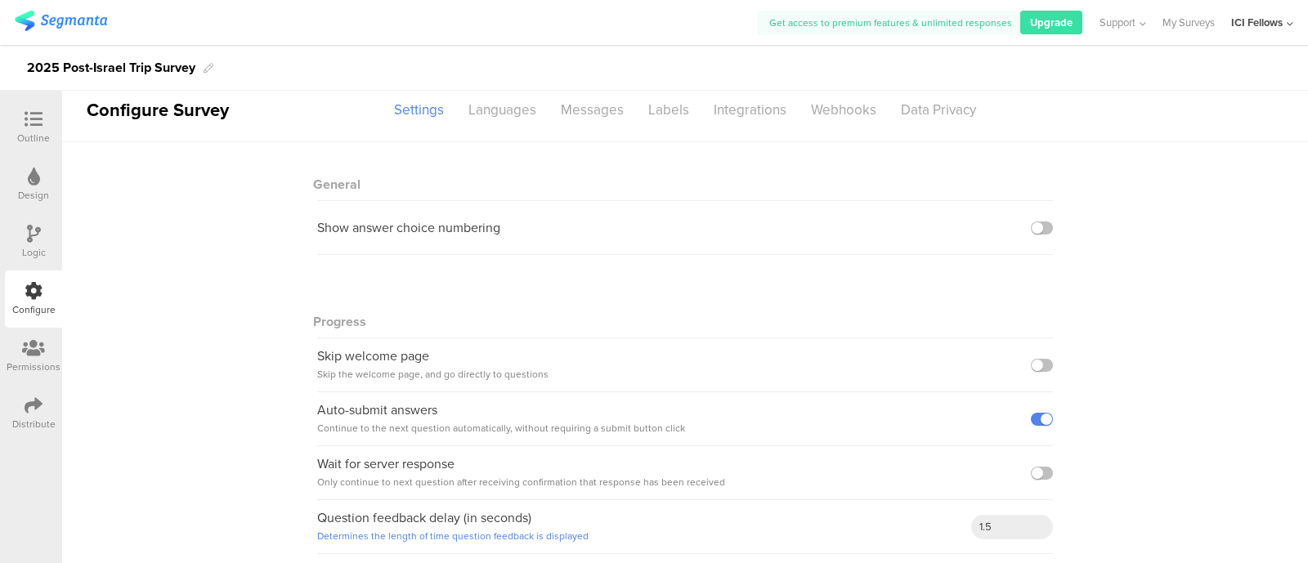
scroll to position [21, 0]
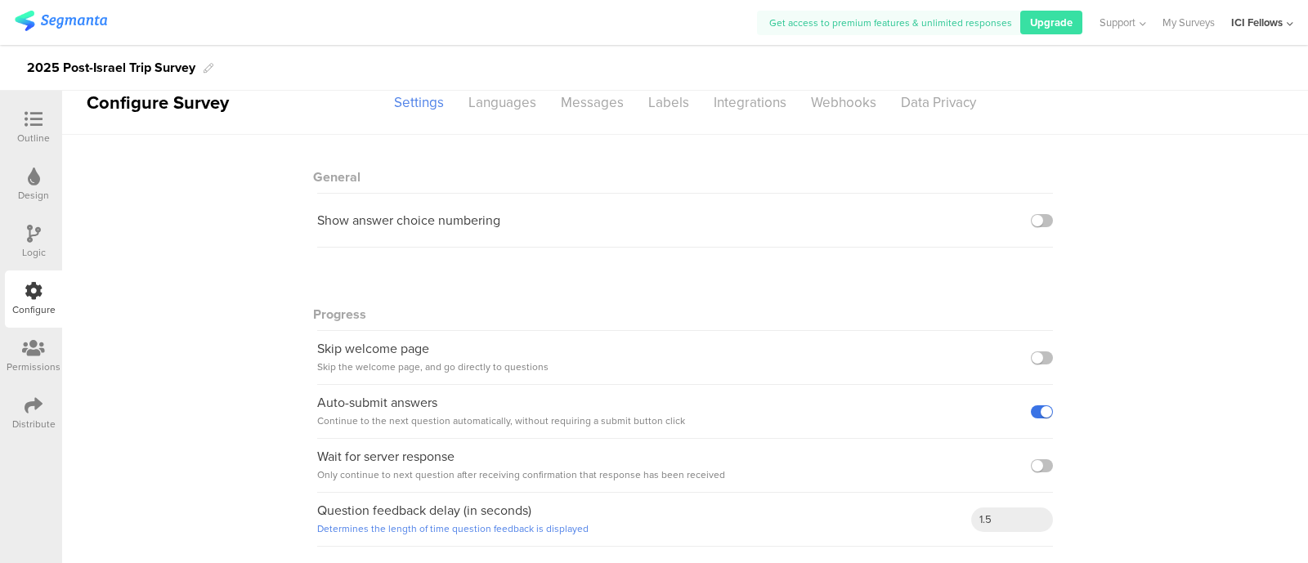
click at [1033, 416] on label at bounding box center [1042, 411] width 22 height 13
click at [0, 0] on input "checkbox" at bounding box center [0, 0] width 0 height 0
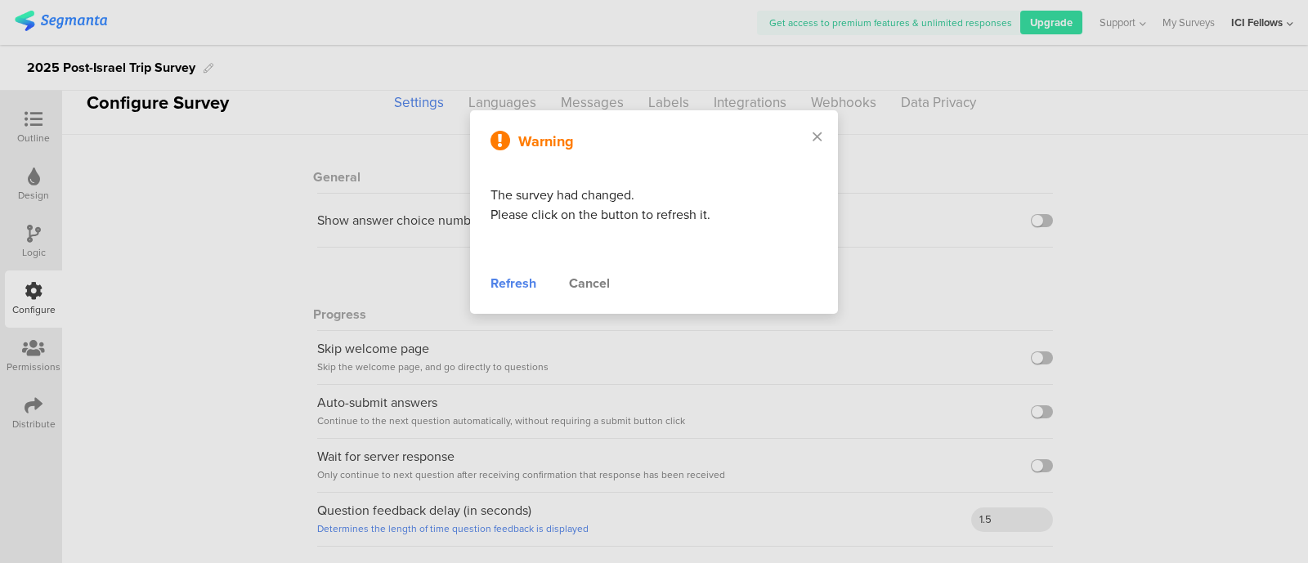
click at [510, 289] on div "Refresh" at bounding box center [514, 284] width 46 height 20
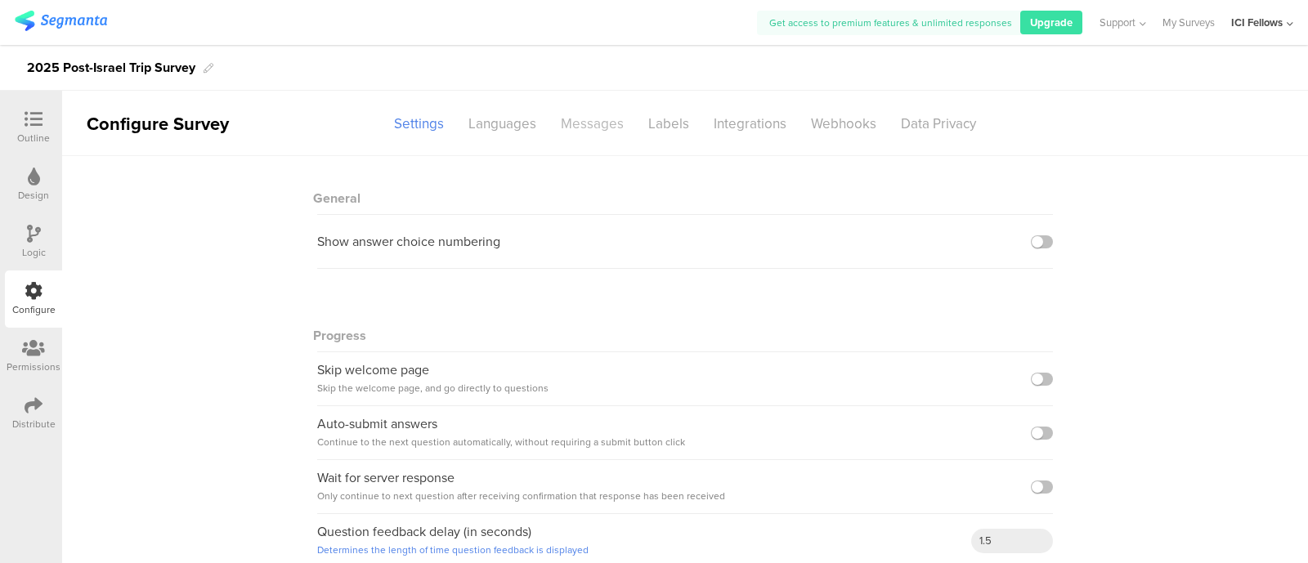
click at [595, 128] on div "Messages" at bounding box center [592, 124] width 87 height 29
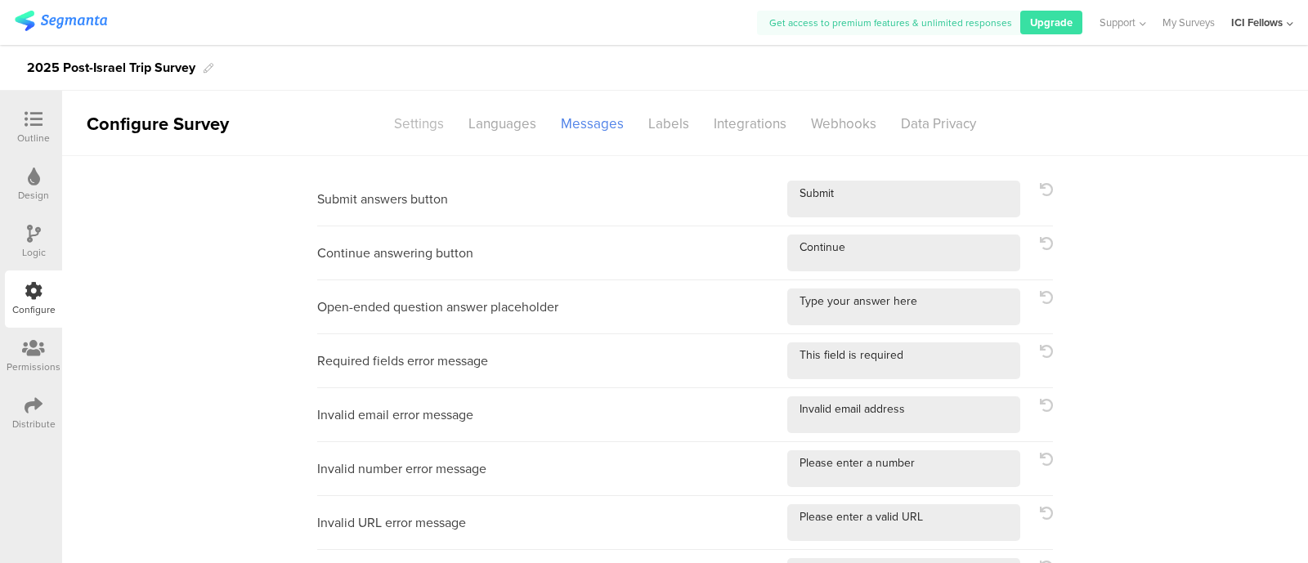
click at [415, 119] on div "Settings" at bounding box center [419, 124] width 74 height 29
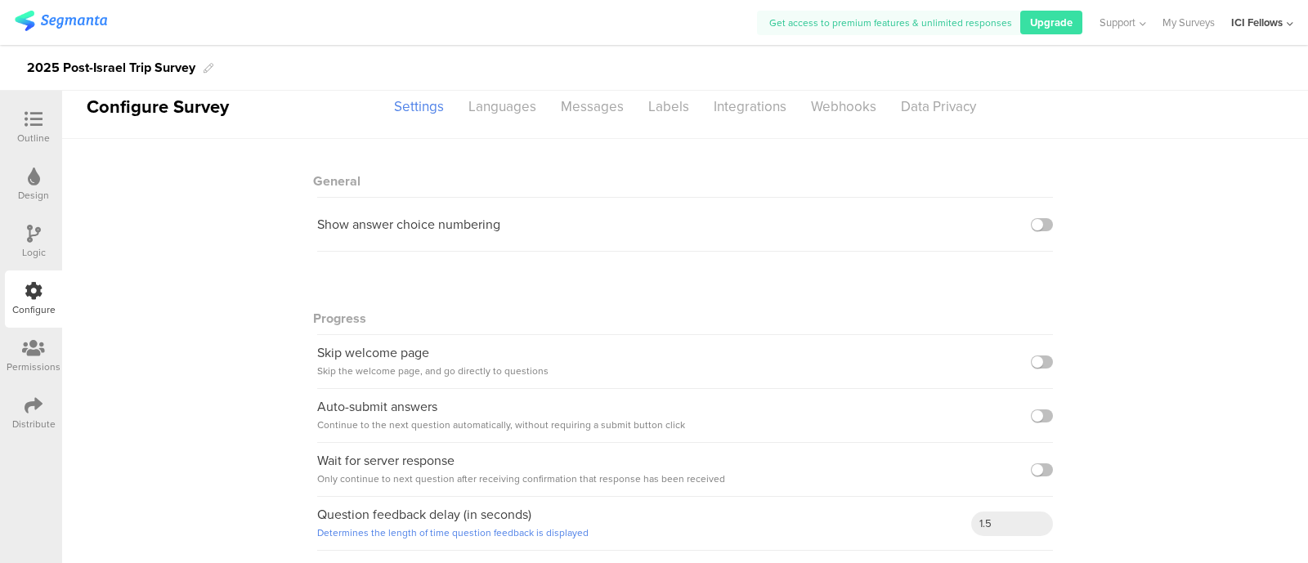
scroll to position [21, 0]
click at [27, 419] on div "Distribute" at bounding box center [33, 424] width 43 height 15
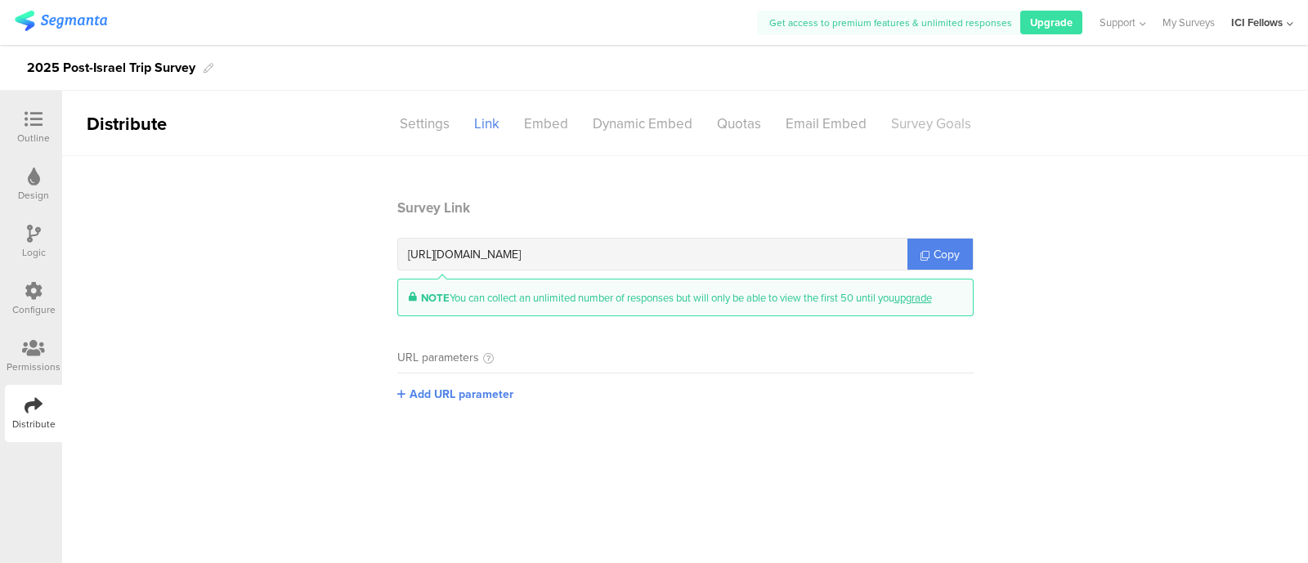
click at [945, 128] on div "Survey Goals" at bounding box center [931, 124] width 105 height 29
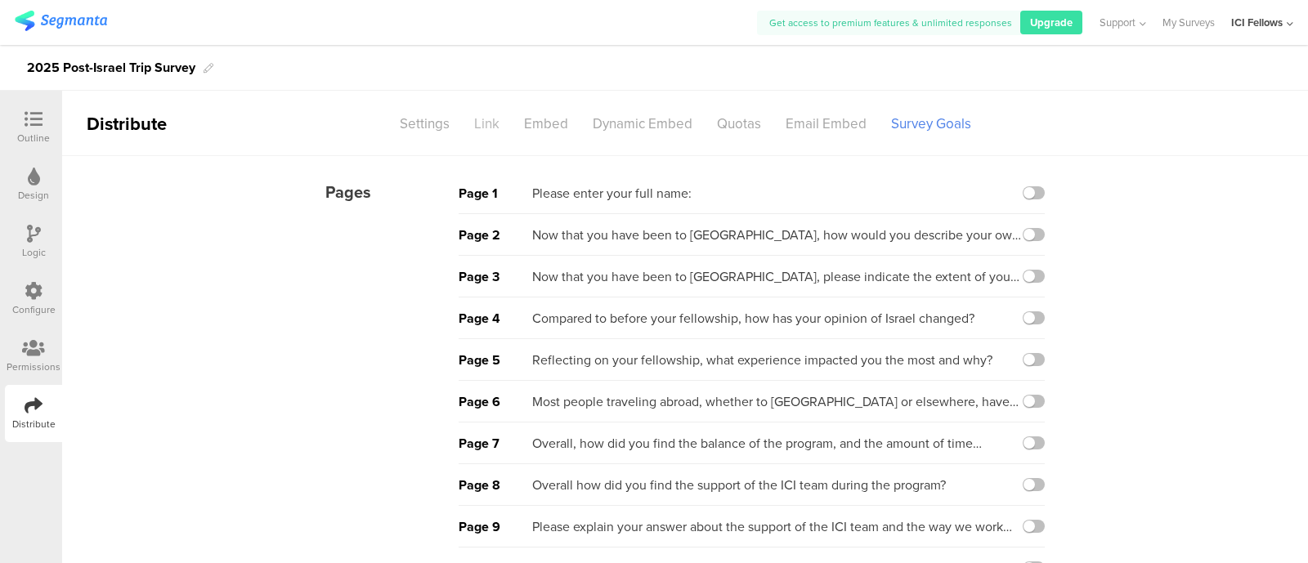
click at [487, 124] on div "Link" at bounding box center [487, 124] width 50 height 29
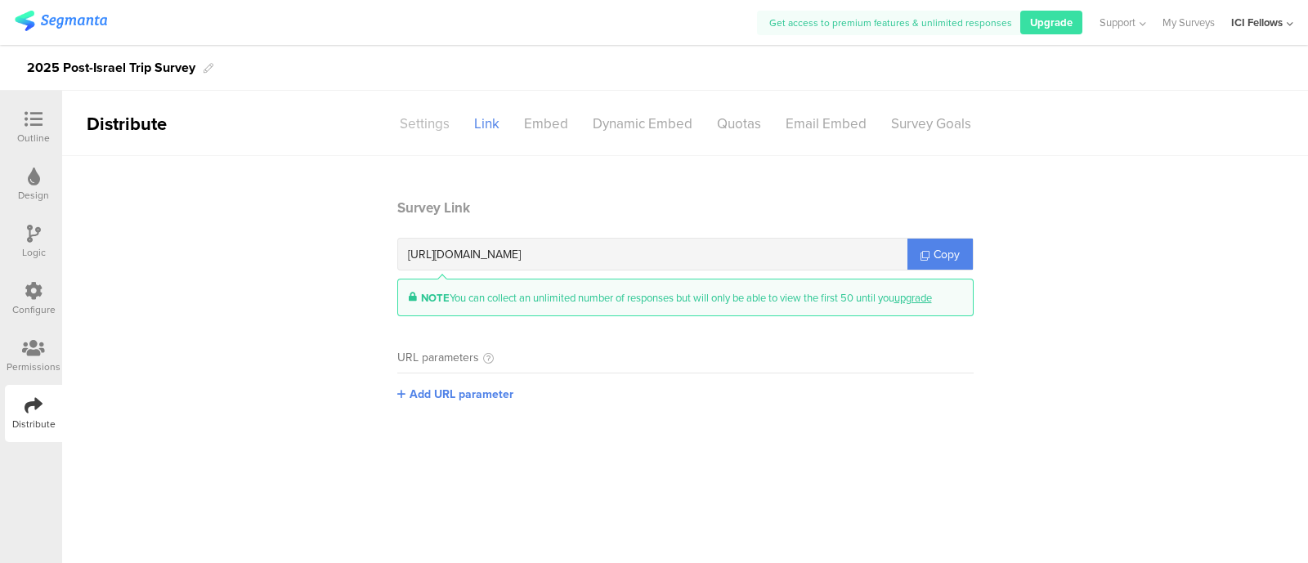
click at [418, 123] on div "Settings" at bounding box center [425, 124] width 74 height 29
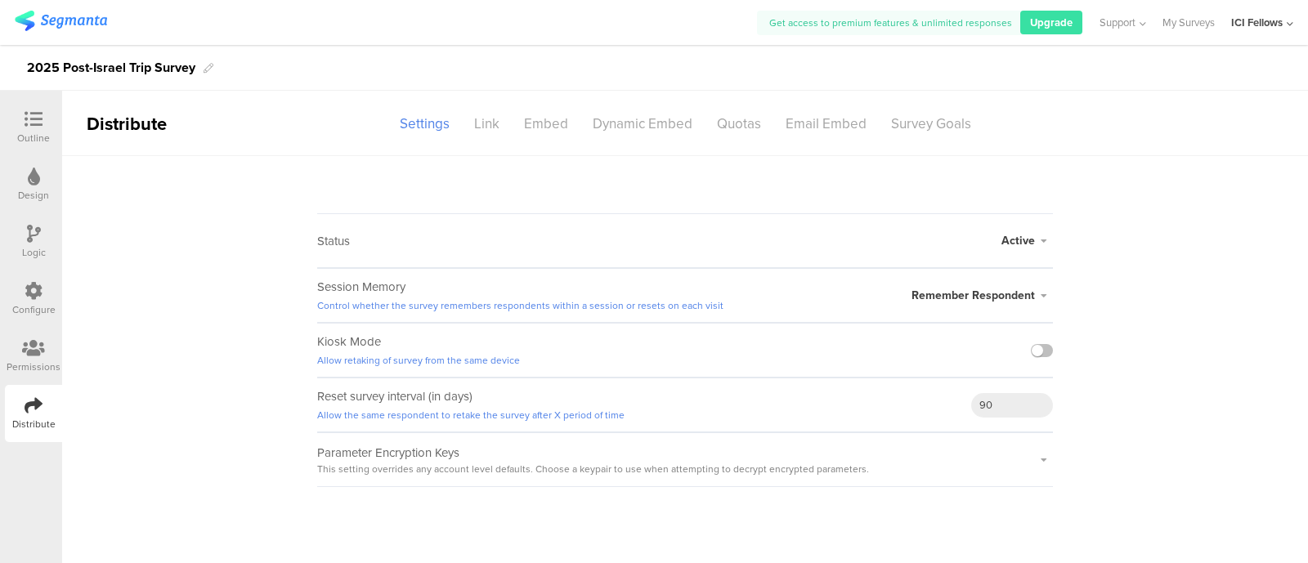
click at [1042, 455] on icon at bounding box center [1044, 460] width 18 height 10
click at [37, 353] on icon at bounding box center [33, 348] width 23 height 18
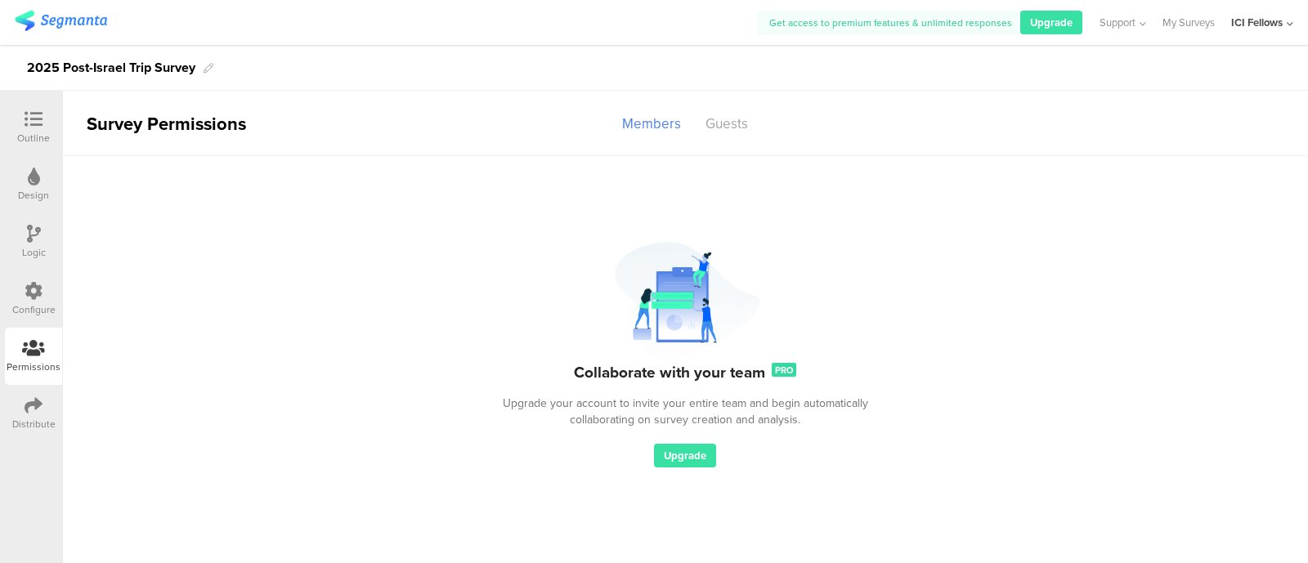
click at [52, 414] on div "Distribute" at bounding box center [33, 413] width 57 height 57
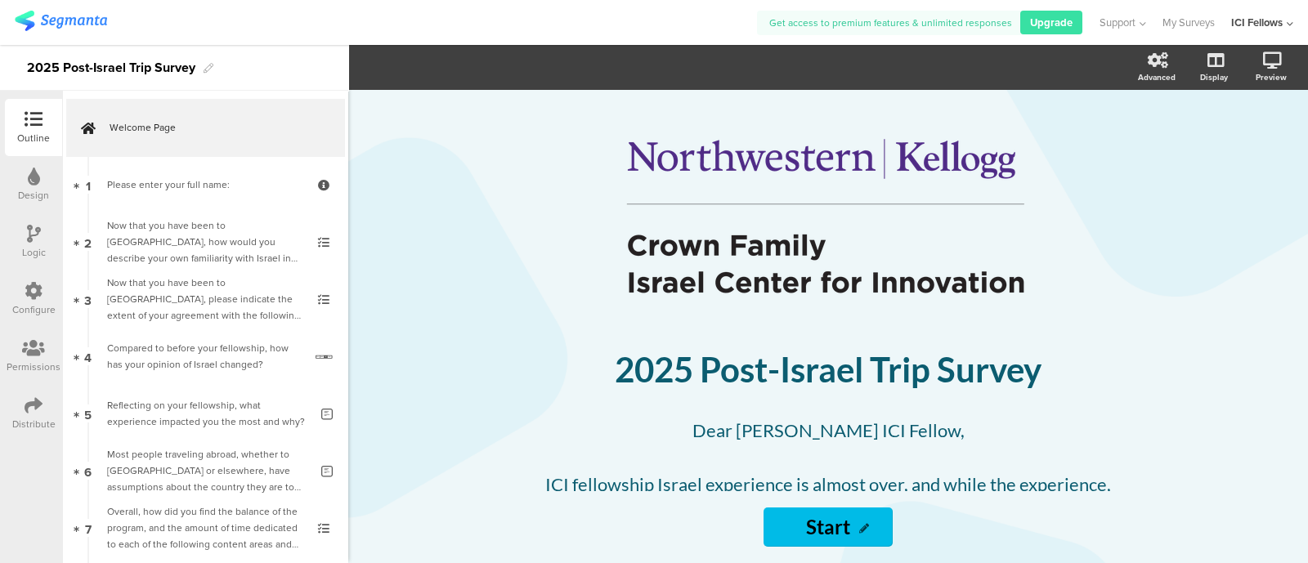
click at [41, 413] on icon at bounding box center [34, 406] width 18 height 18
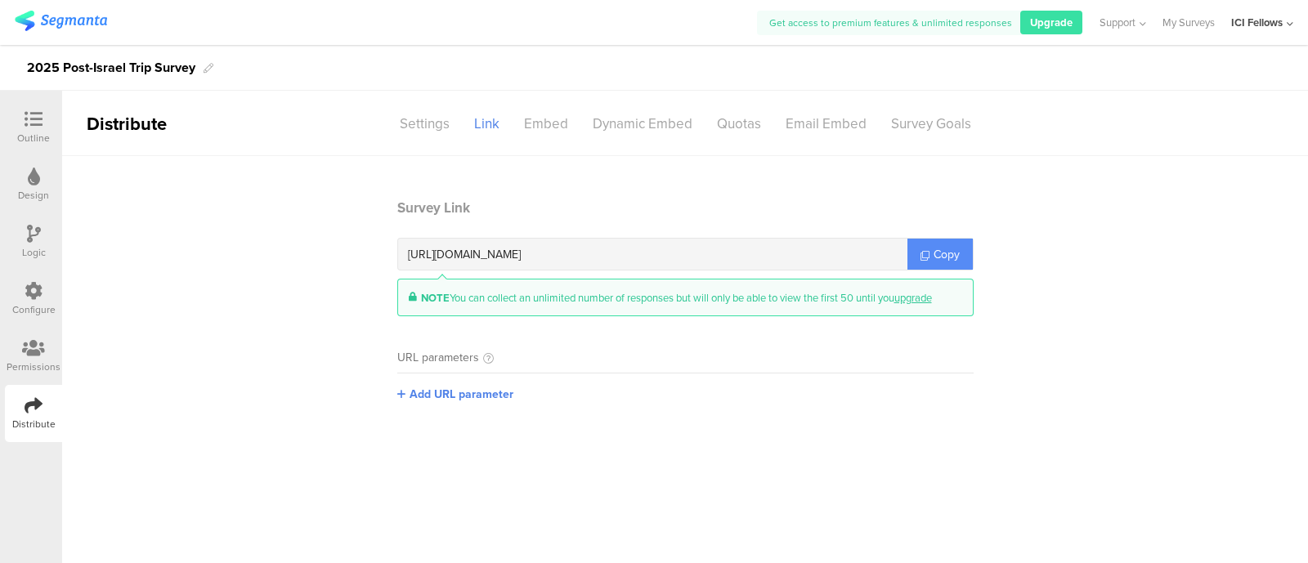
click at [935, 249] on span "Copy" at bounding box center [947, 254] width 26 height 17
